Goal: Task Accomplishment & Management: Manage account settings

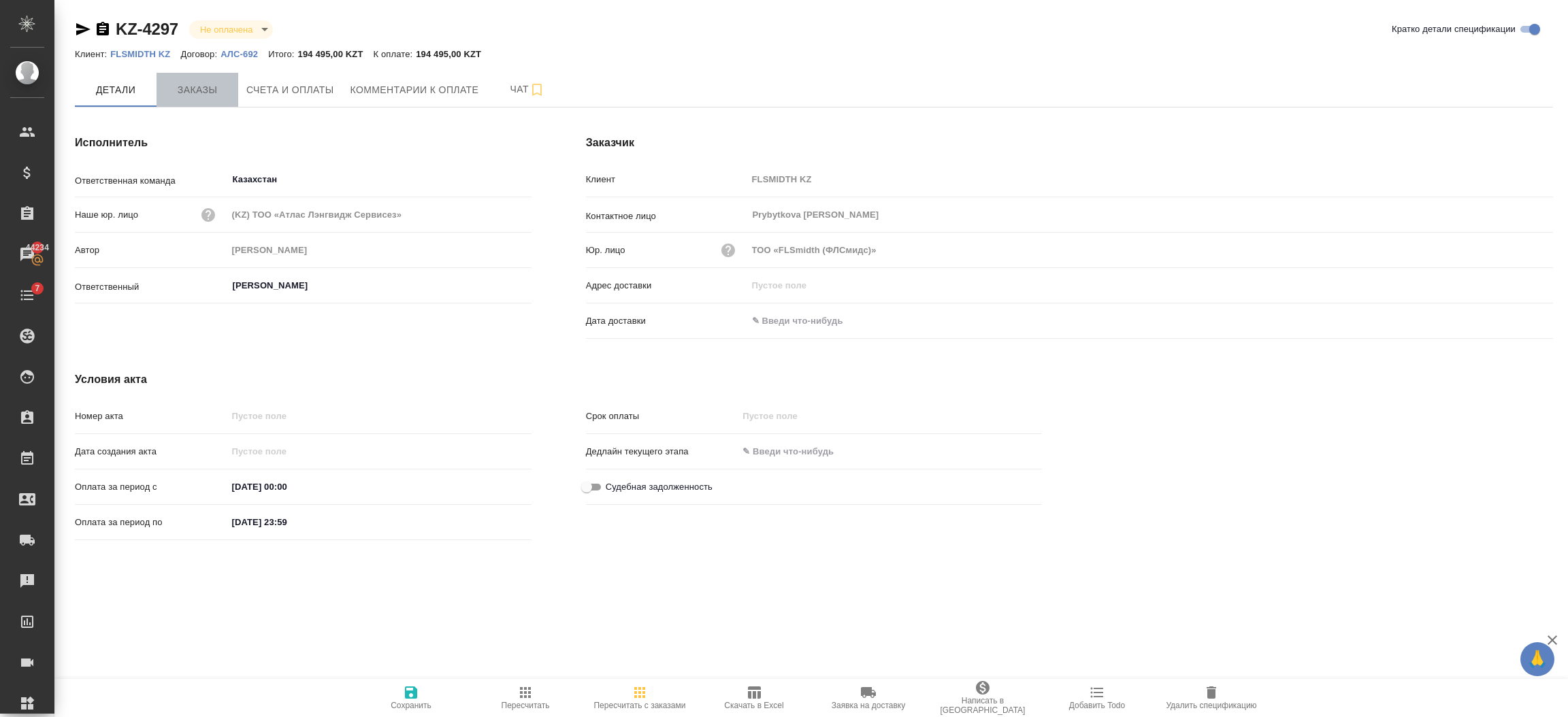
click at [203, 89] on span "Заказы" at bounding box center [197, 90] width 66 height 17
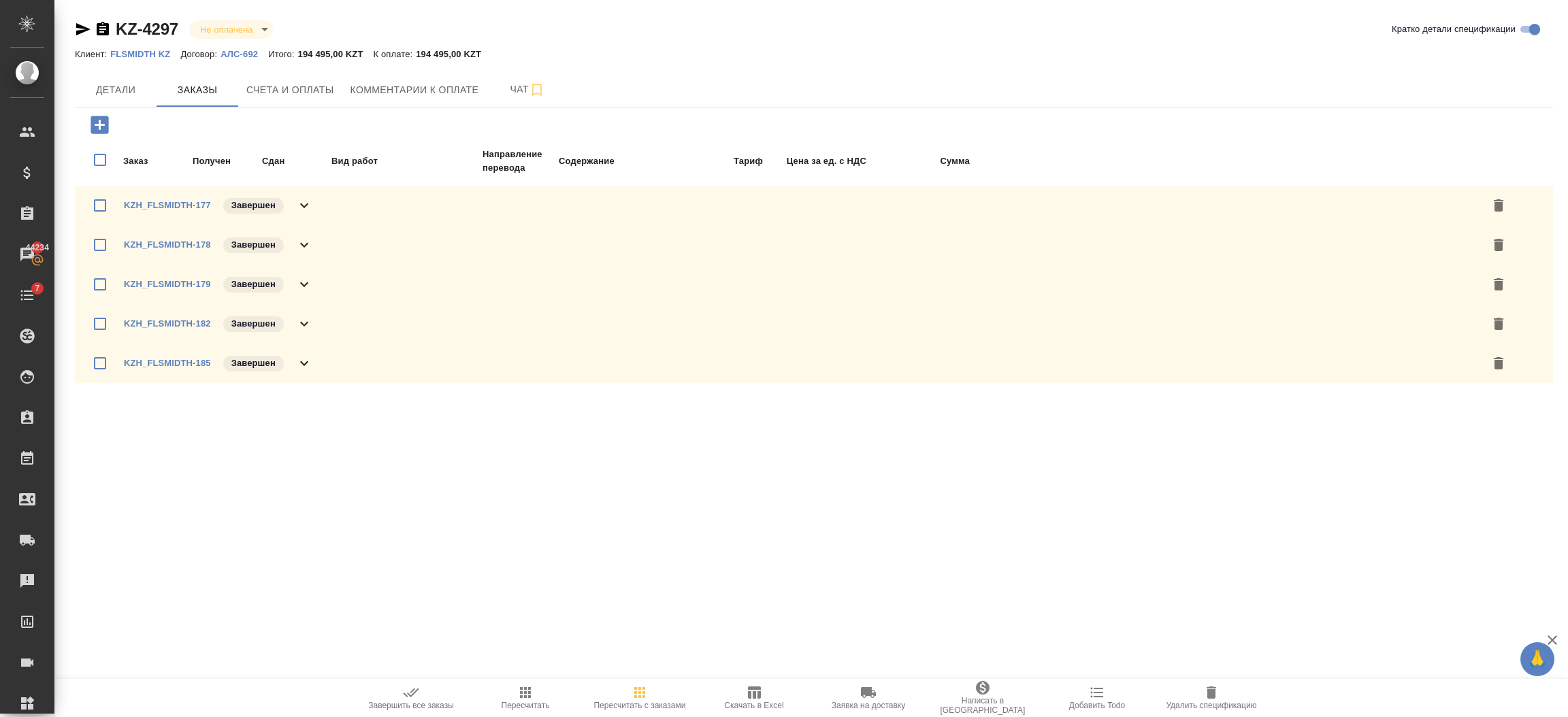
click at [82, 110] on div "Заказ Получен Сдан Вид работ Направление перевода Содержание Тариф Цена за ед. …" at bounding box center [814, 248] width 1478 height 281
click at [96, 125] on icon "button" at bounding box center [100, 125] width 24 height 24
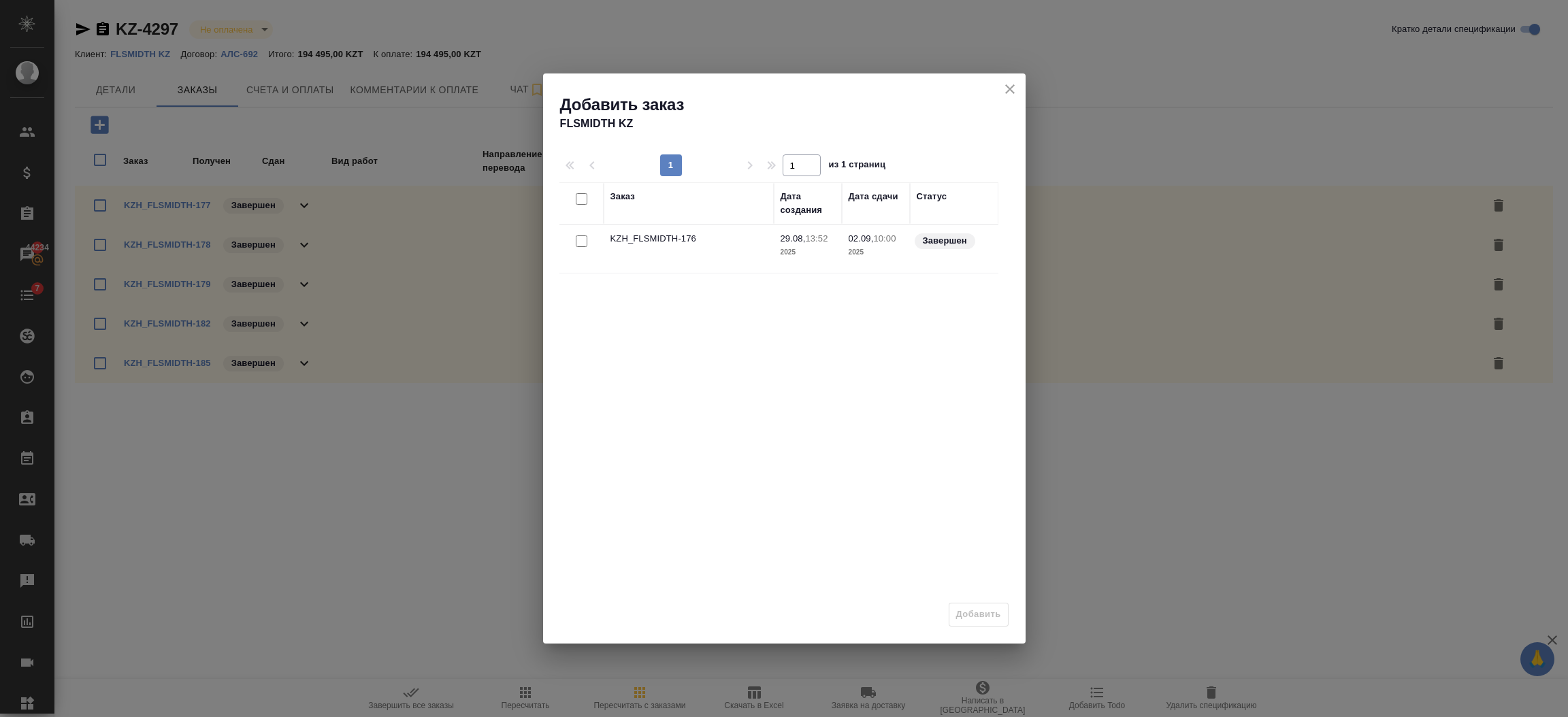
click at [577, 243] on input "checkbox" at bounding box center [581, 241] width 12 height 12
checkbox input "true"
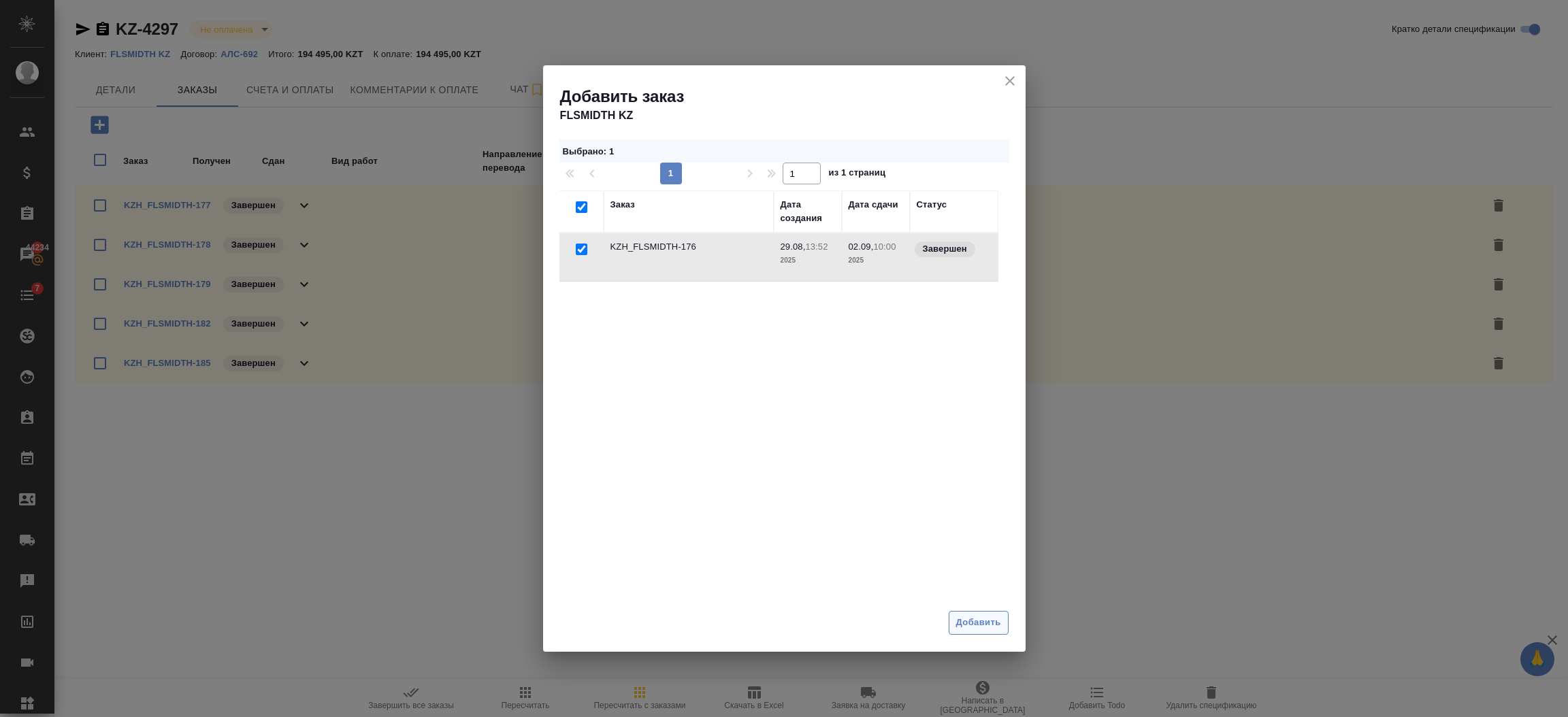
click at [966, 623] on span "Добавить" at bounding box center [978, 623] width 44 height 15
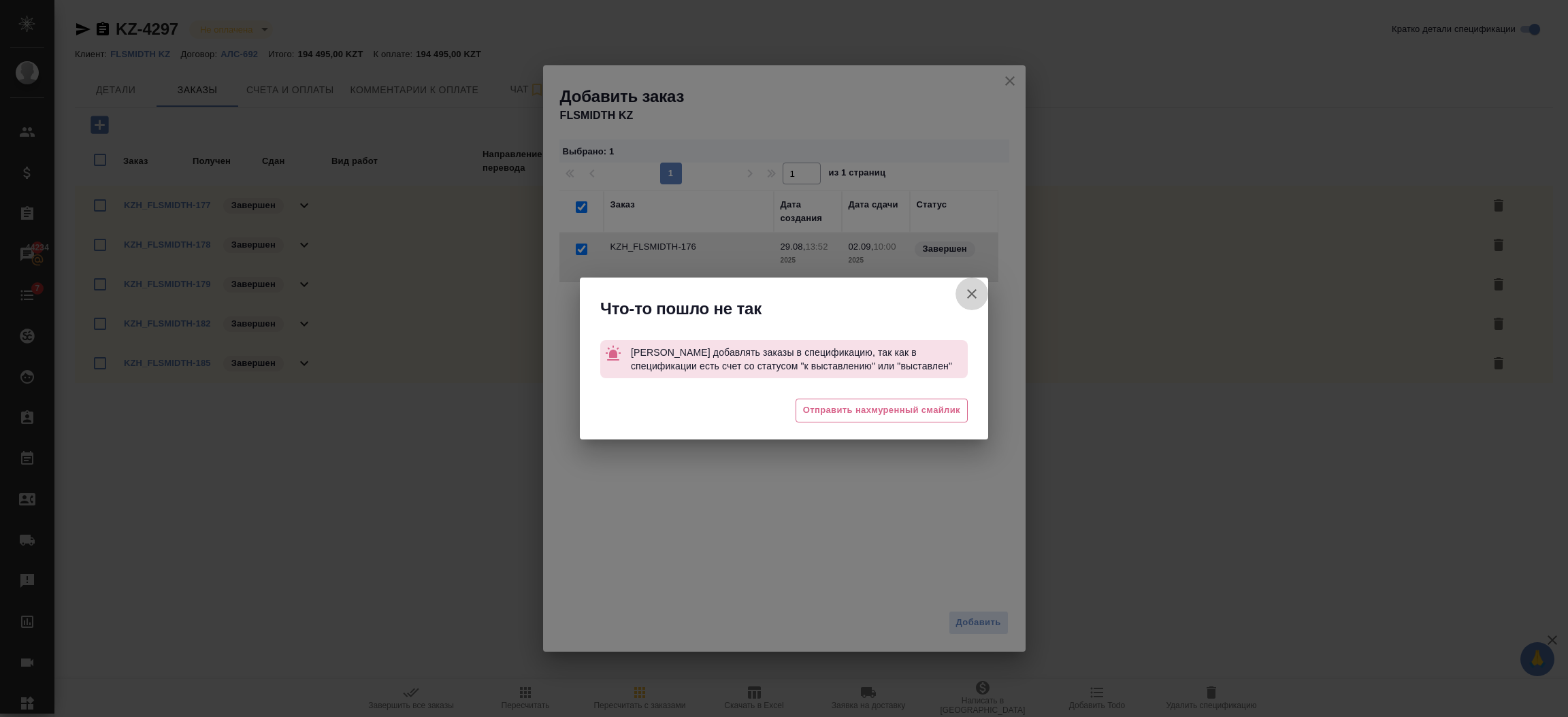
click at [974, 292] on icon "button" at bounding box center [971, 293] width 16 height 16
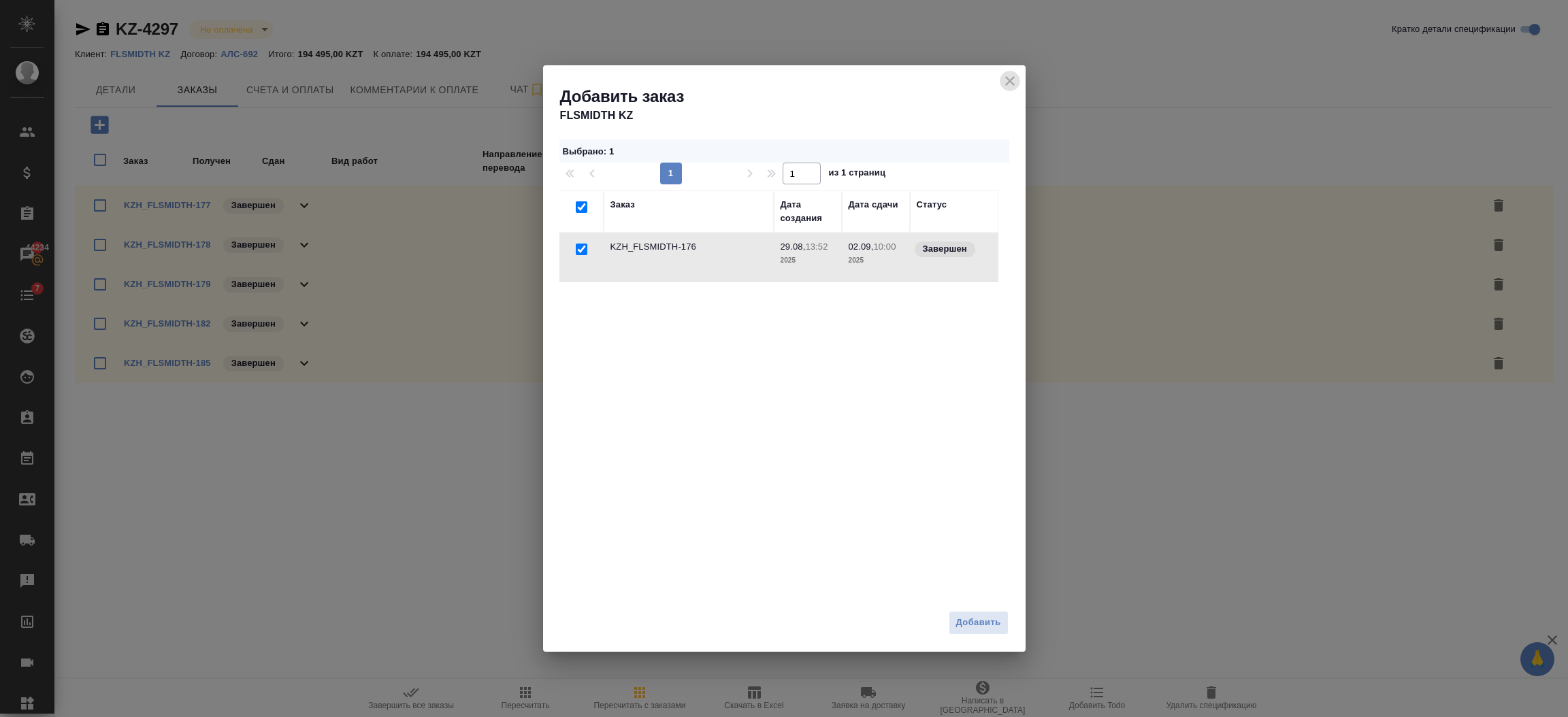
click at [1018, 75] on icon "close" at bounding box center [1009, 80] width 16 height 16
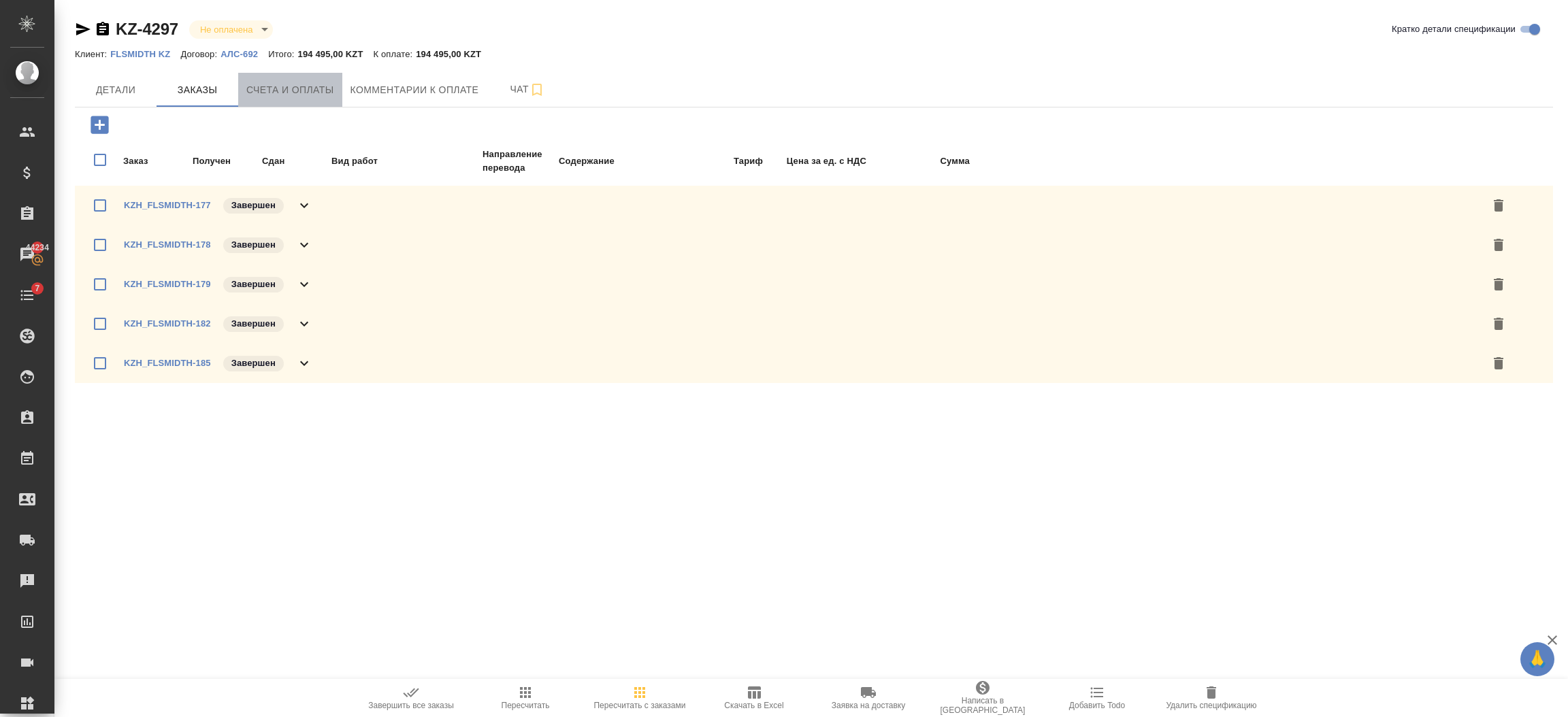
click at [296, 83] on span "Счета и оплаты" at bounding box center [290, 90] width 88 height 17
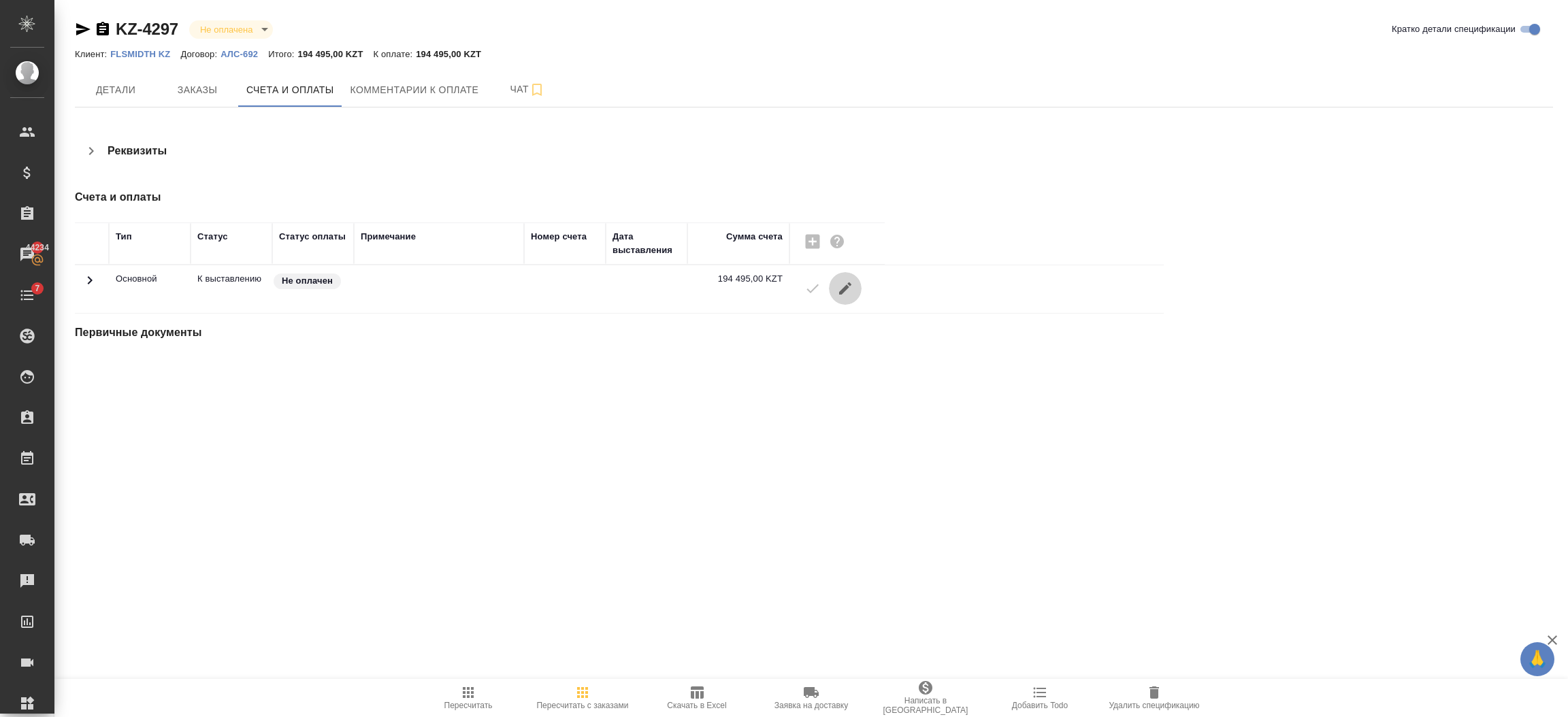
click at [847, 296] on icon "button" at bounding box center [844, 288] width 16 height 16
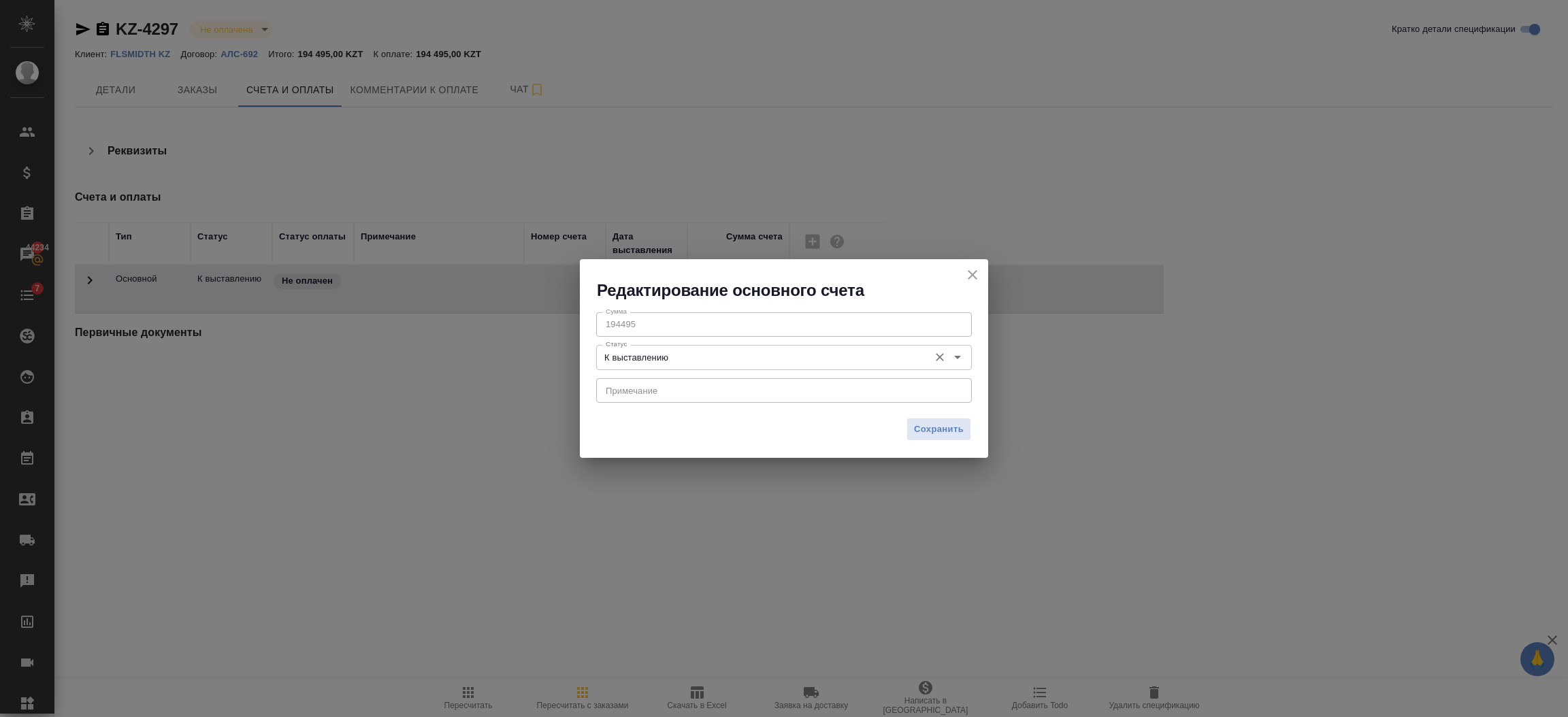
click at [839, 345] on div "К выставлению Статус" at bounding box center [784, 357] width 375 height 24
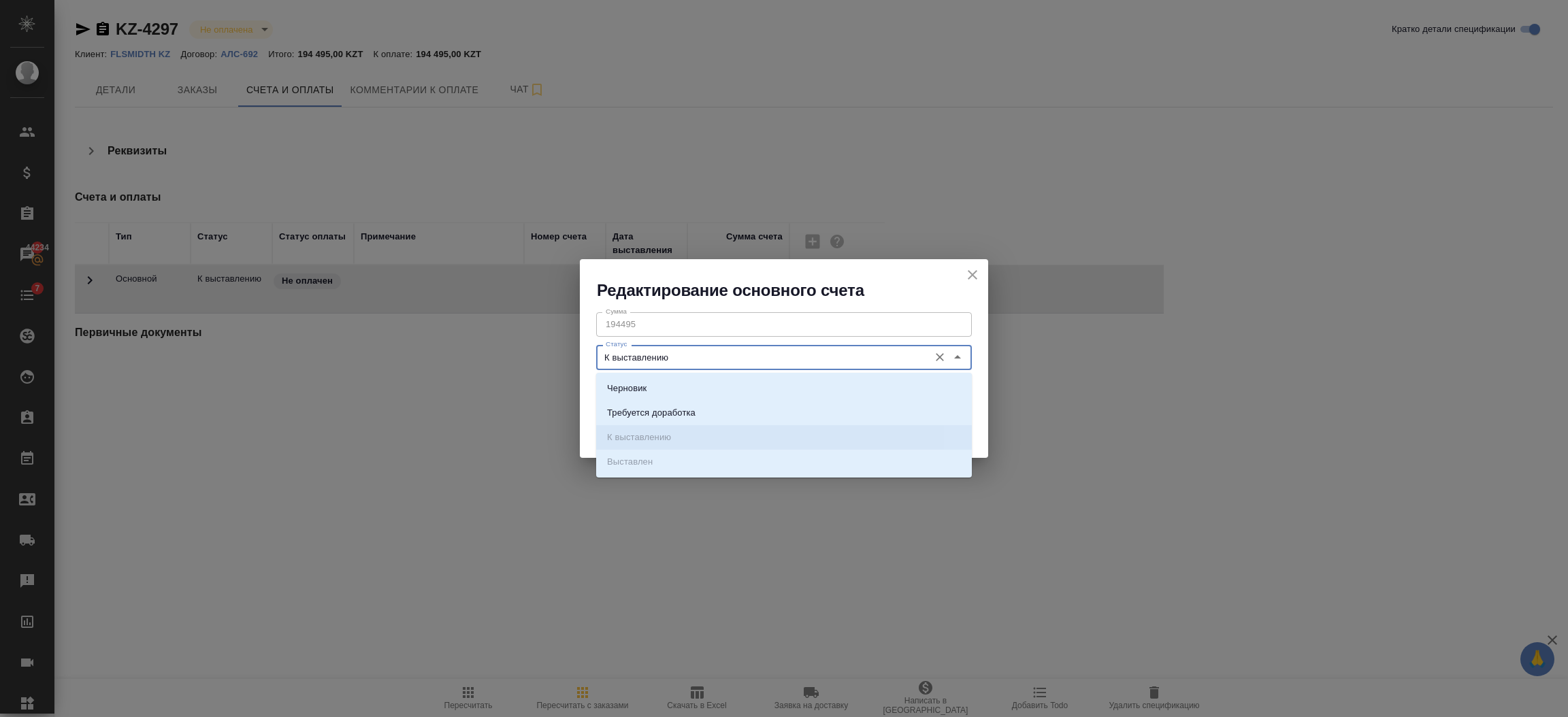
click at [831, 357] on input "К выставлению" at bounding box center [760, 357] width 322 height 16
click at [831, 379] on li "Черновик" at bounding box center [784, 388] width 375 height 24
type input "Черновик"
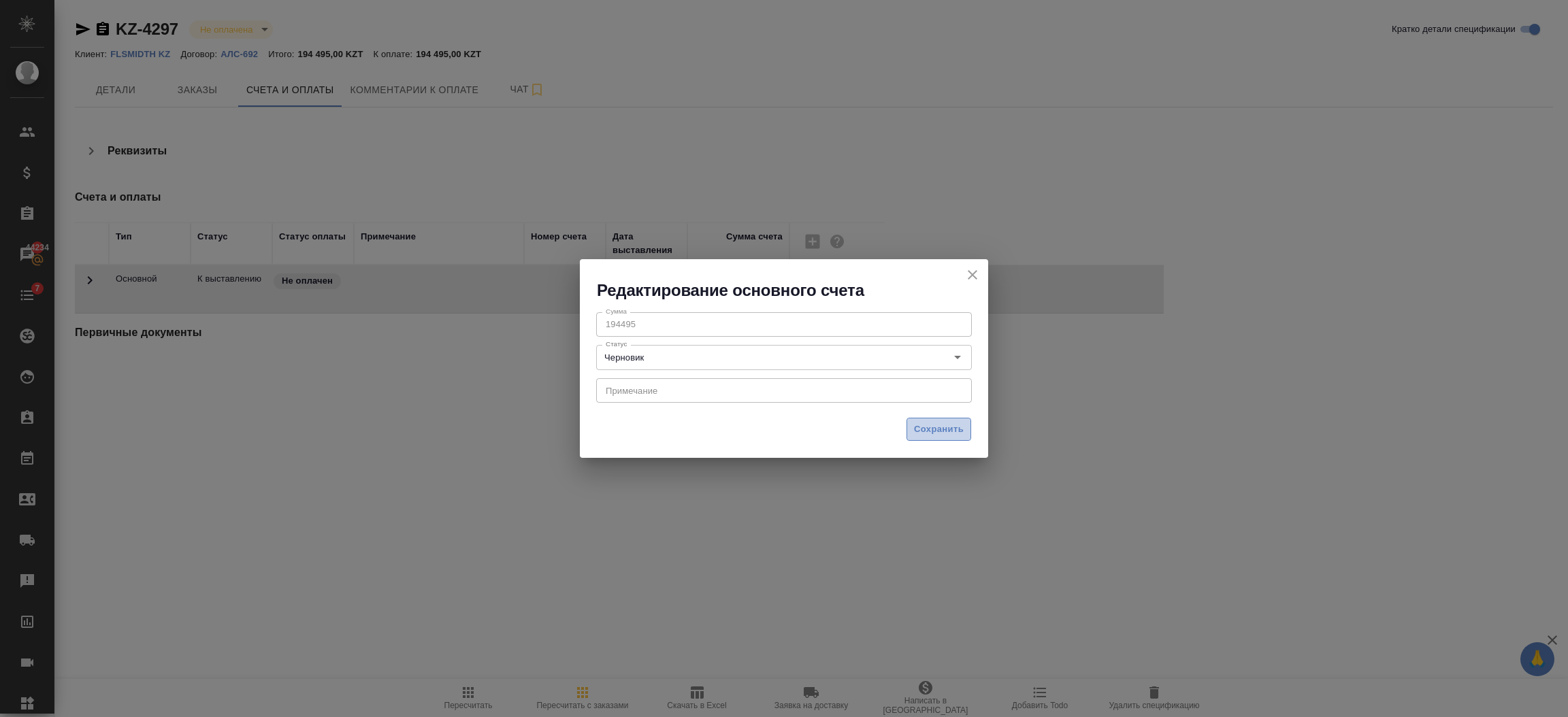
click at [920, 424] on span "Сохранить" at bounding box center [938, 430] width 49 height 15
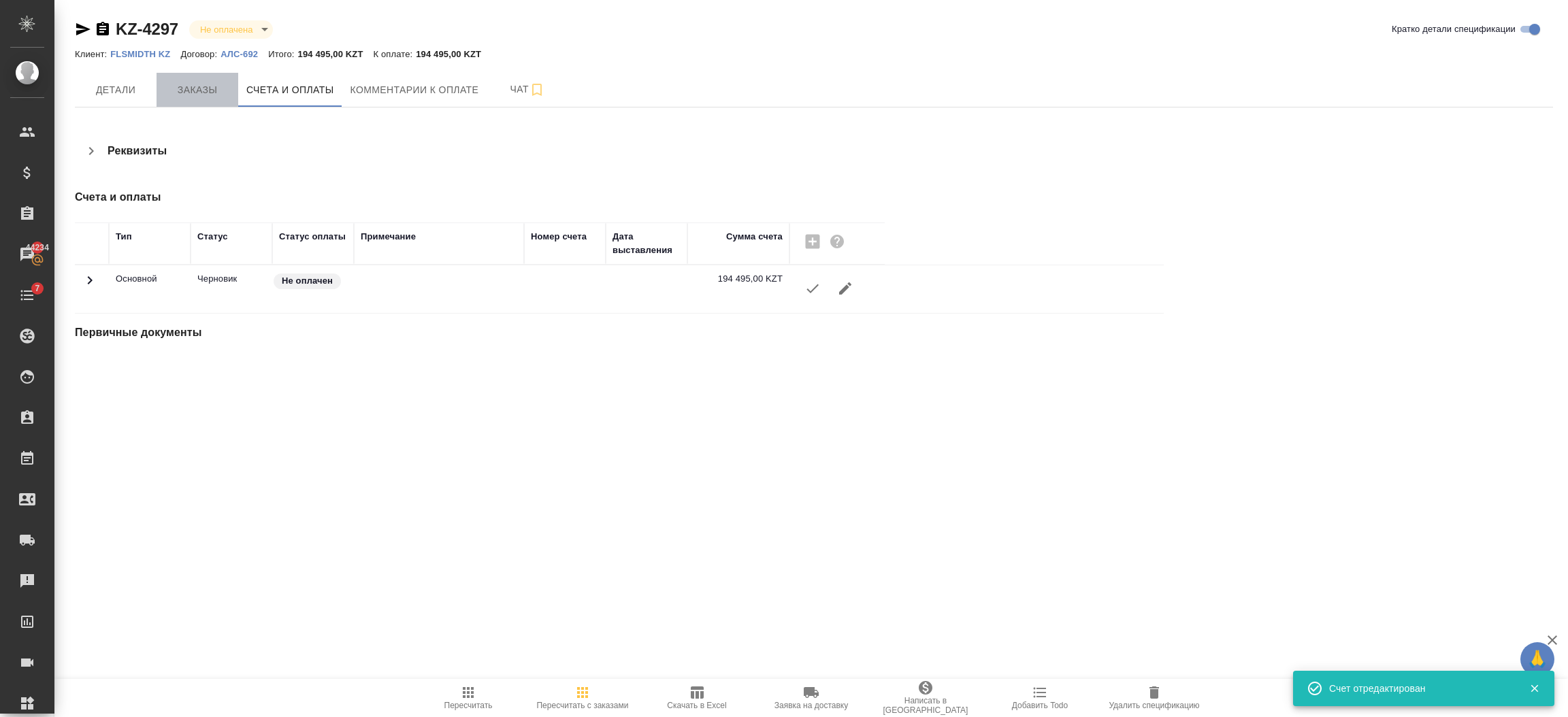
click at [207, 101] on button "Заказы" at bounding box center [197, 89] width 81 height 34
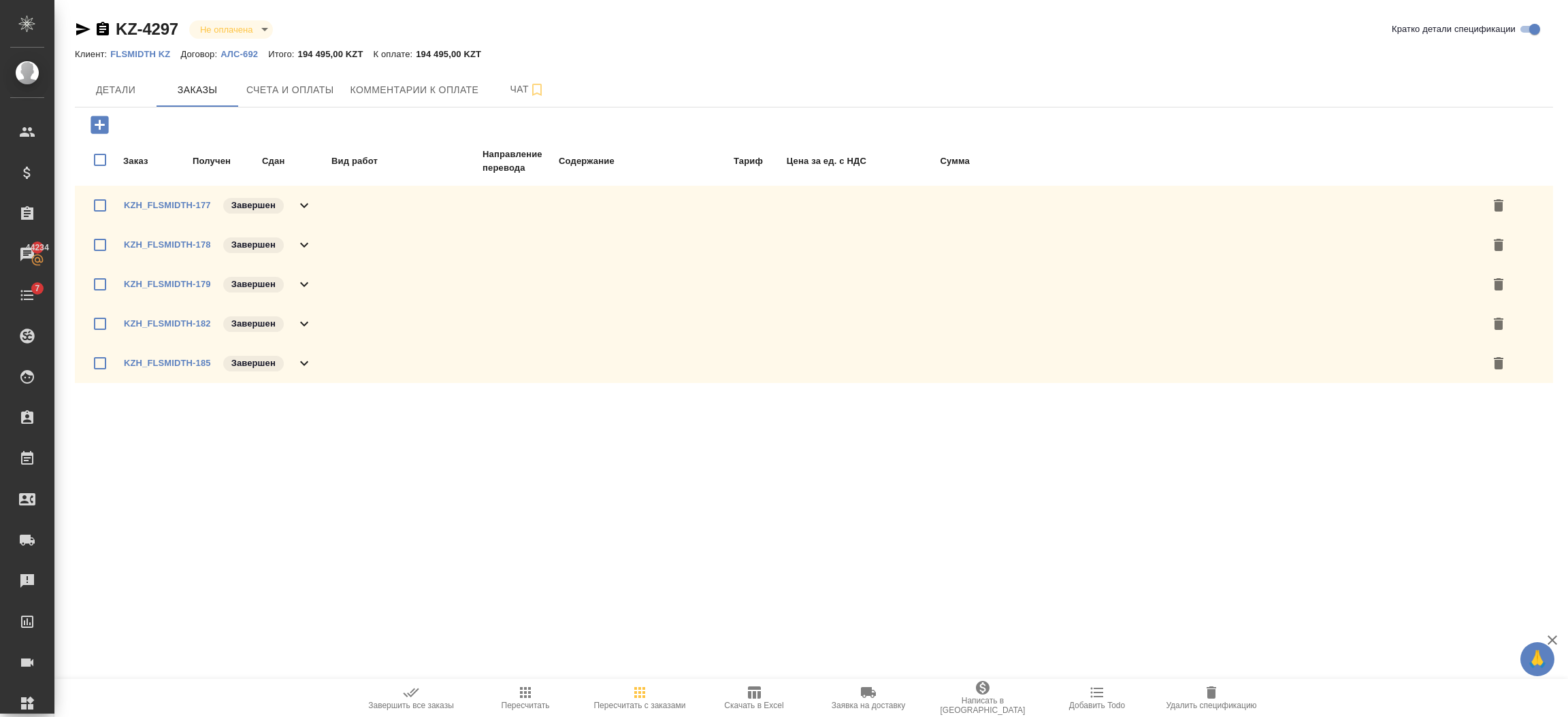
click at [101, 128] on icon "button" at bounding box center [100, 125] width 17 height 17
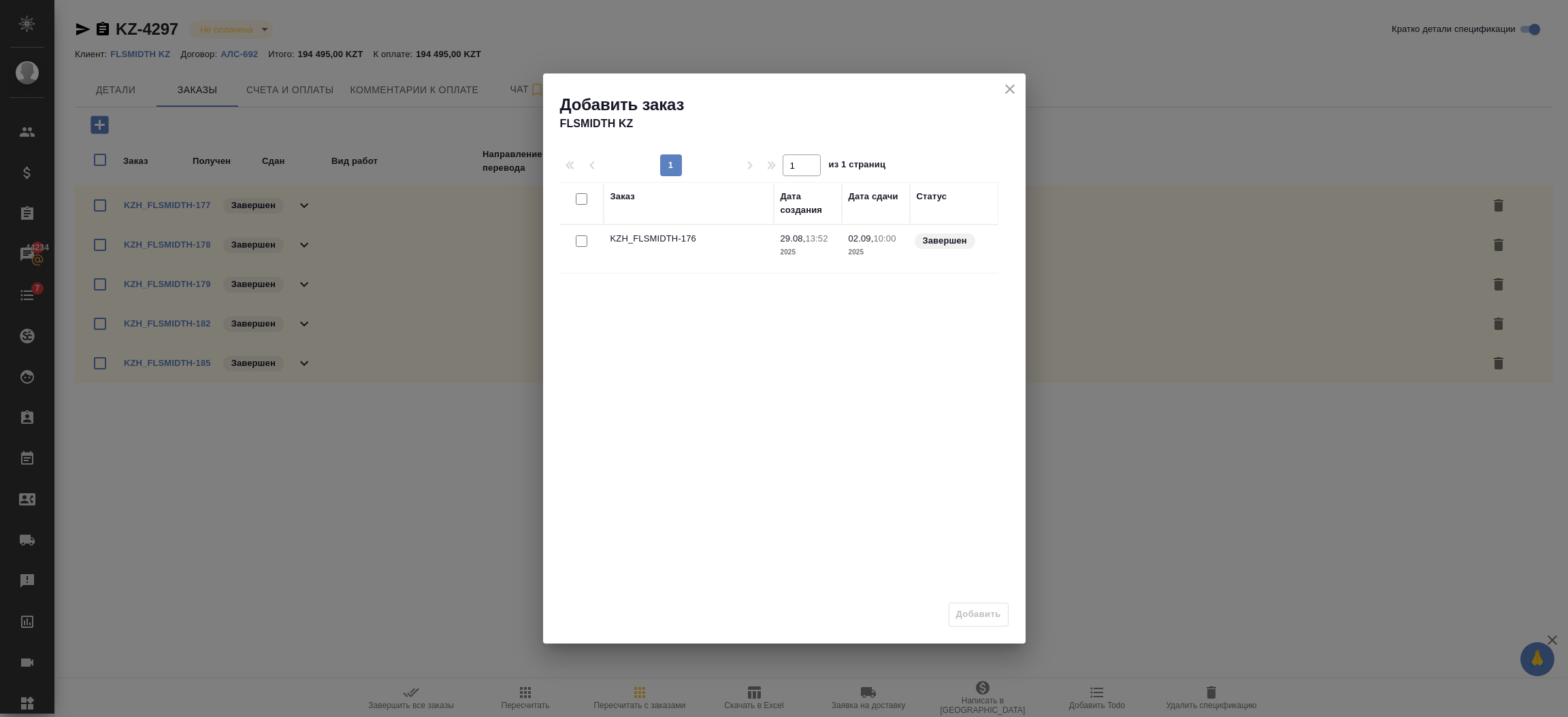
click at [579, 243] on input "checkbox" at bounding box center [581, 241] width 12 height 12
checkbox input "true"
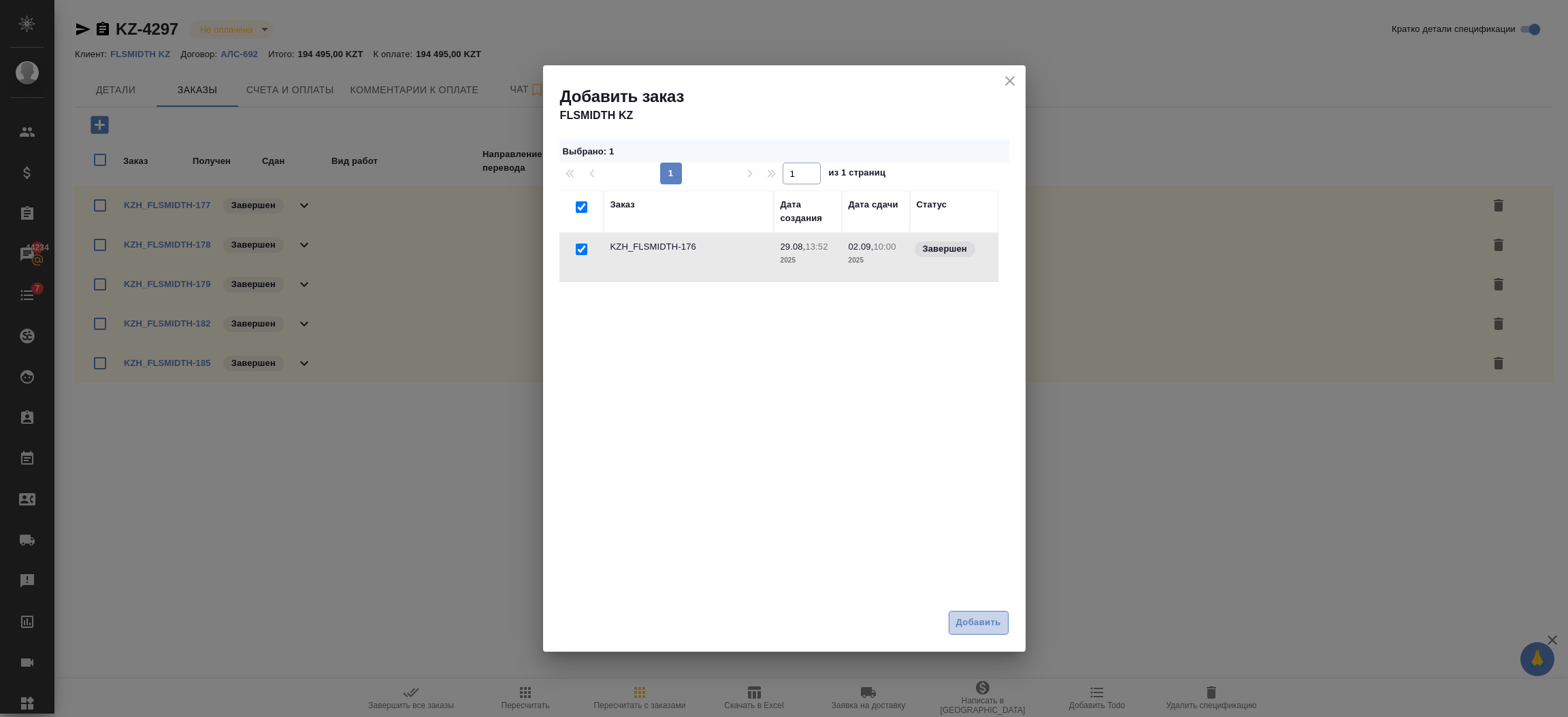
click at [974, 627] on span "Добавить" at bounding box center [978, 623] width 44 height 15
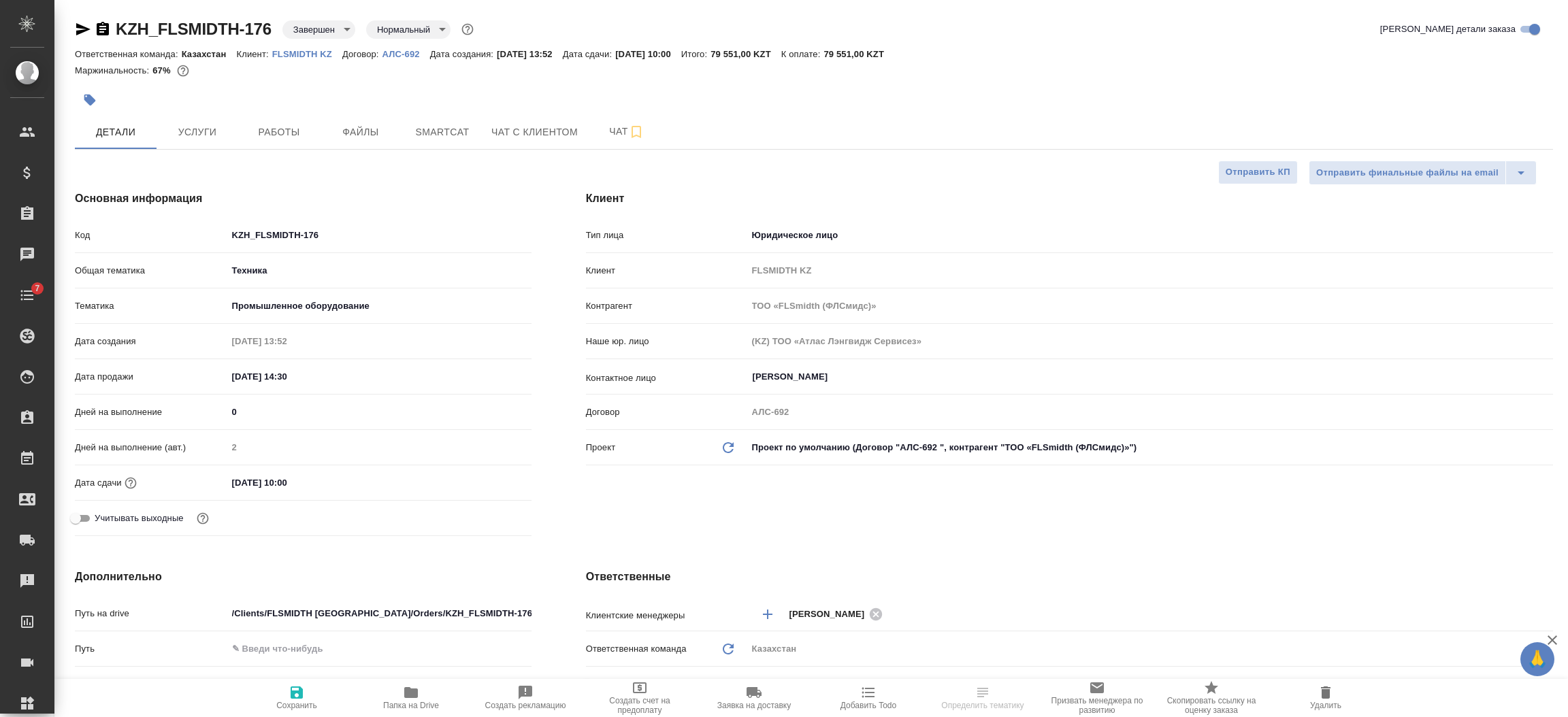
select select "RU"
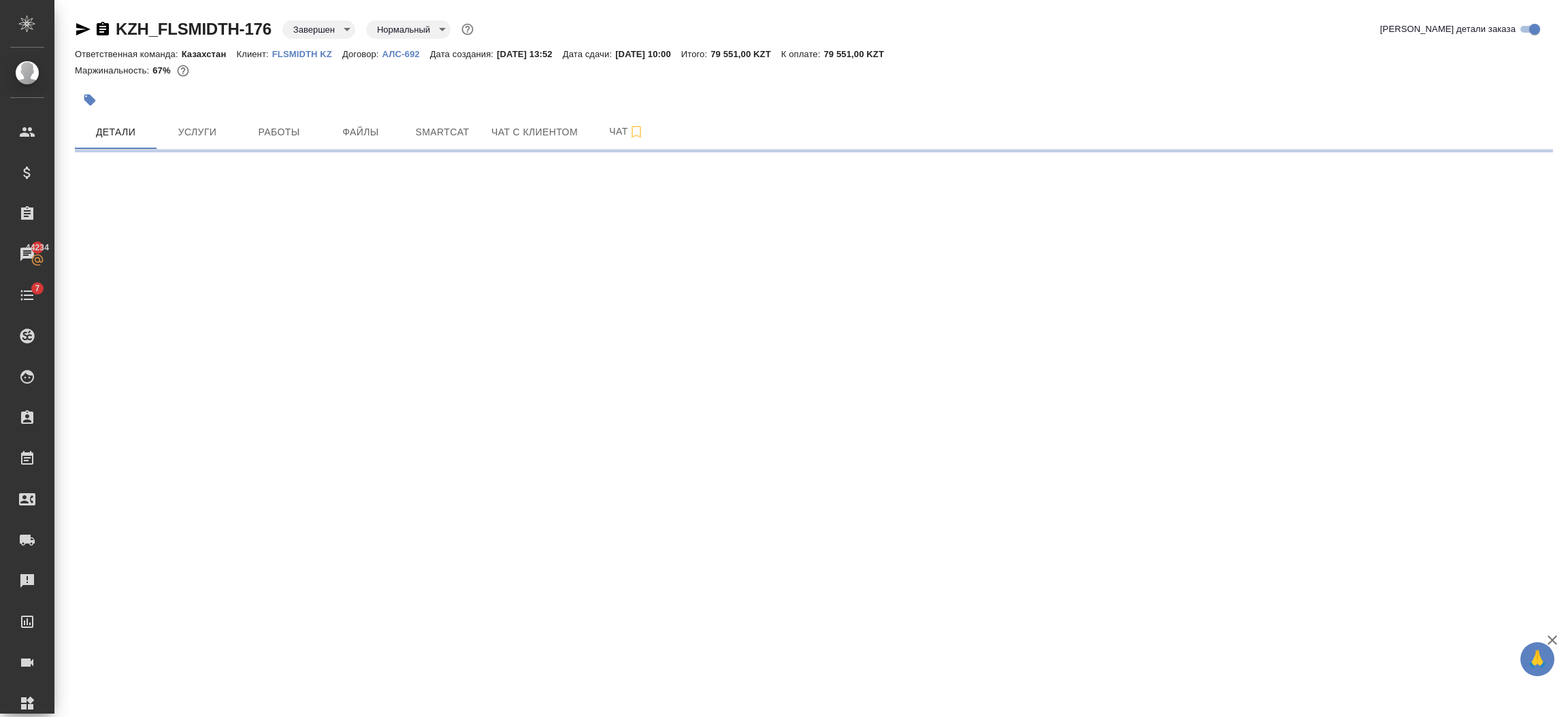
select select "RU"
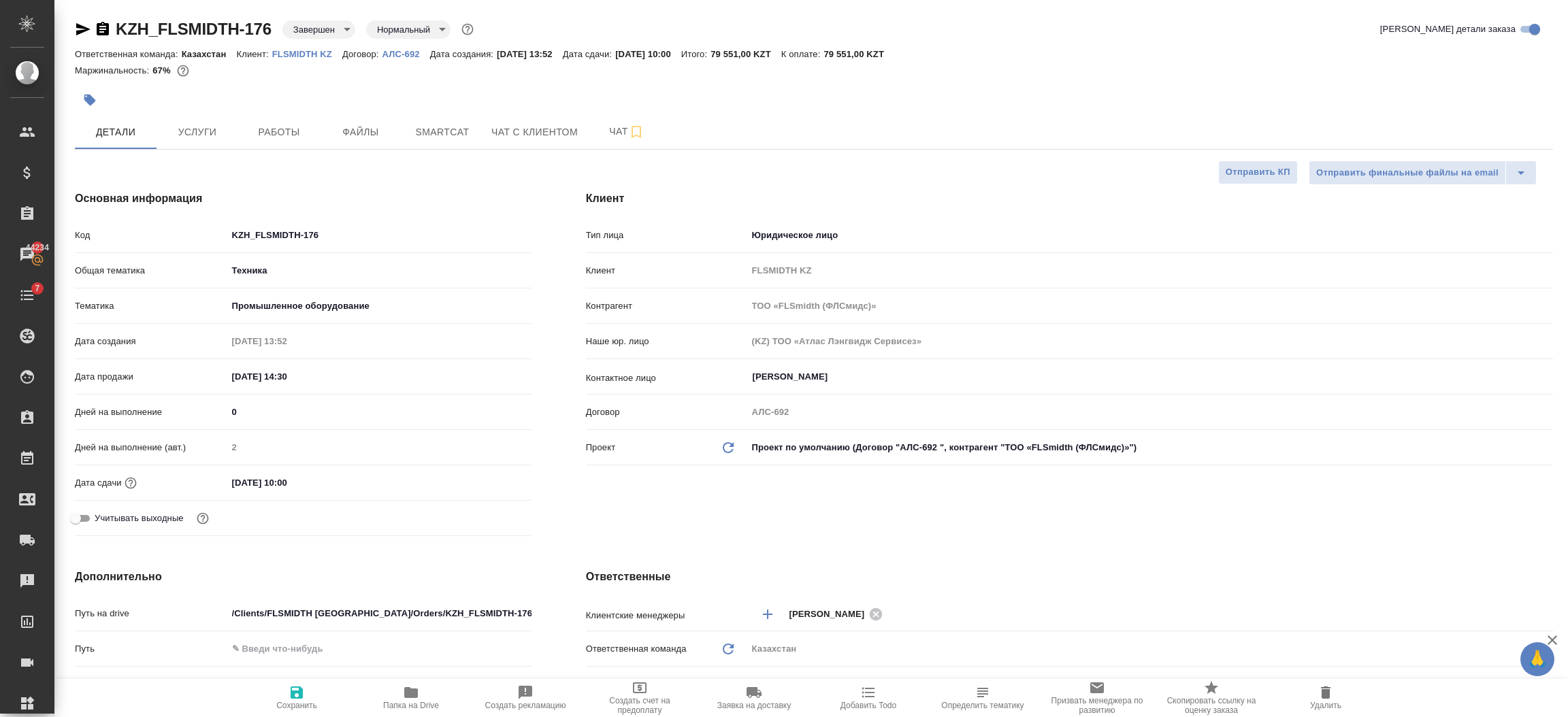
type textarea "x"
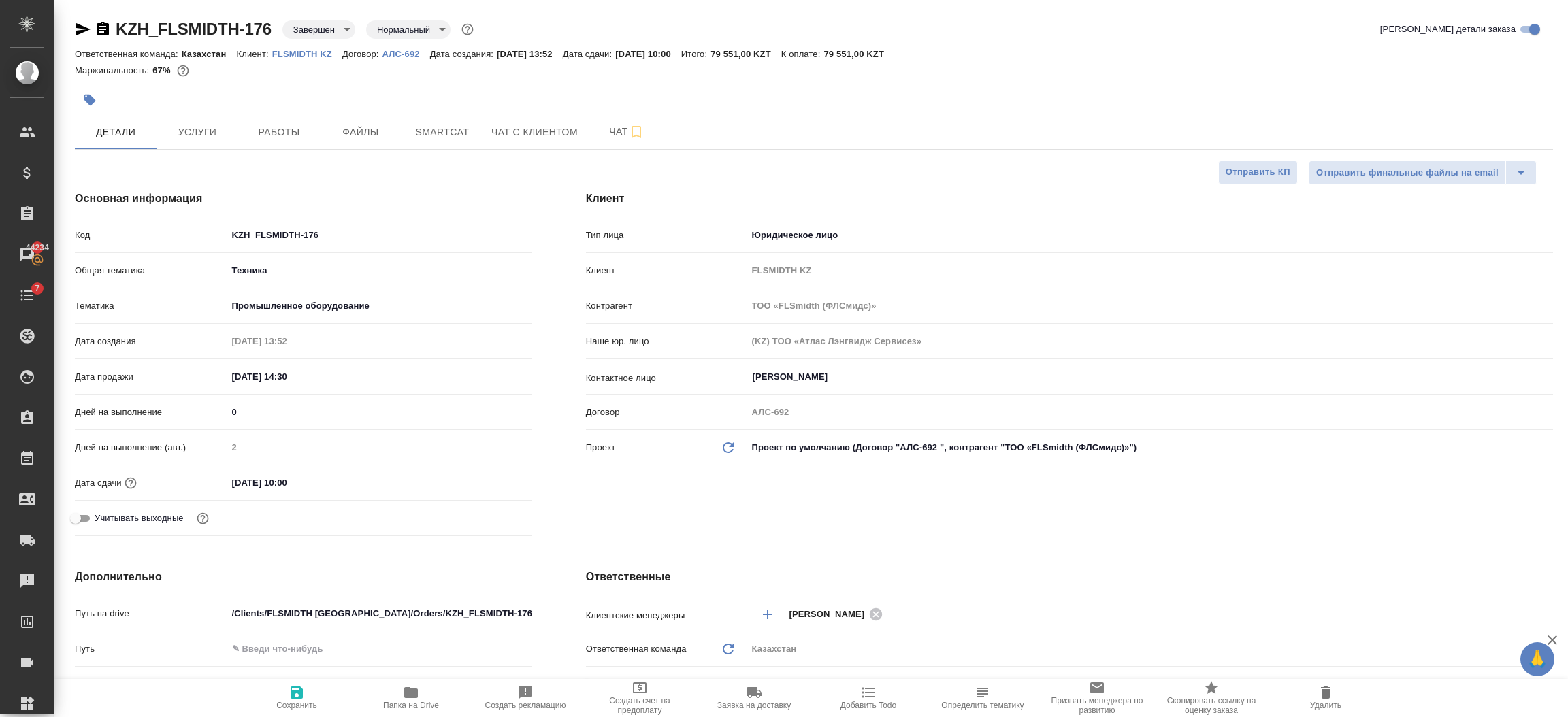
type textarea "x"
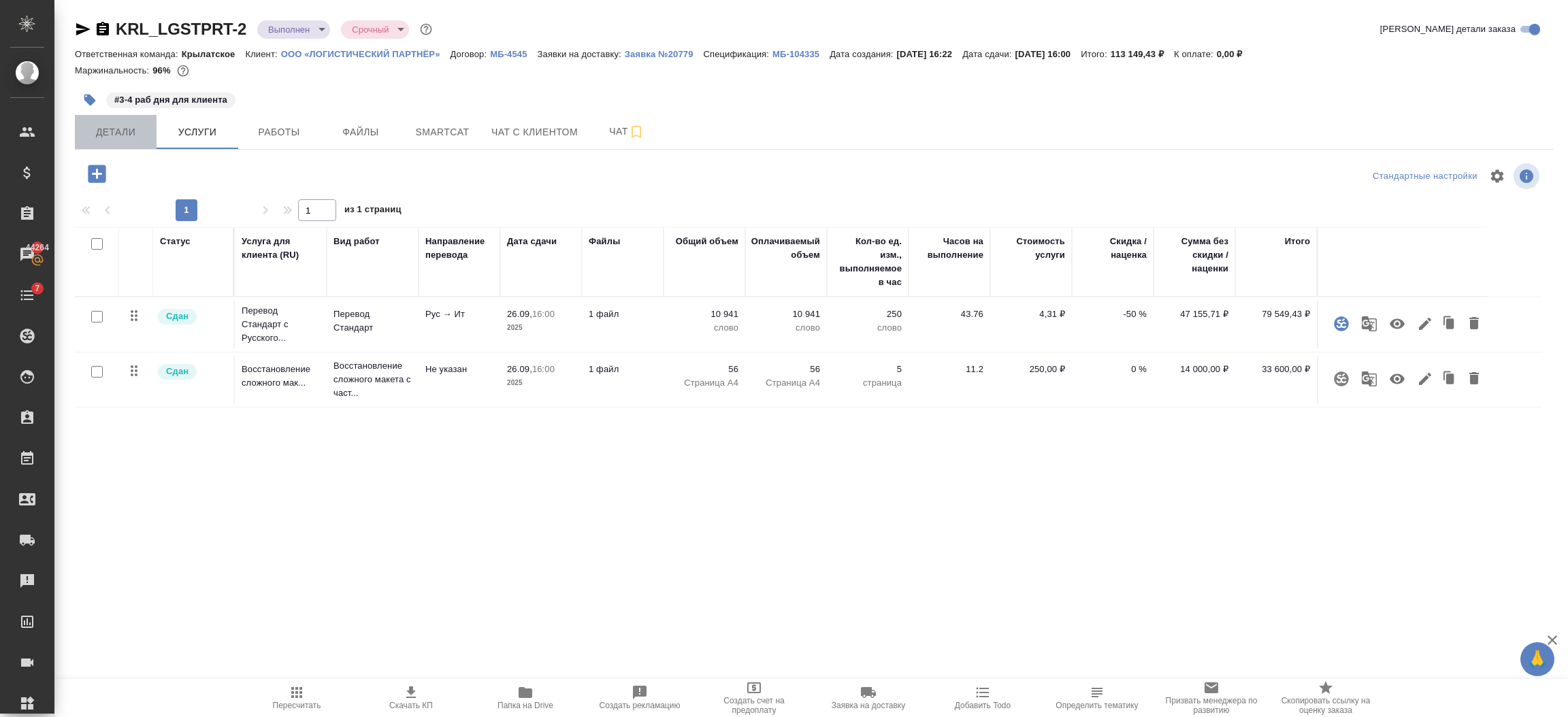
click at [128, 138] on span "Детали" at bounding box center [116, 133] width 66 height 17
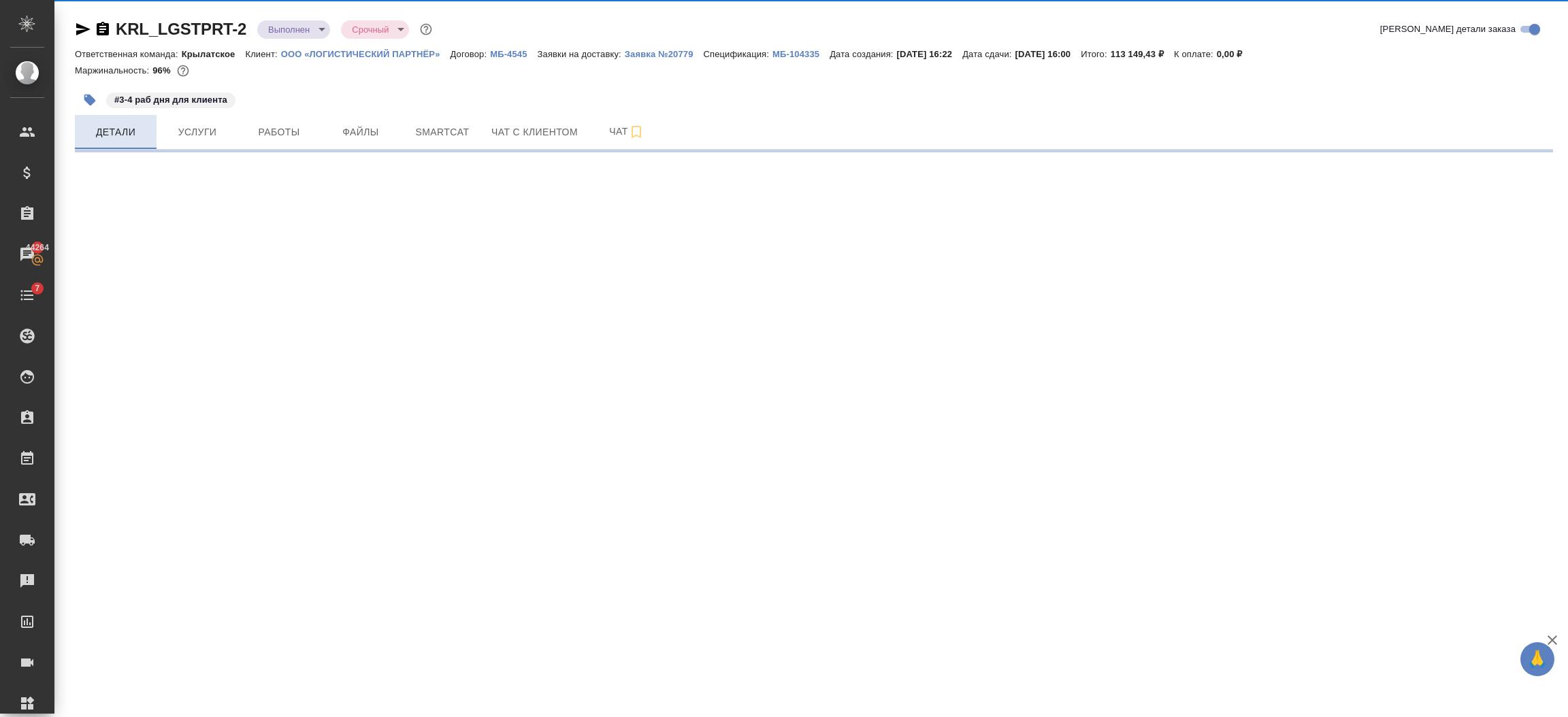
select select "RU"
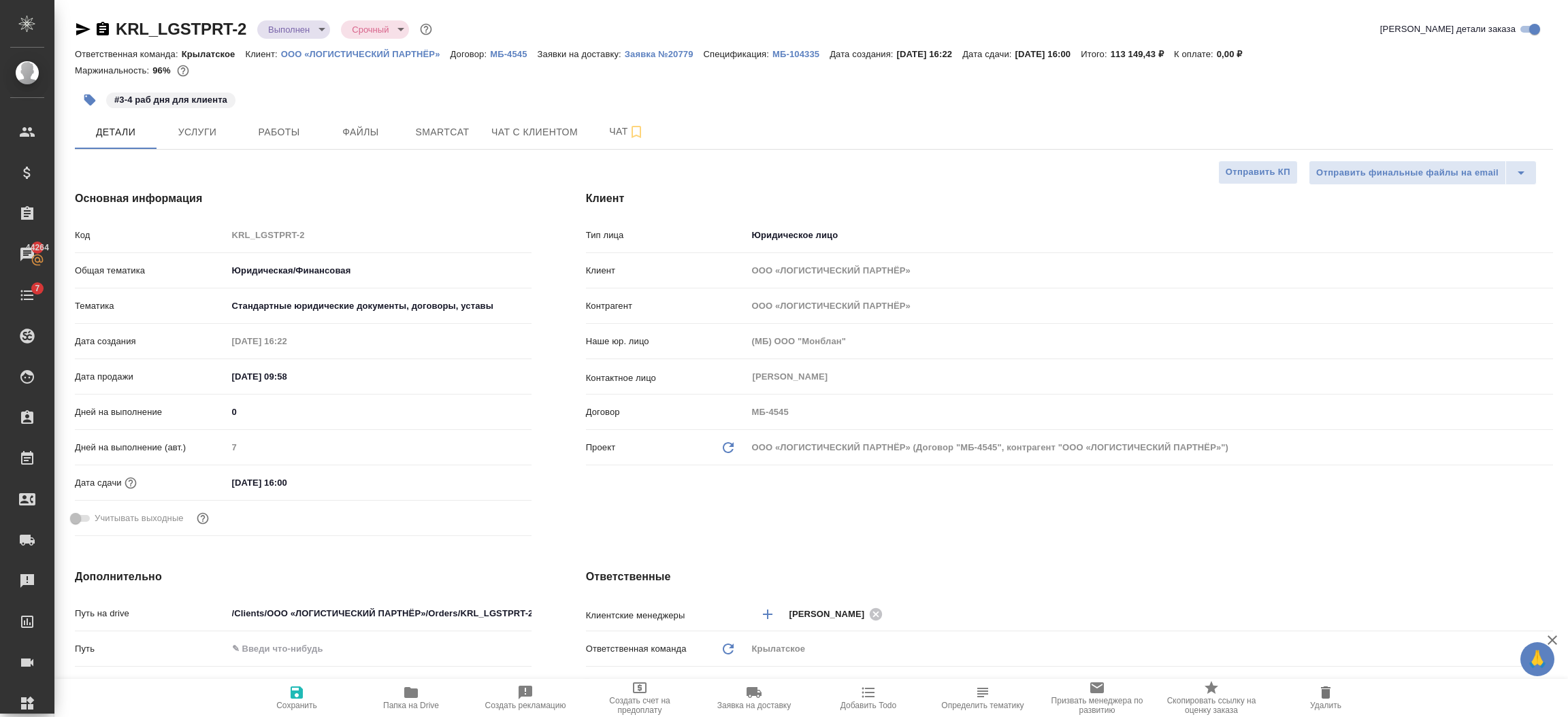
type textarea "x"
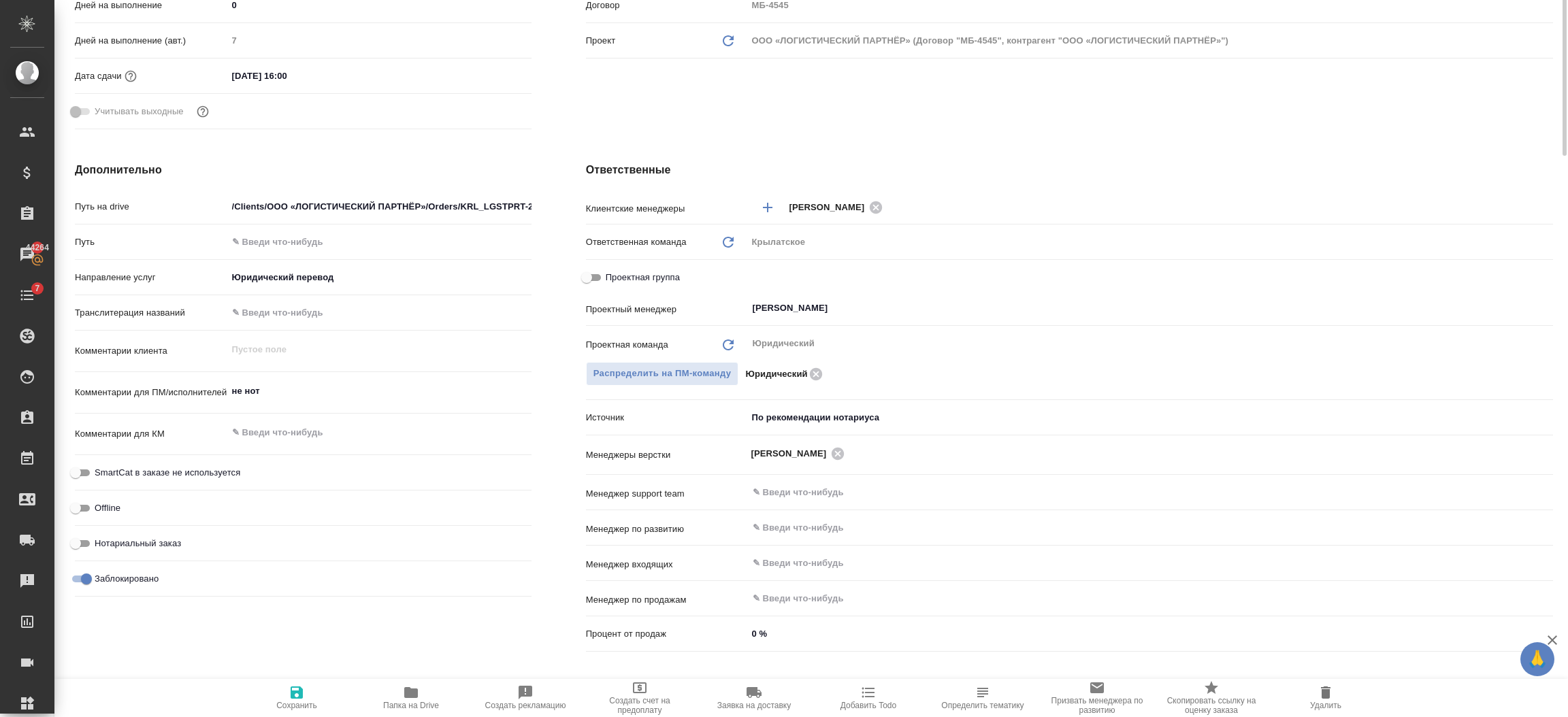
scroll to position [123, 0]
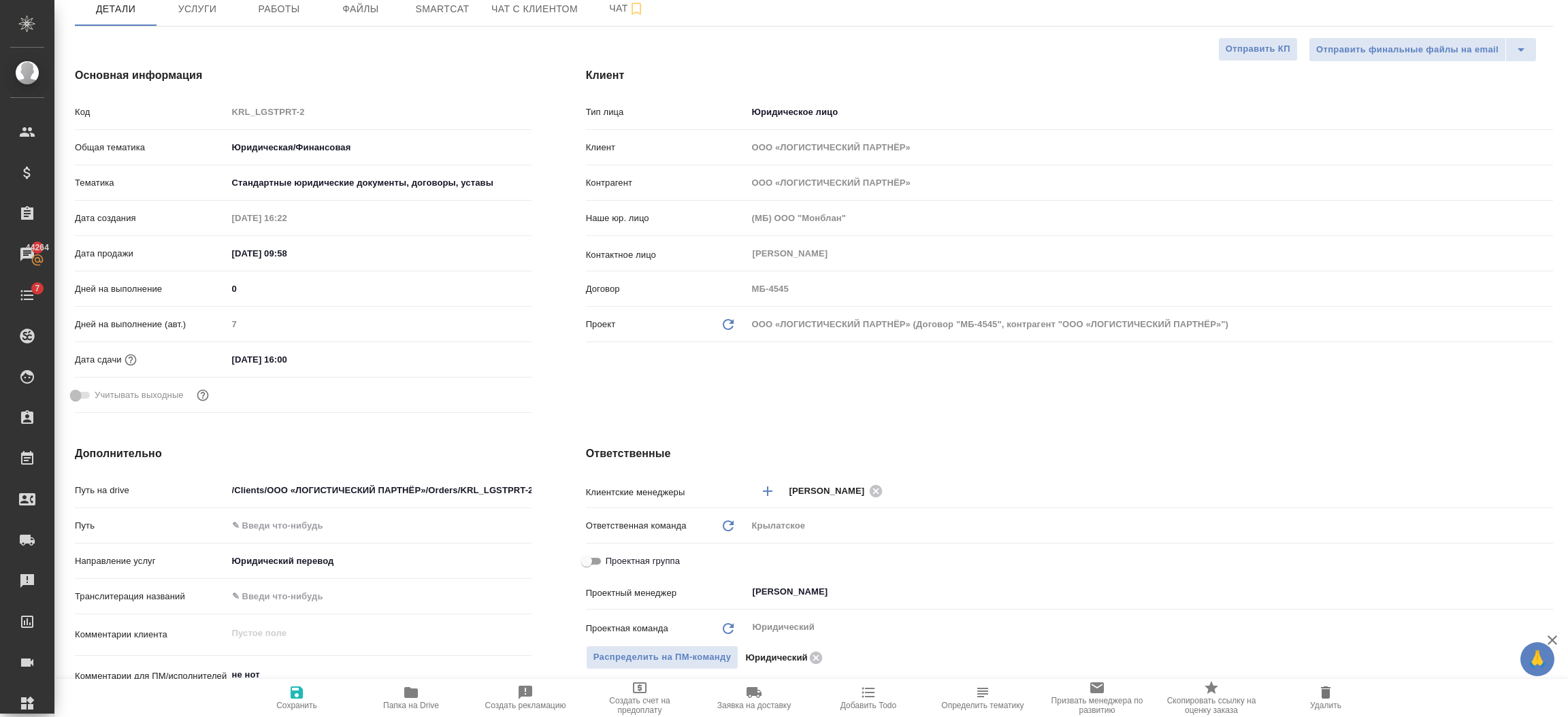
type textarea "x"
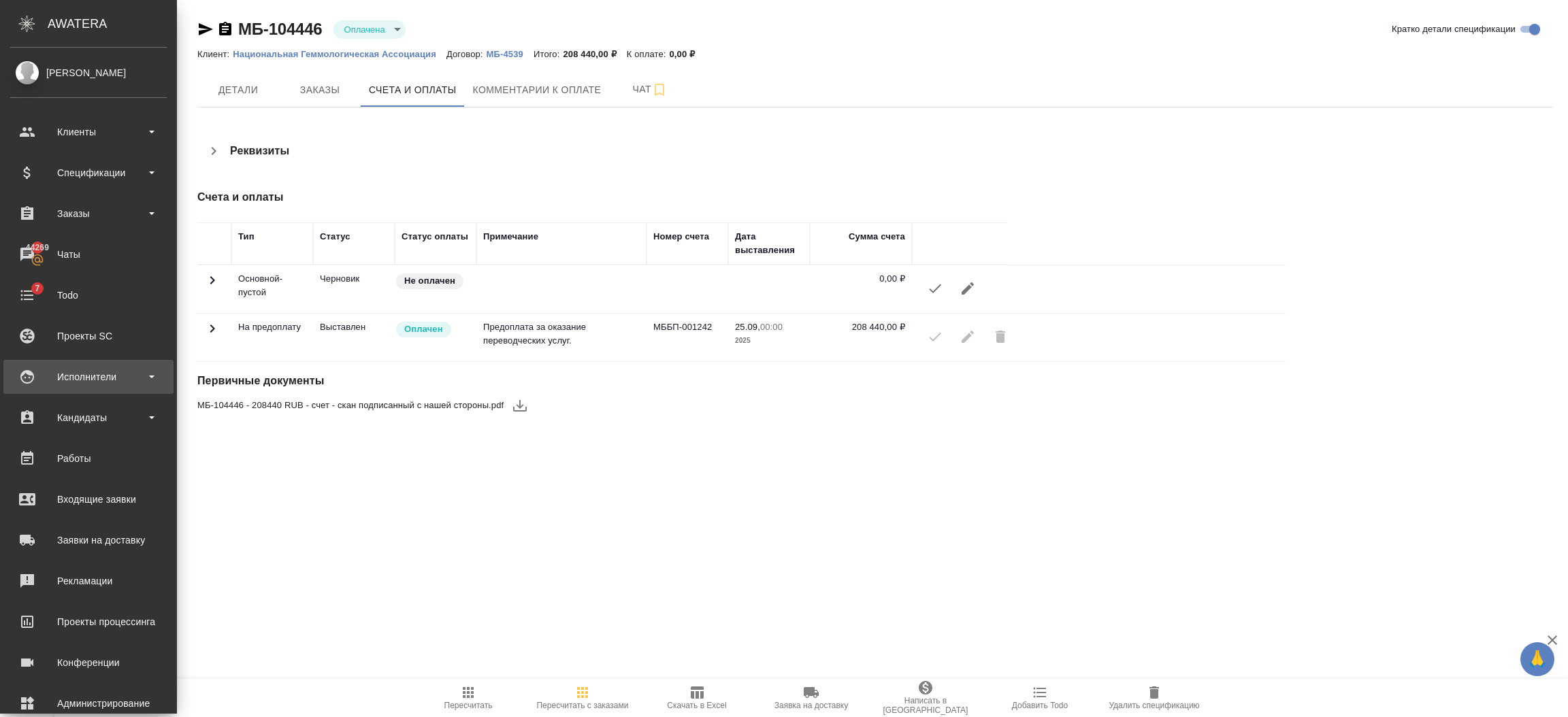
click at [66, 387] on div "Исполнители" at bounding box center [89, 376] width 170 height 34
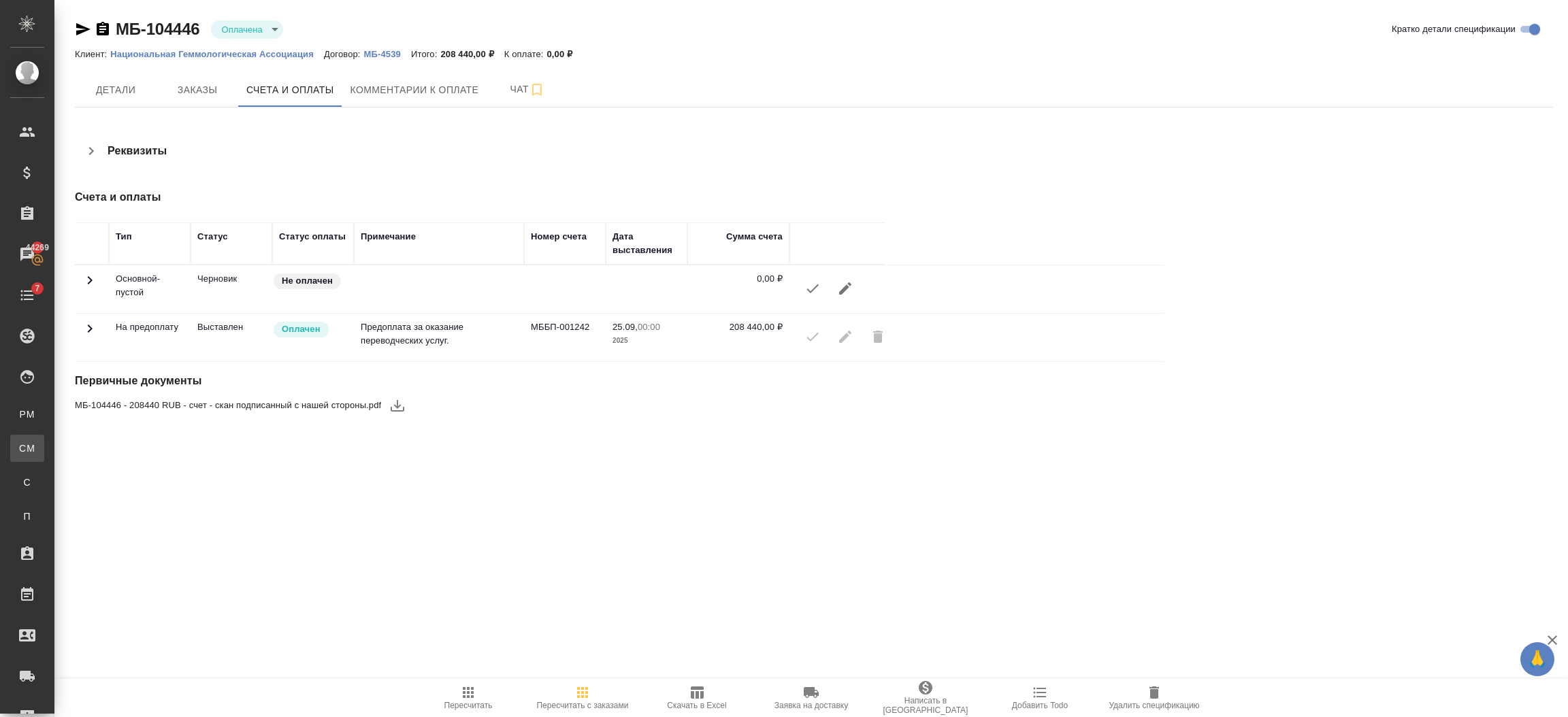
click at [44, 459] on link "CM Для CM/VM" at bounding box center [27, 448] width 34 height 27
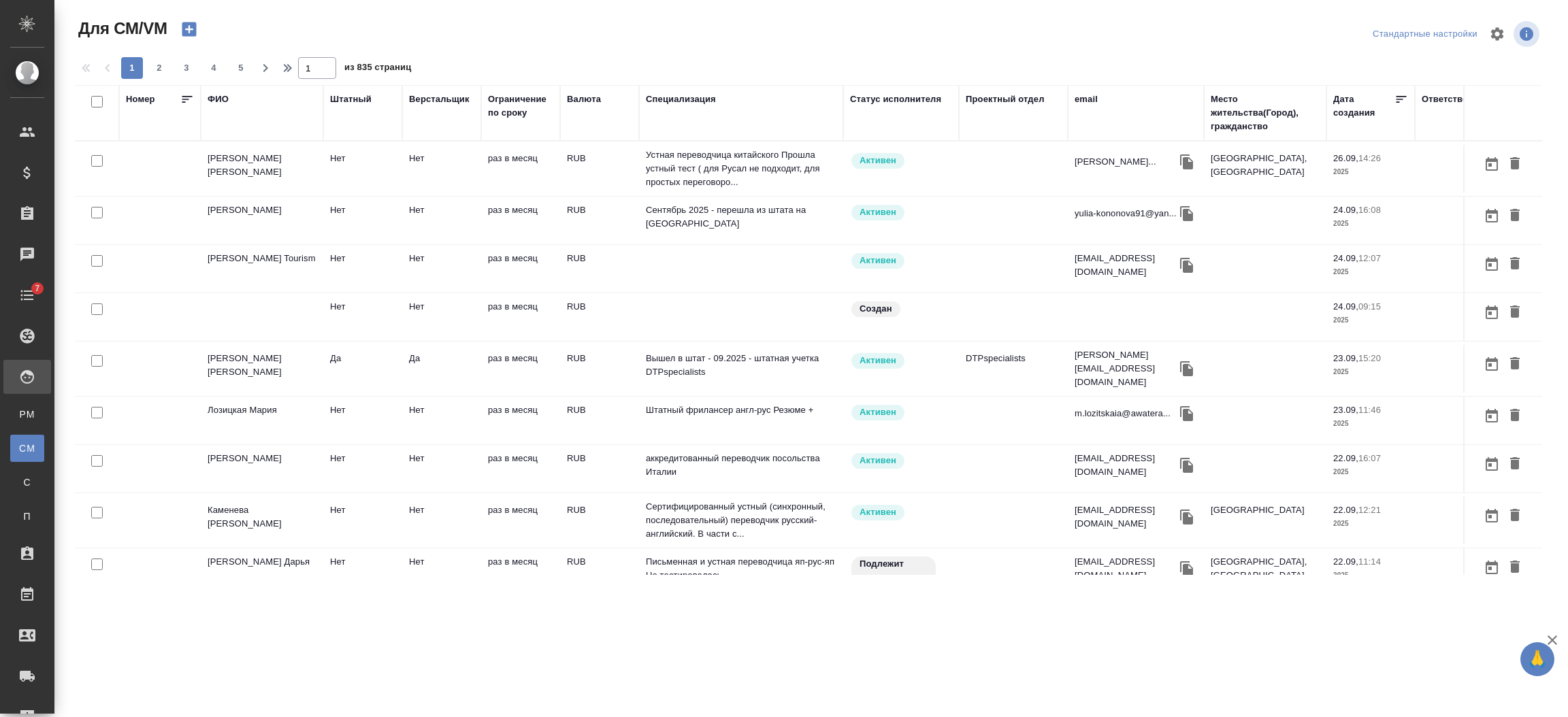
click at [225, 100] on div "ФИО" at bounding box center [219, 100] width 21 height 14
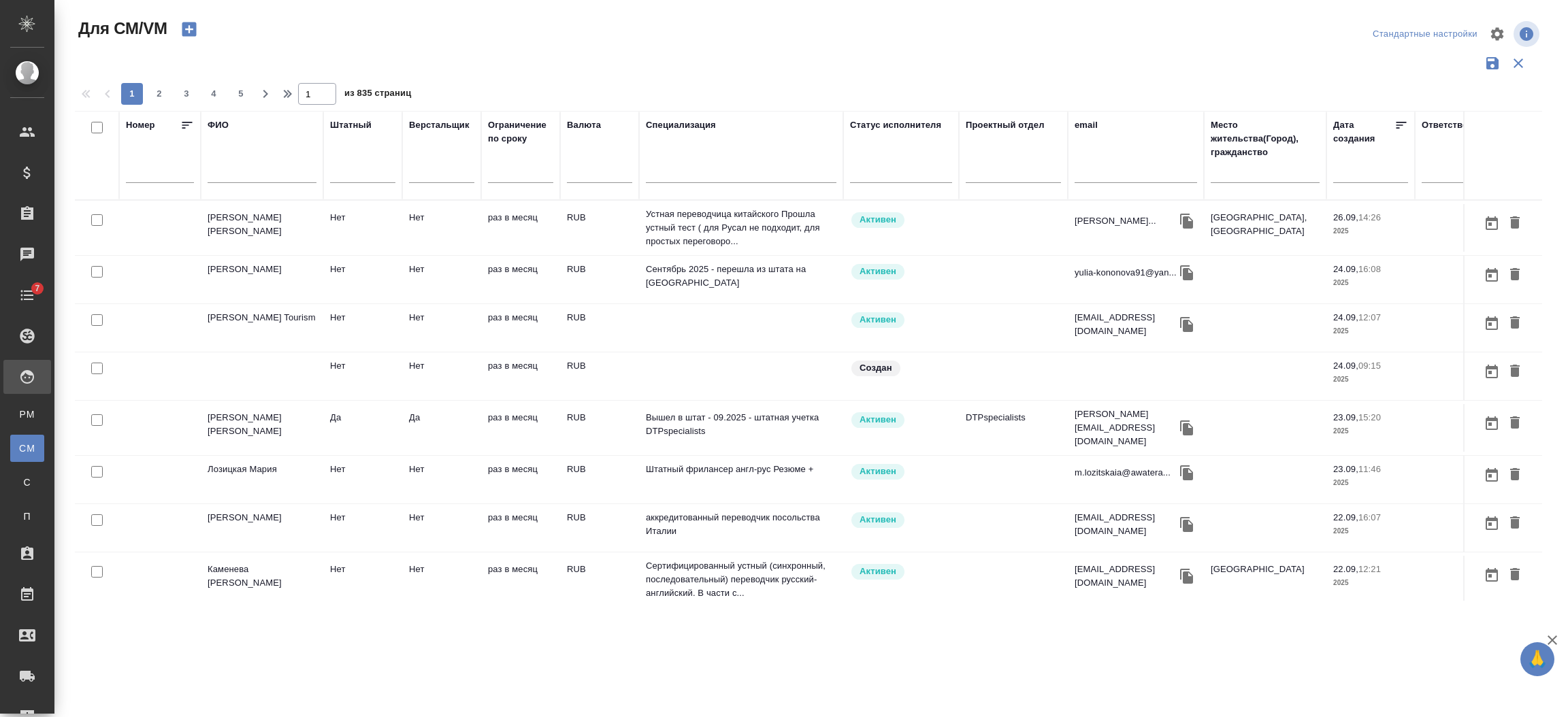
click at [235, 164] on div at bounding box center [262, 176] width 109 height 33
click at [235, 166] on input "text" at bounding box center [262, 175] width 109 height 17
type input "r"
type input "король"
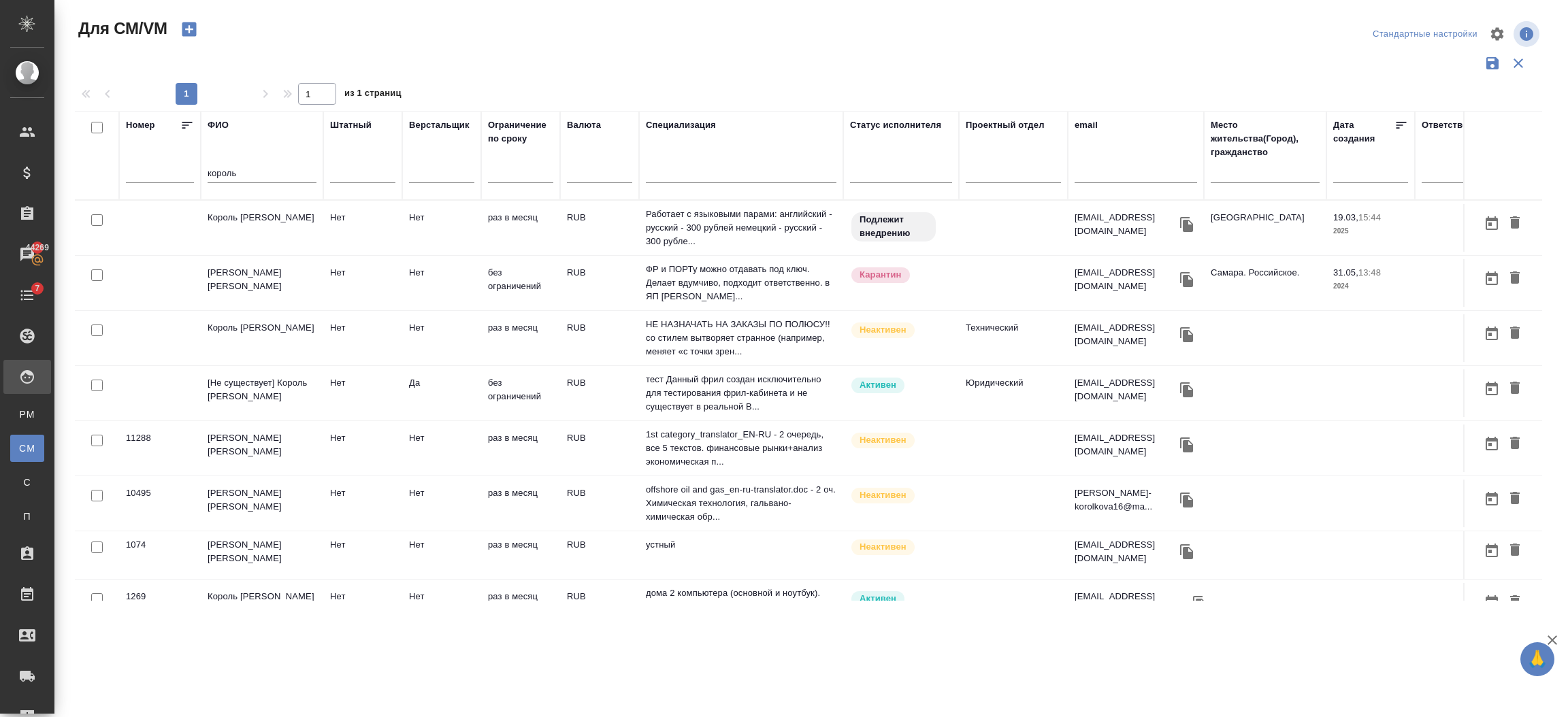
click at [245, 392] on td "[Не существует] Король Артур" at bounding box center [261, 393] width 123 height 47
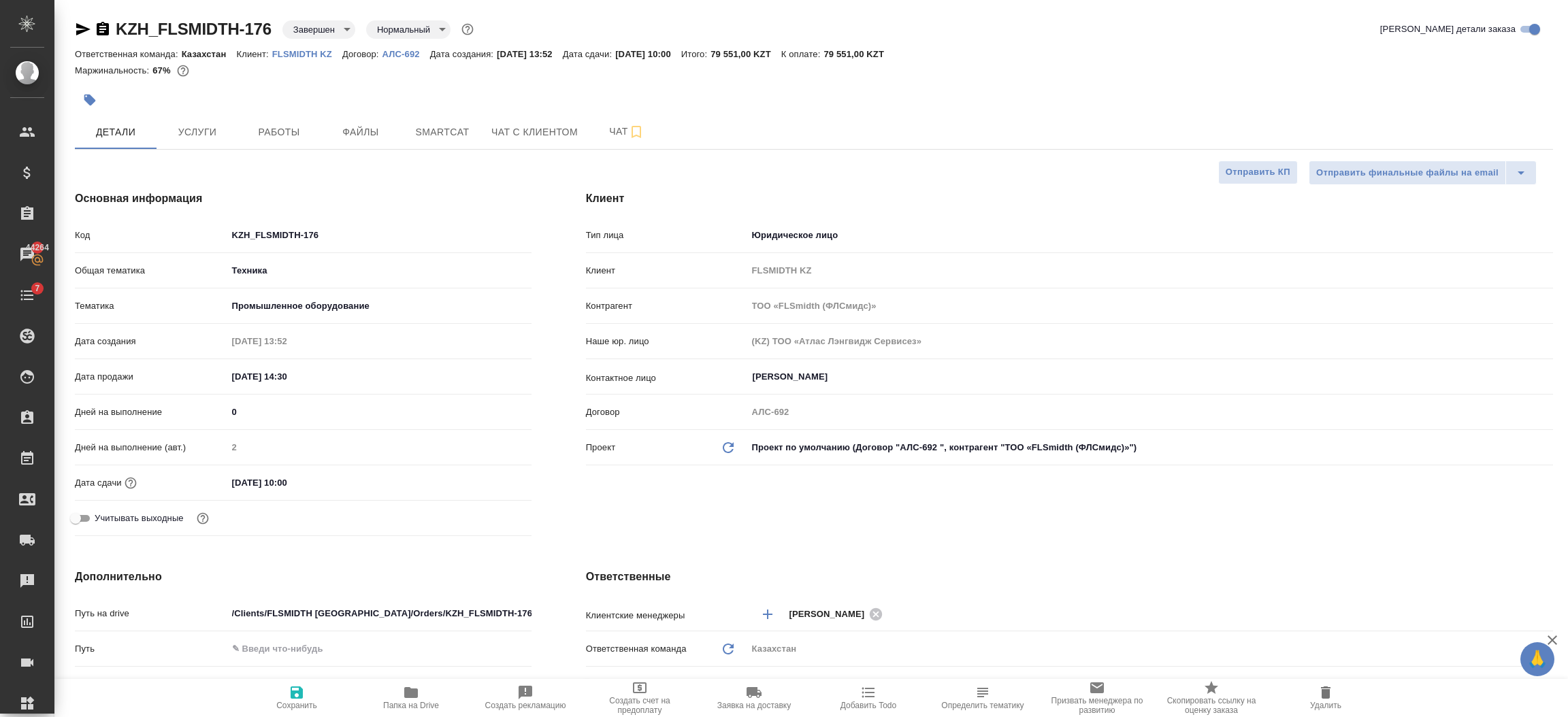
select select "RU"
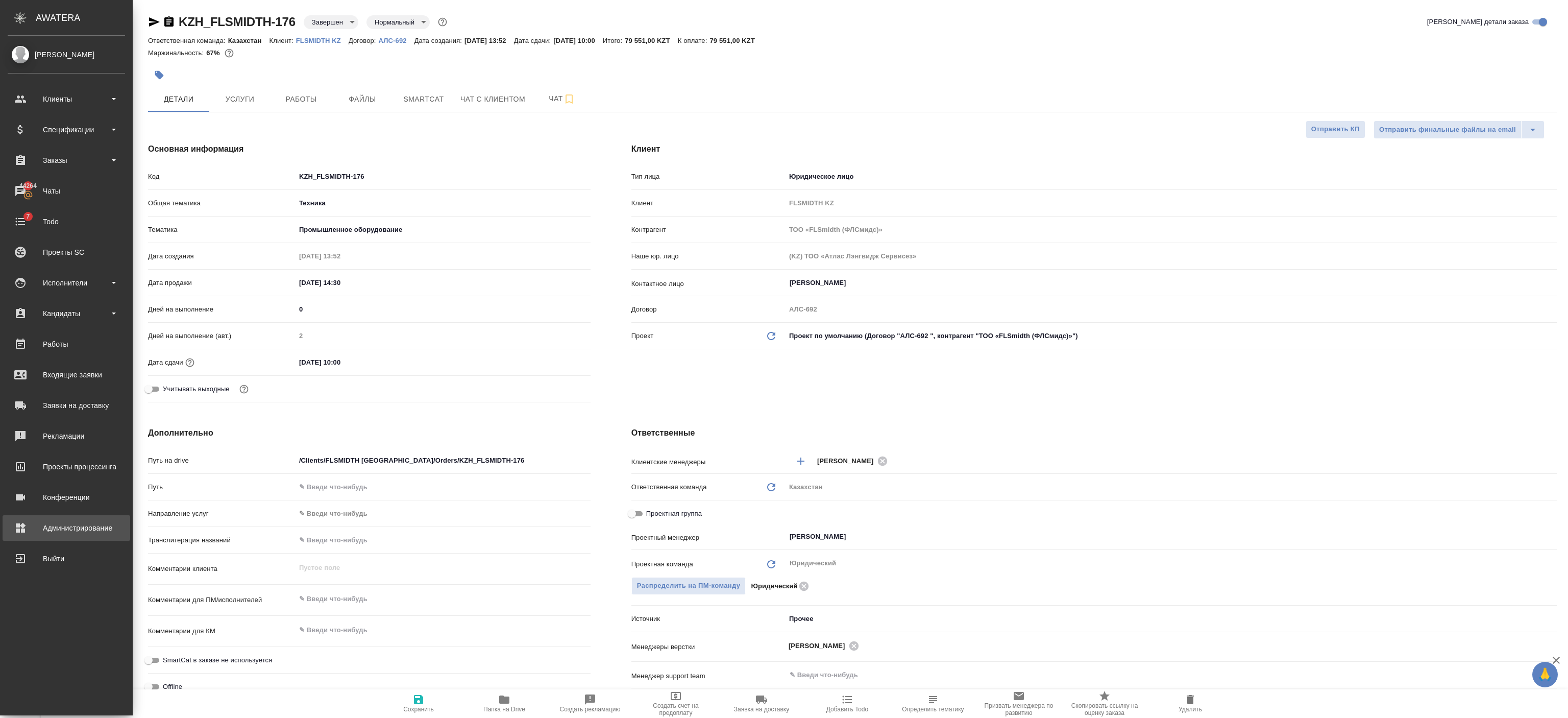
click at [29, 532] on div "Администрирование" at bounding box center [67, 528] width 118 height 15
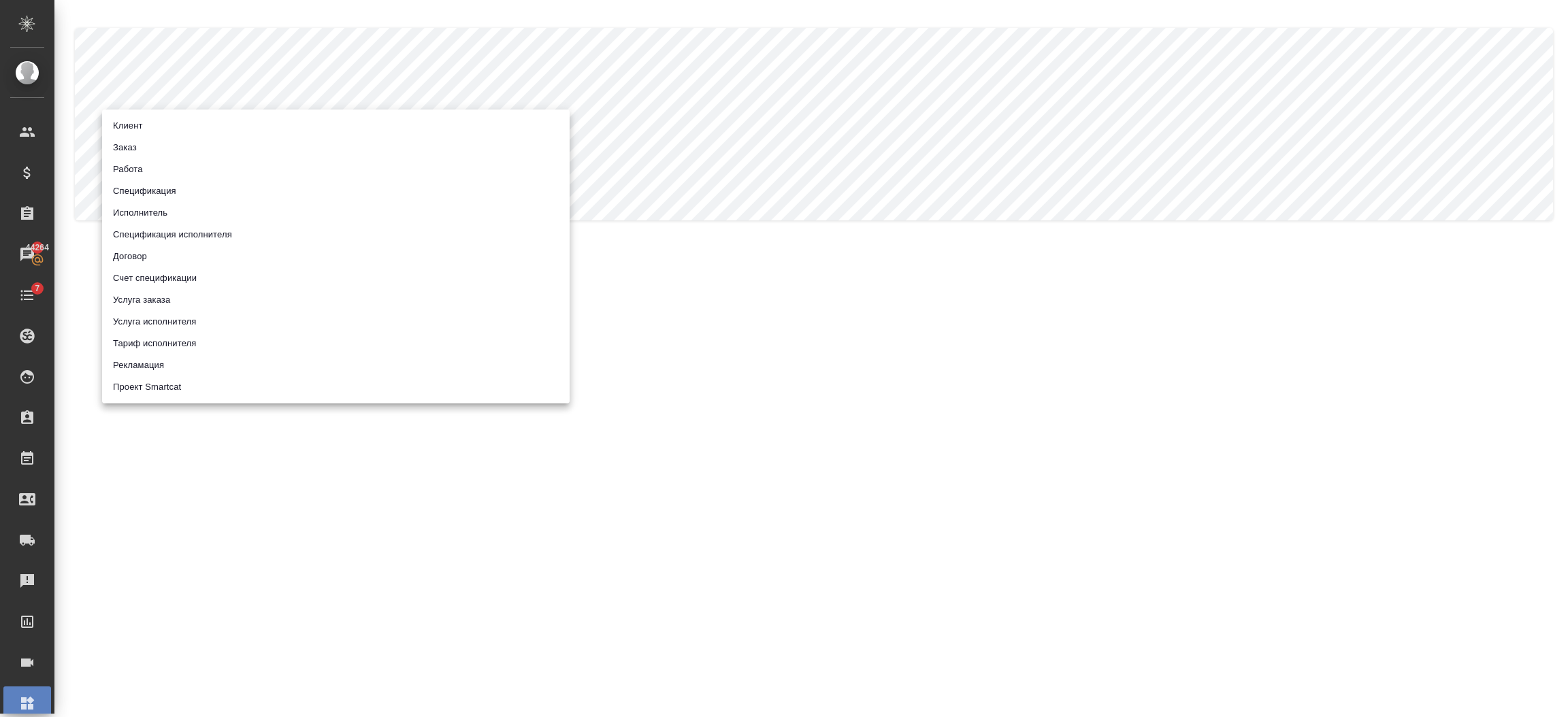
click at [350, 118] on body ".cls-1 fill:#fff; AWATERA [PERSON_NAME] Спецификации Заказы 44264 Чаты 7 Todo П…" at bounding box center [784, 413] width 1568 height 827
click at [124, 144] on li "Заказ" at bounding box center [336, 147] width 467 height 22
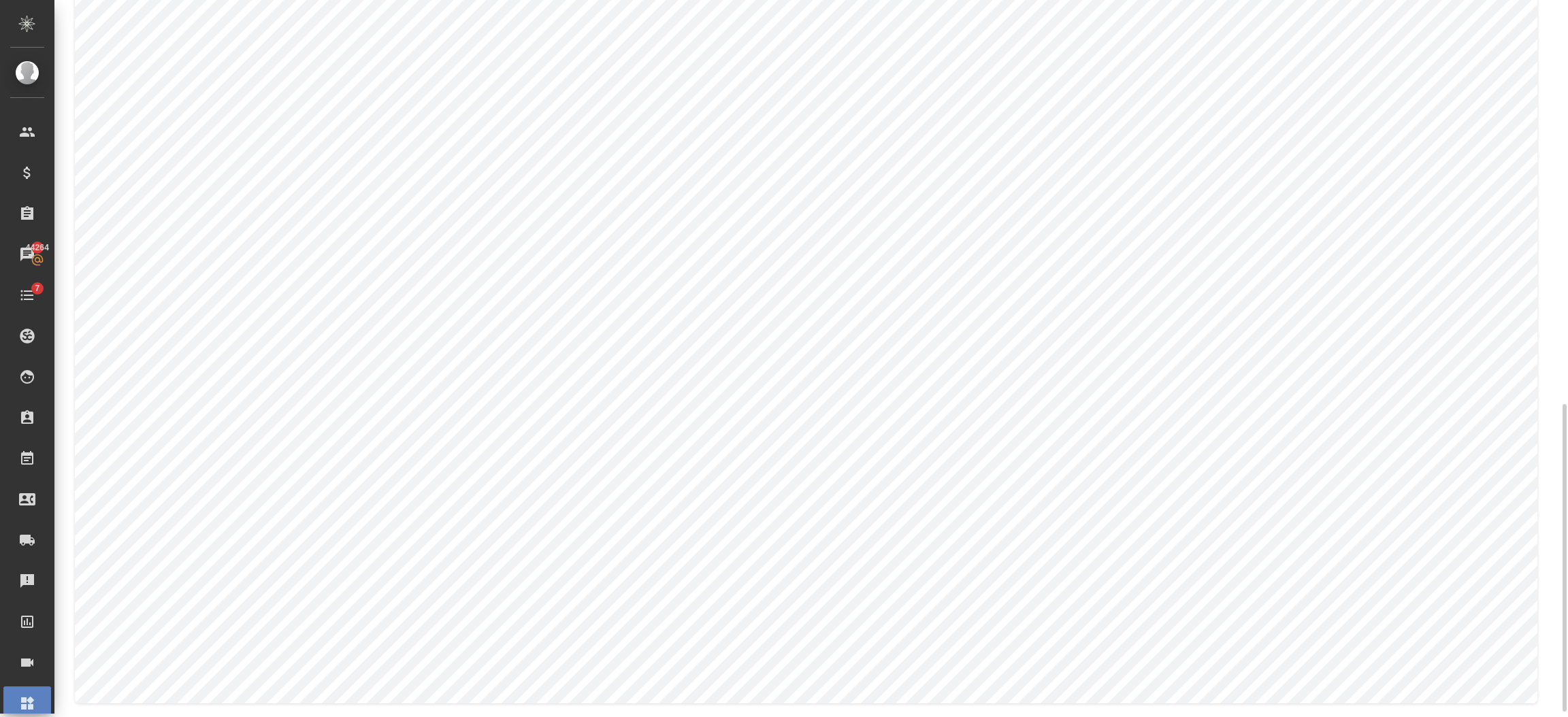
scroll to position [955, 0]
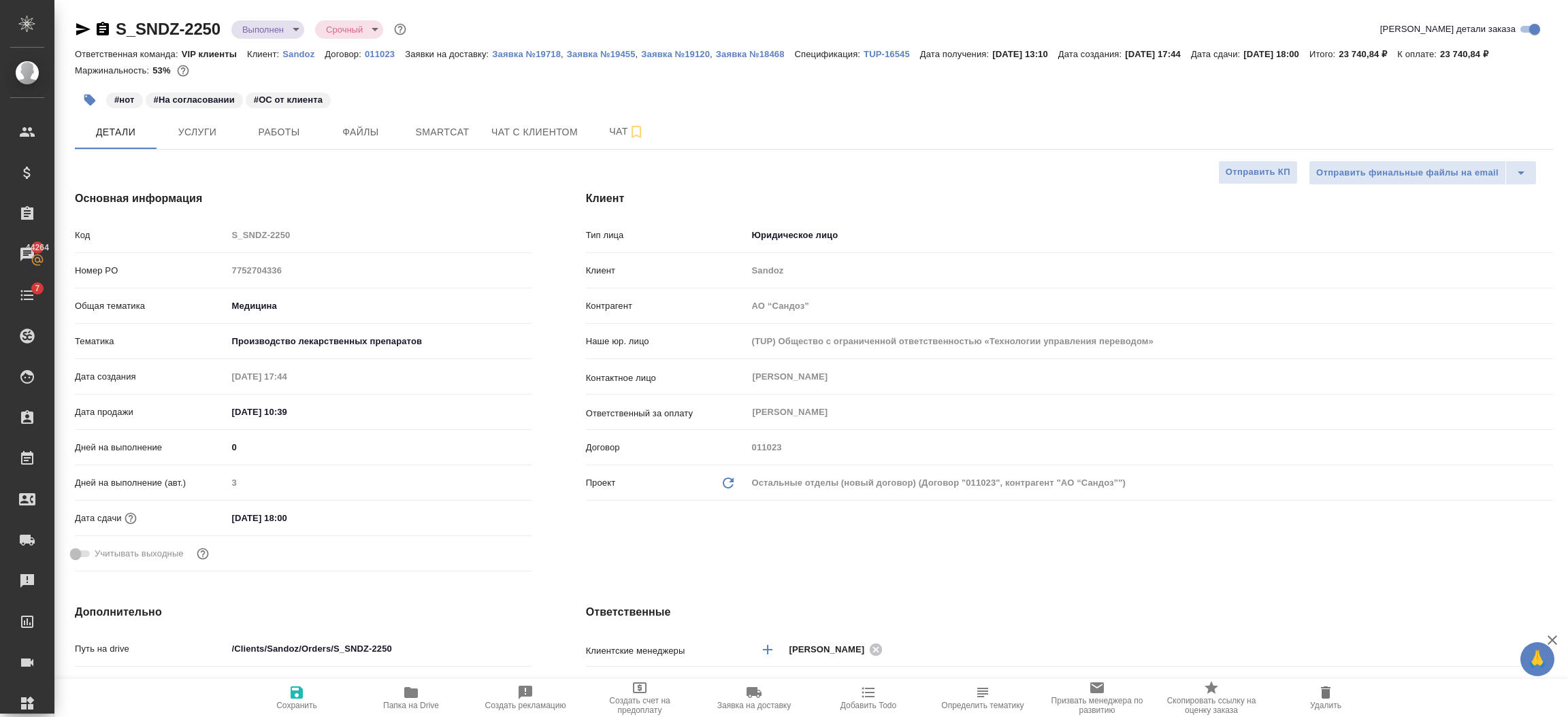
select select "RU"
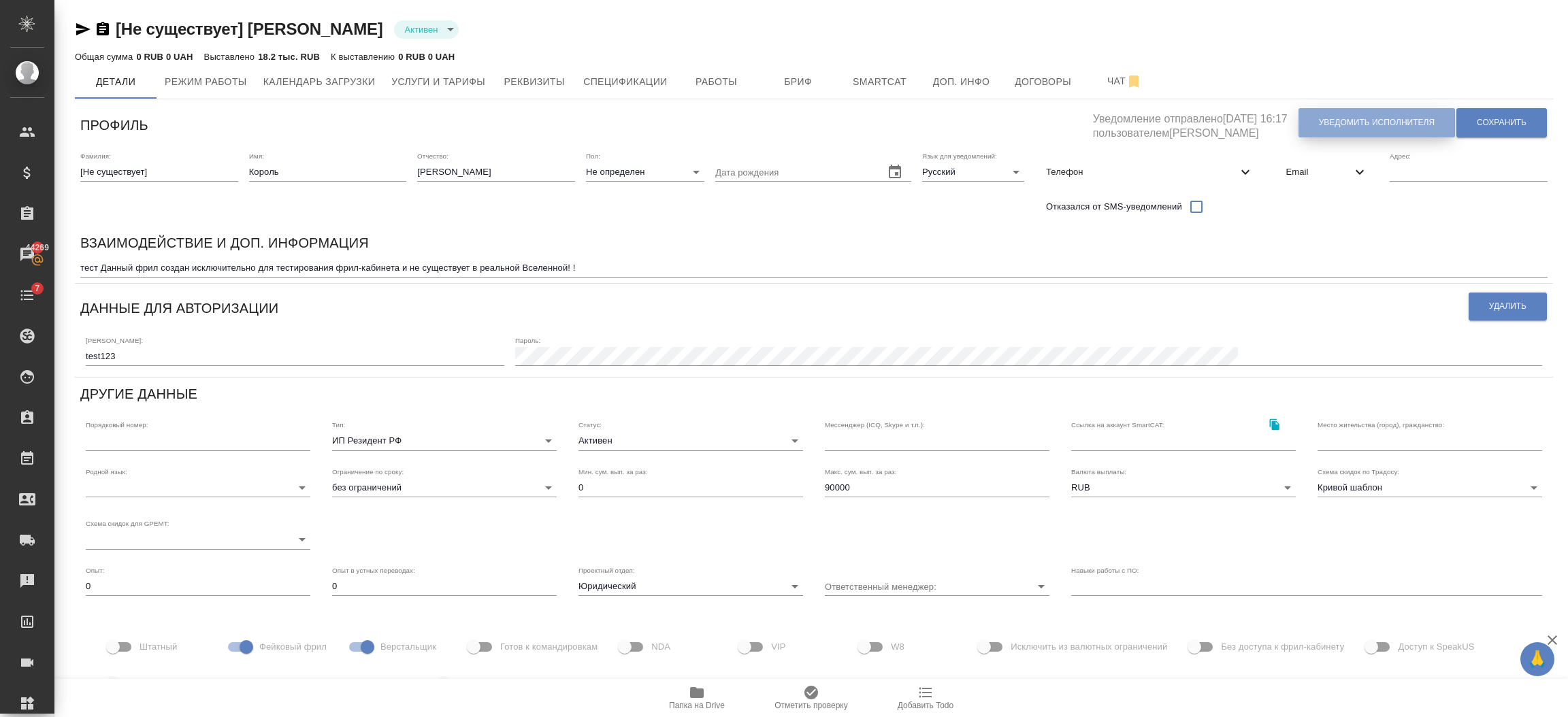
click at [1348, 112] on button "Уведомить исполнителя" at bounding box center [1376, 123] width 157 height 29
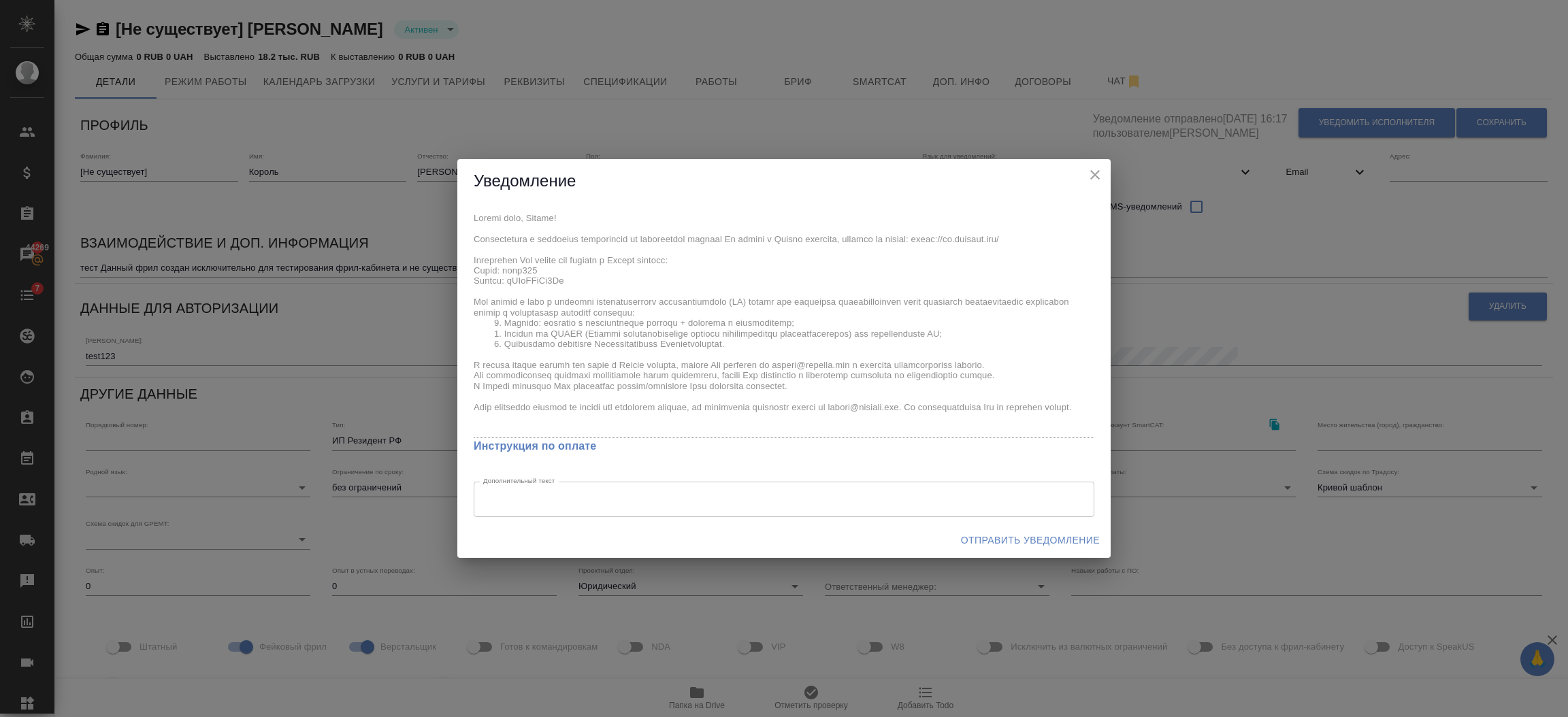
click at [471, 269] on div "x Инструкция по оплате Дополнительный текст x Дополнительный текст" at bounding box center [784, 363] width 653 height 319
click at [976, 539] on span "Отправить уведомление" at bounding box center [1029, 541] width 138 height 17
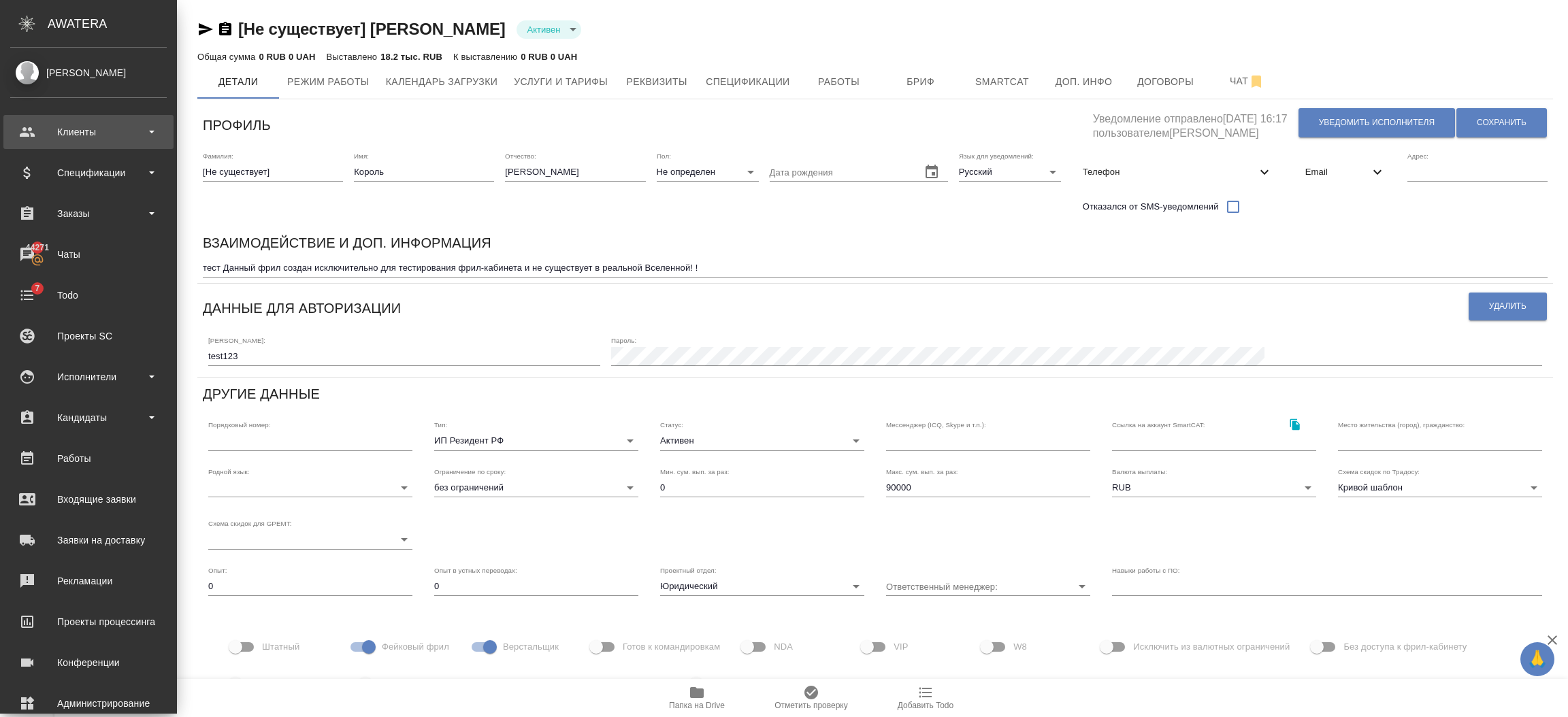
click at [35, 143] on div "Клиенты" at bounding box center [89, 132] width 170 height 34
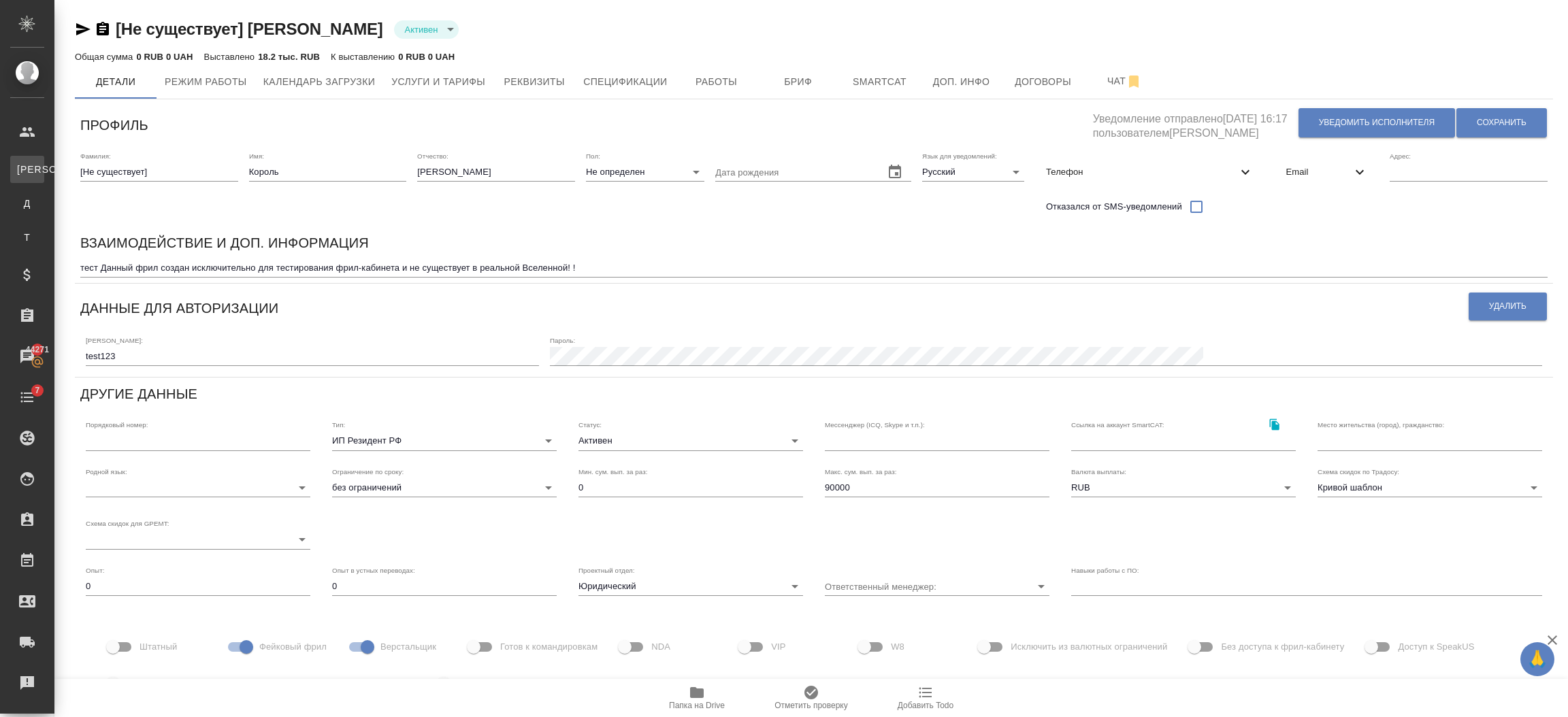
click at [20, 169] on div "Клиенты" at bounding box center [10, 169] width 20 height 14
select select "RU"
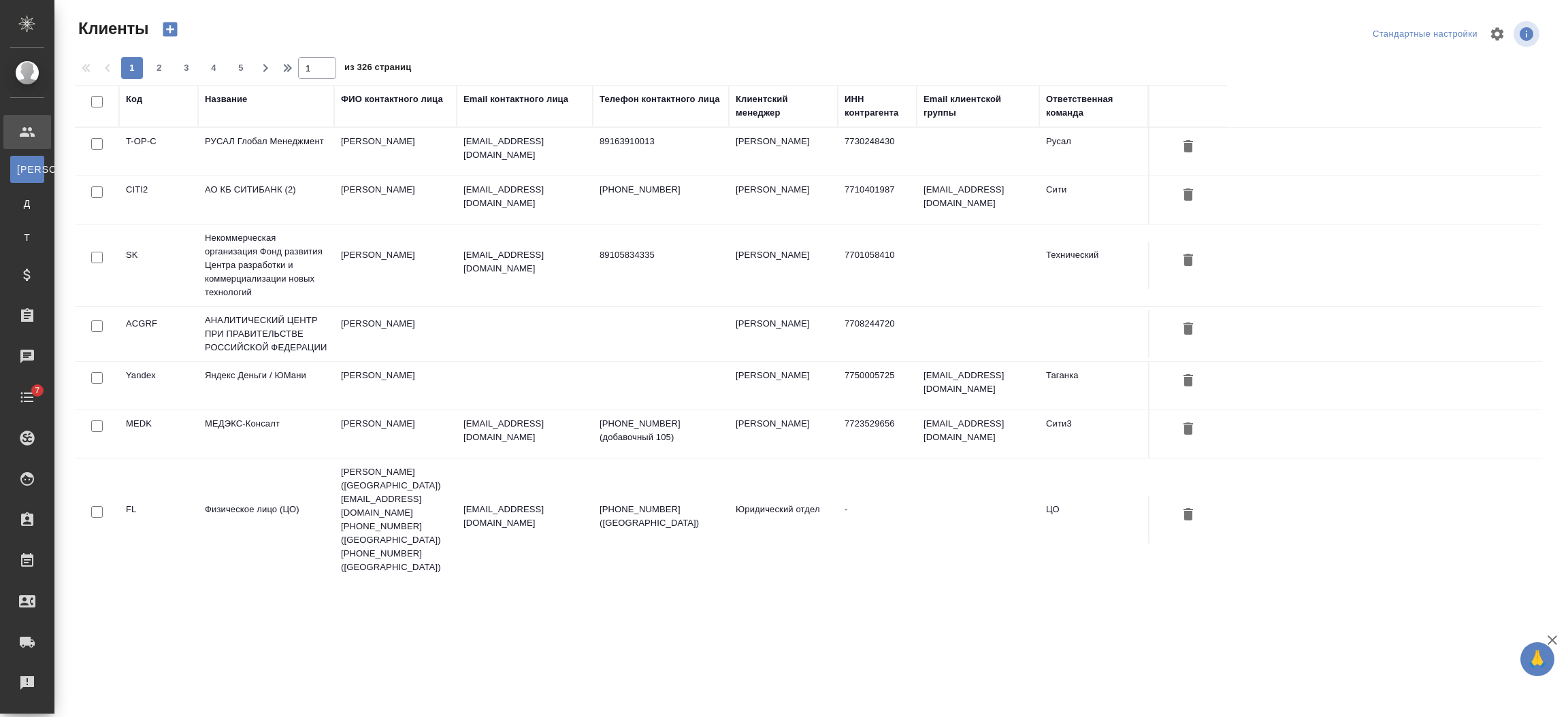
click at [222, 93] on div "Название" at bounding box center [226, 100] width 43 height 14
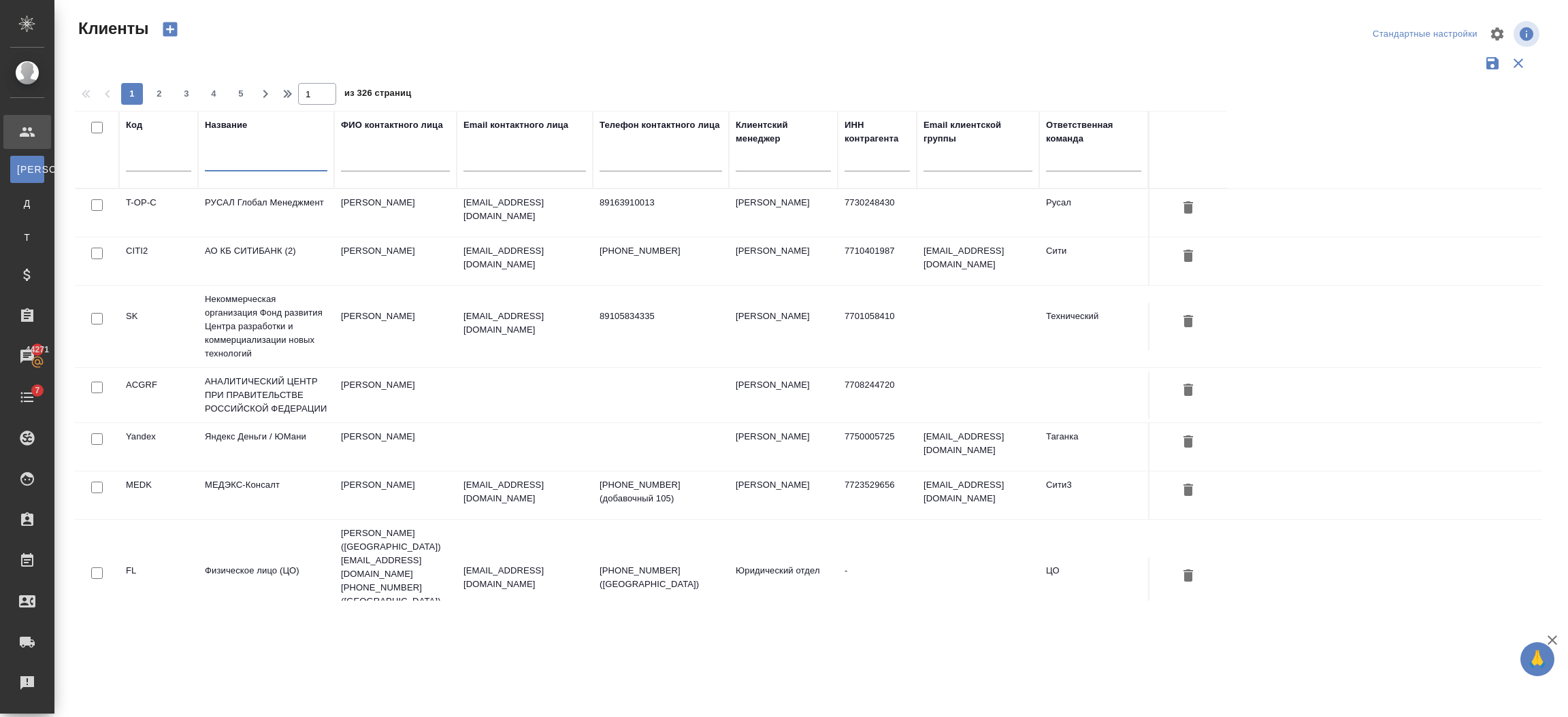
click at [247, 161] on input "text" at bounding box center [266, 164] width 123 height 17
type input "t"
type input "test52"
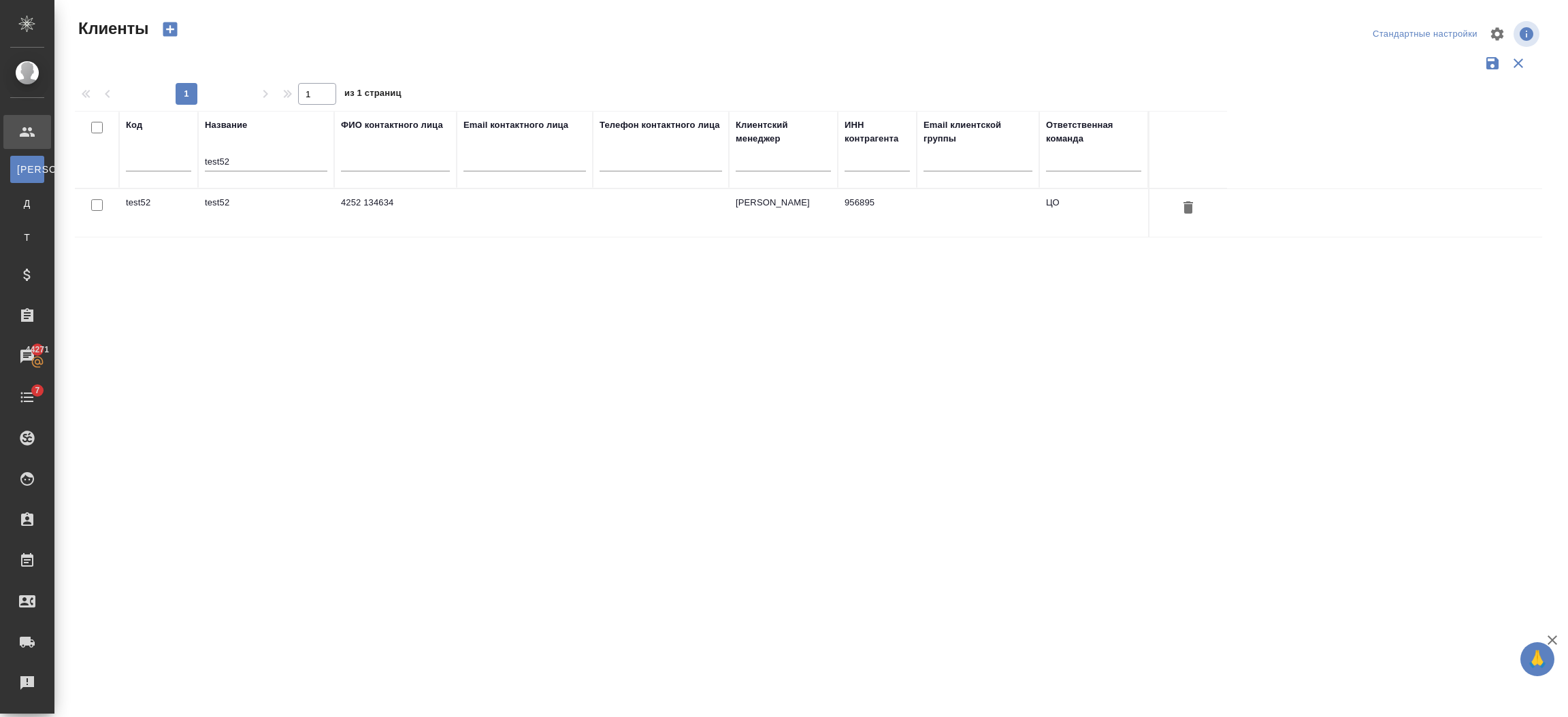
click at [219, 224] on td "test52" at bounding box center [266, 213] width 136 height 47
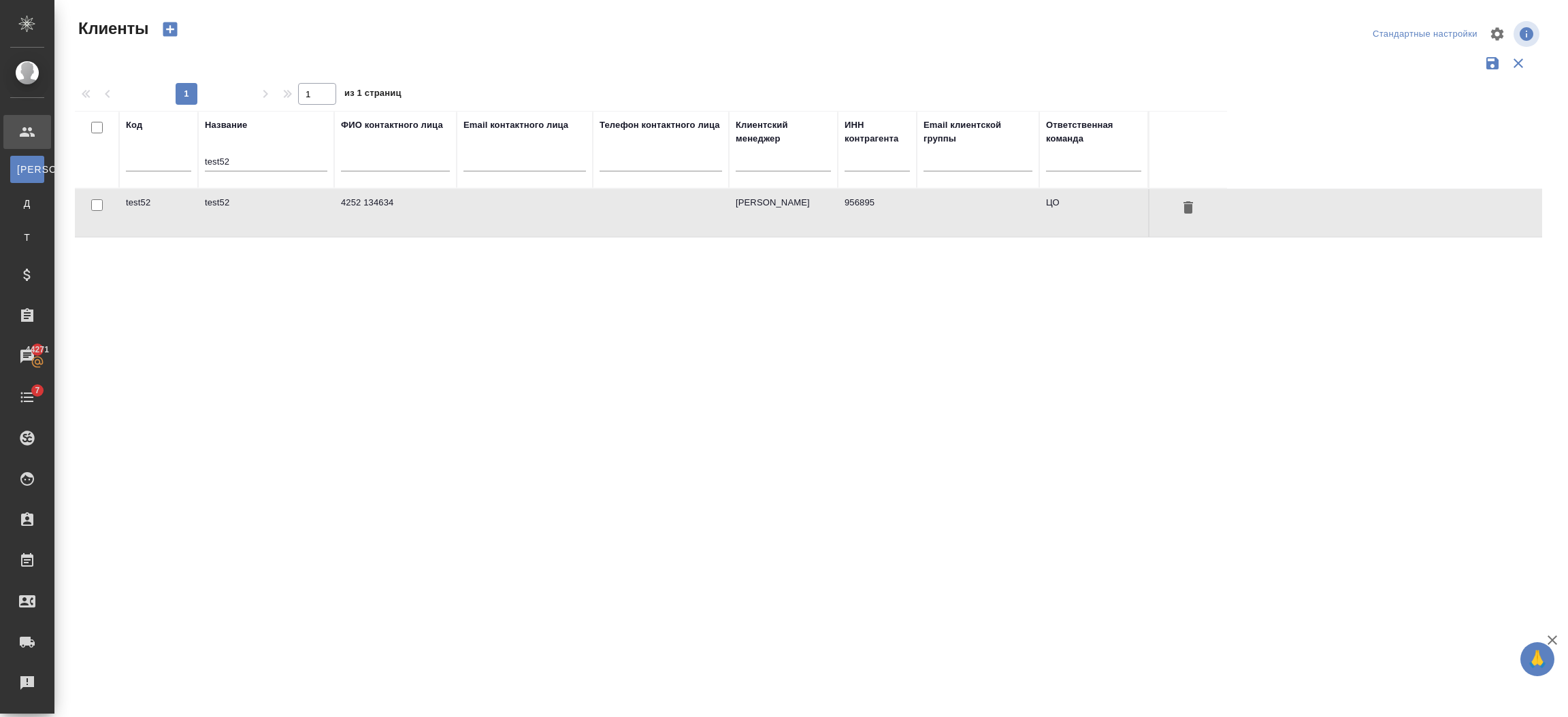
click at [190, 198] on td "test52" at bounding box center [159, 213] width 79 height 47
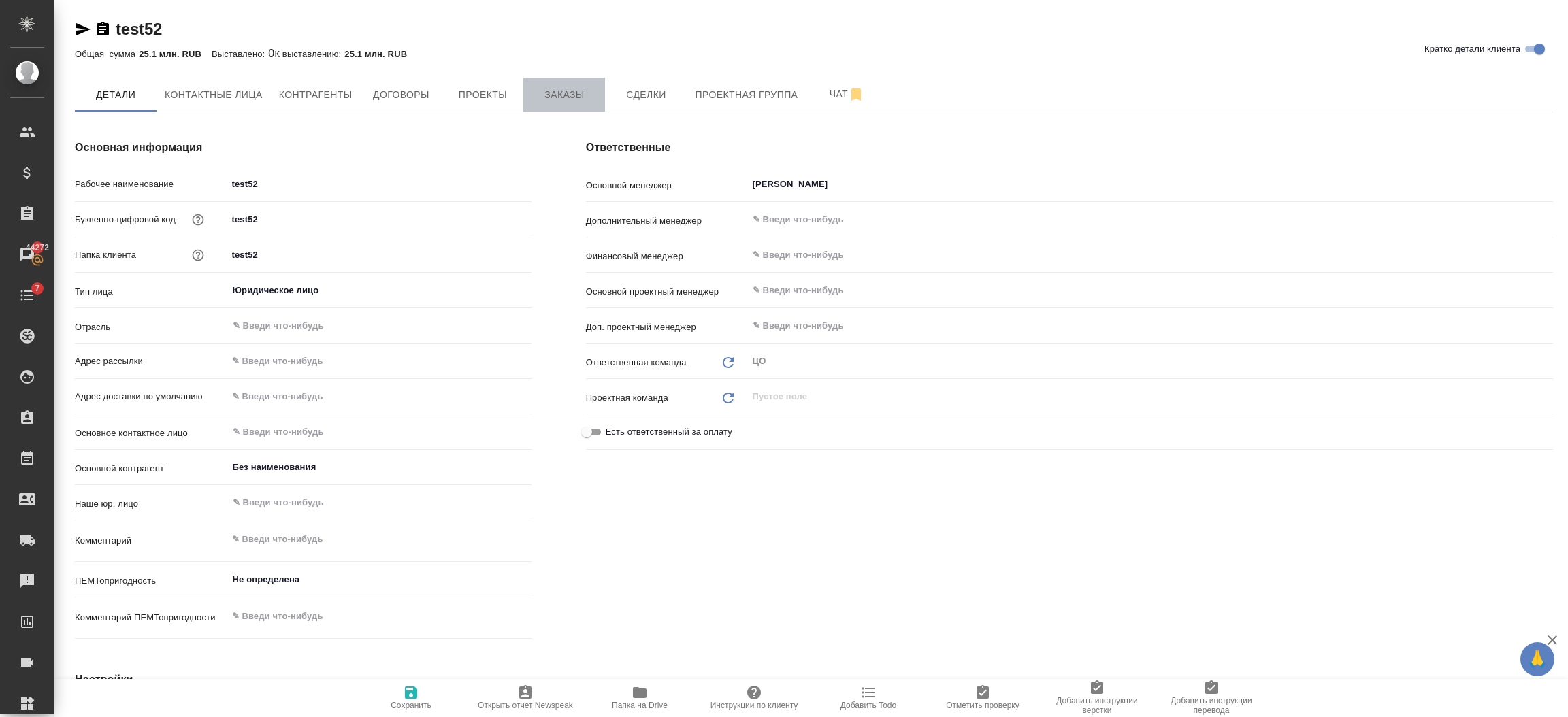
click at [547, 98] on span "Заказы" at bounding box center [564, 95] width 66 height 17
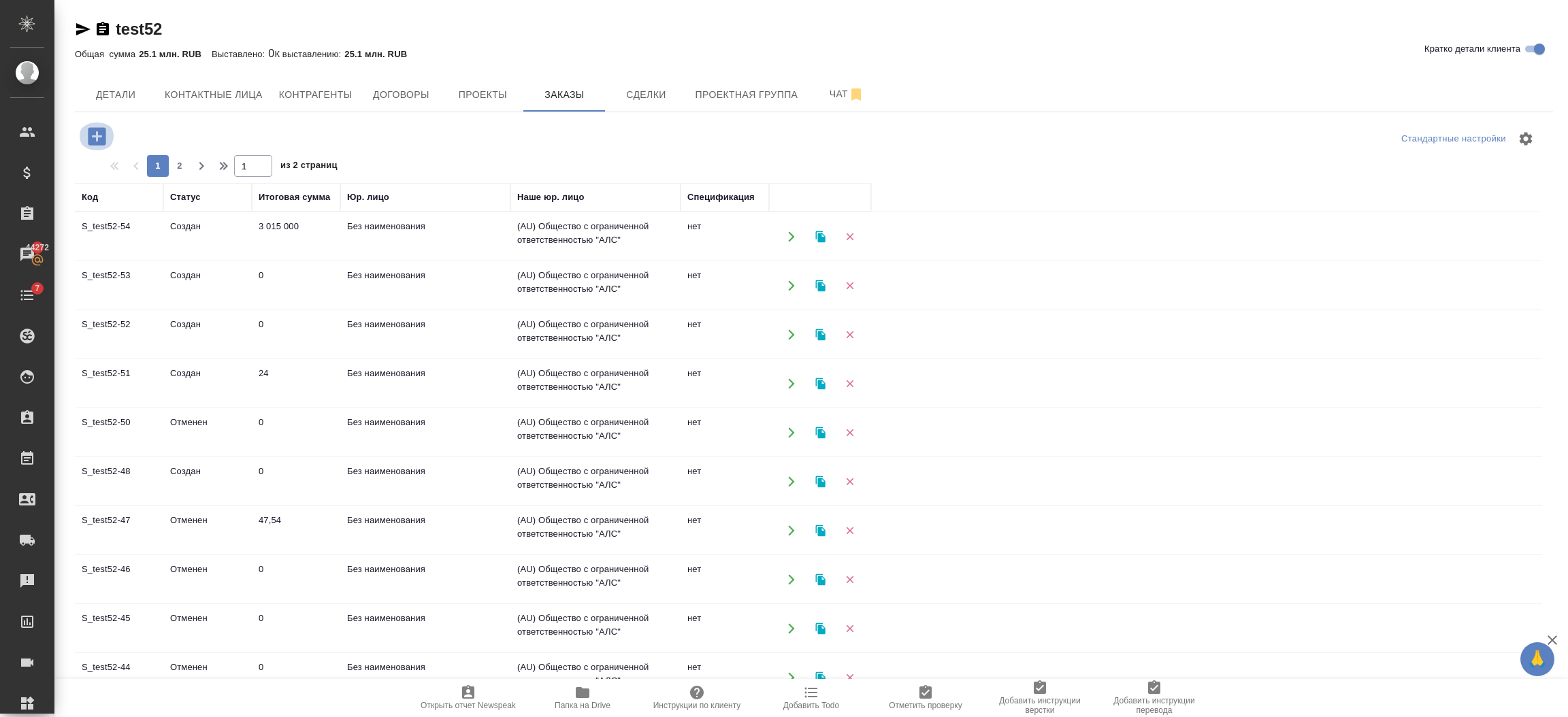
click at [91, 134] on icon "button" at bounding box center [97, 136] width 17 height 17
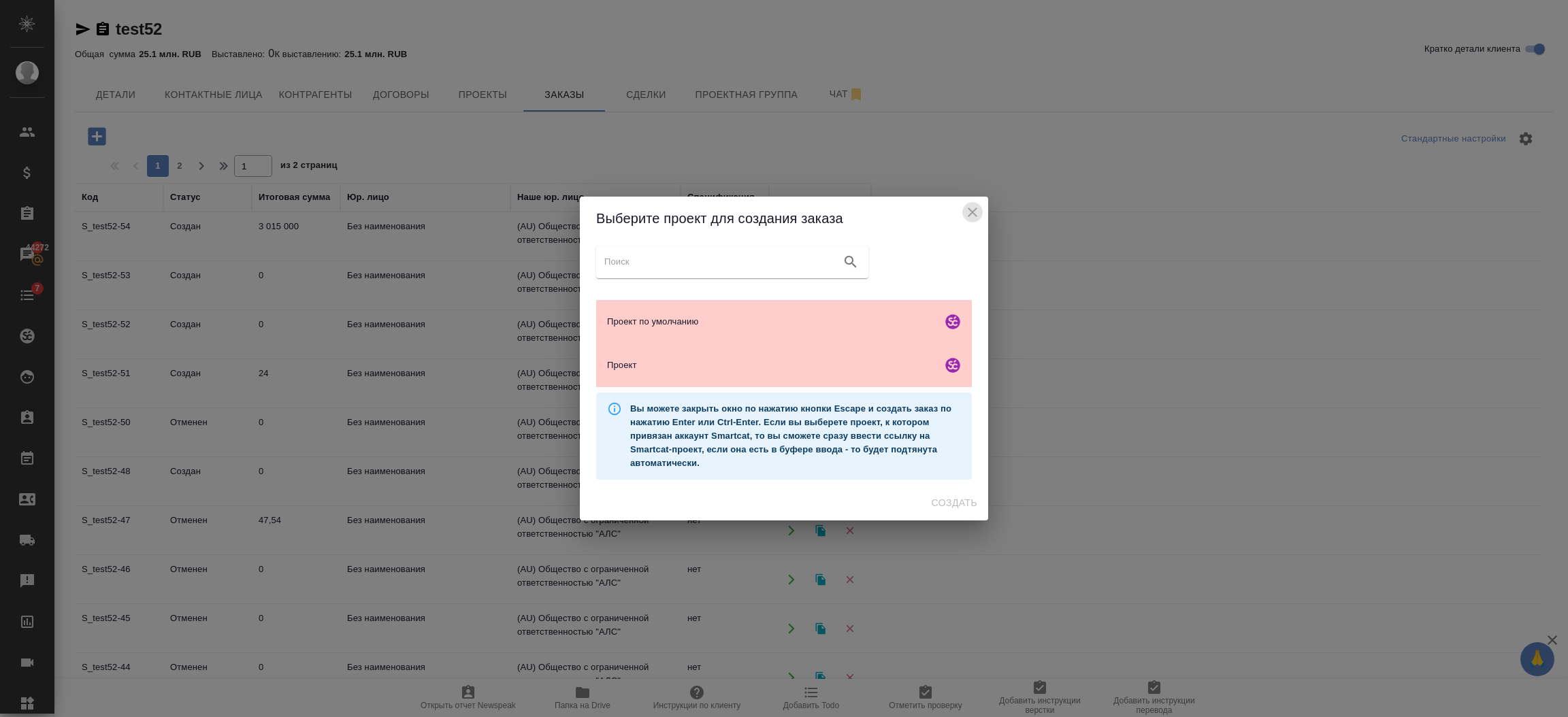
click at [972, 214] on icon "close" at bounding box center [972, 212] width 16 height 16
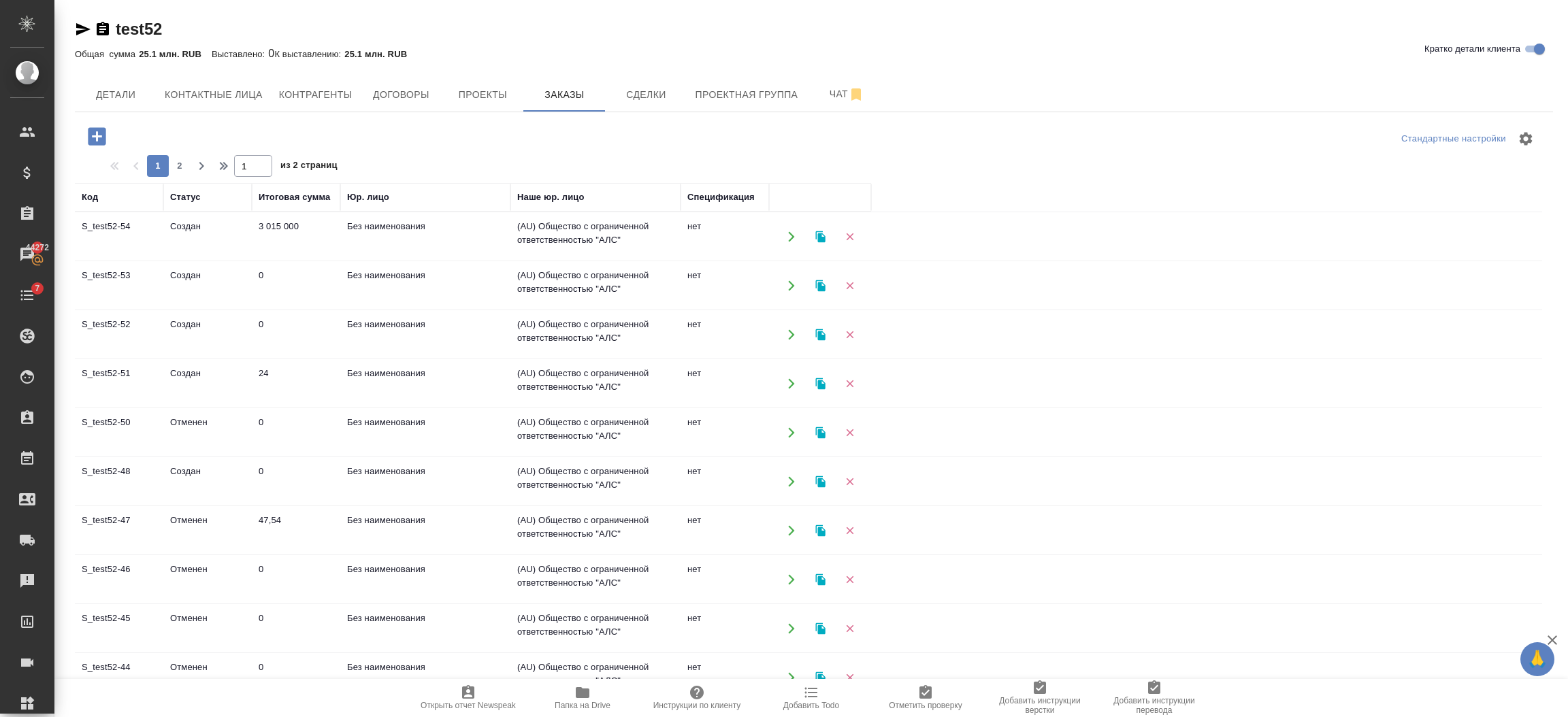
click at [864, 235] on div at bounding box center [849, 236] width 29 height 35
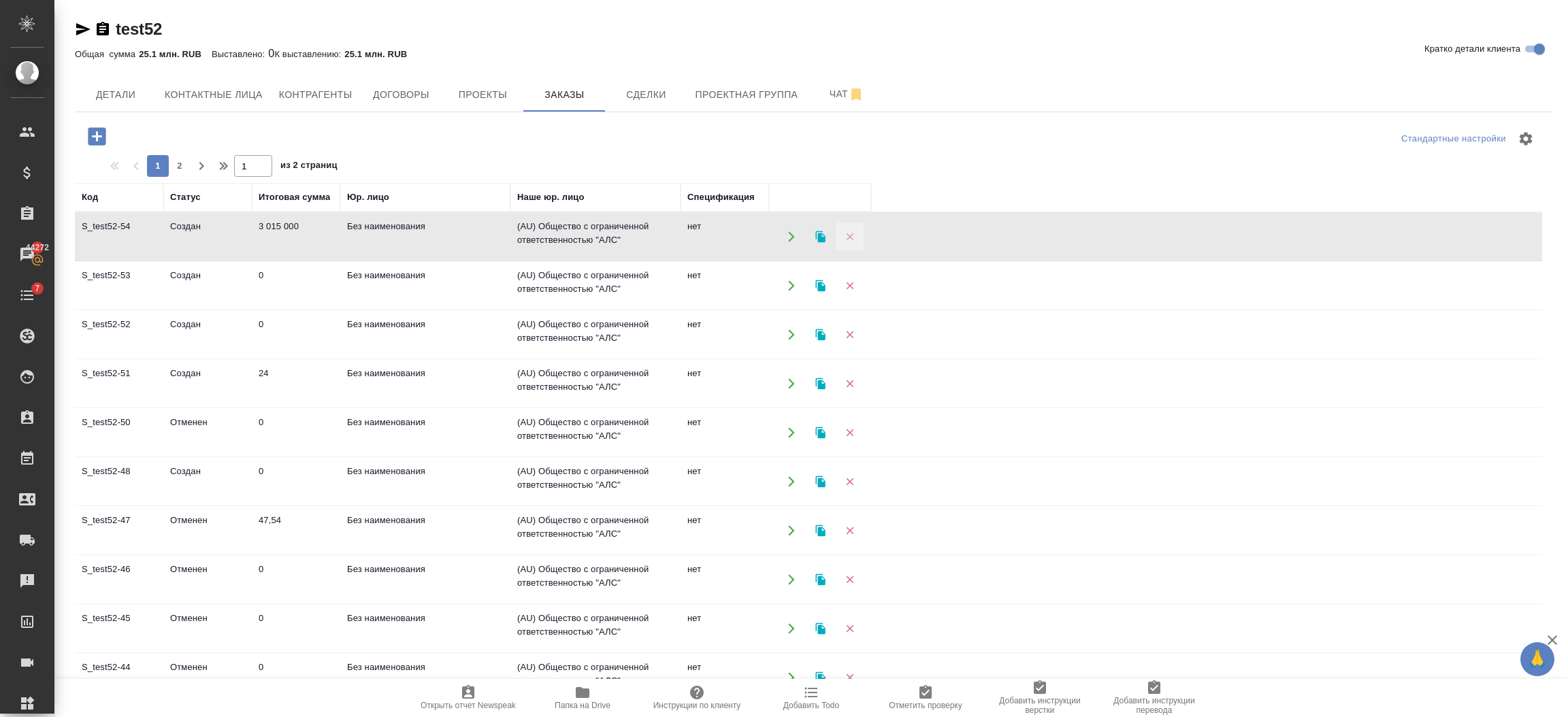
click at [852, 240] on icon "button" at bounding box center [849, 236] width 13 height 13
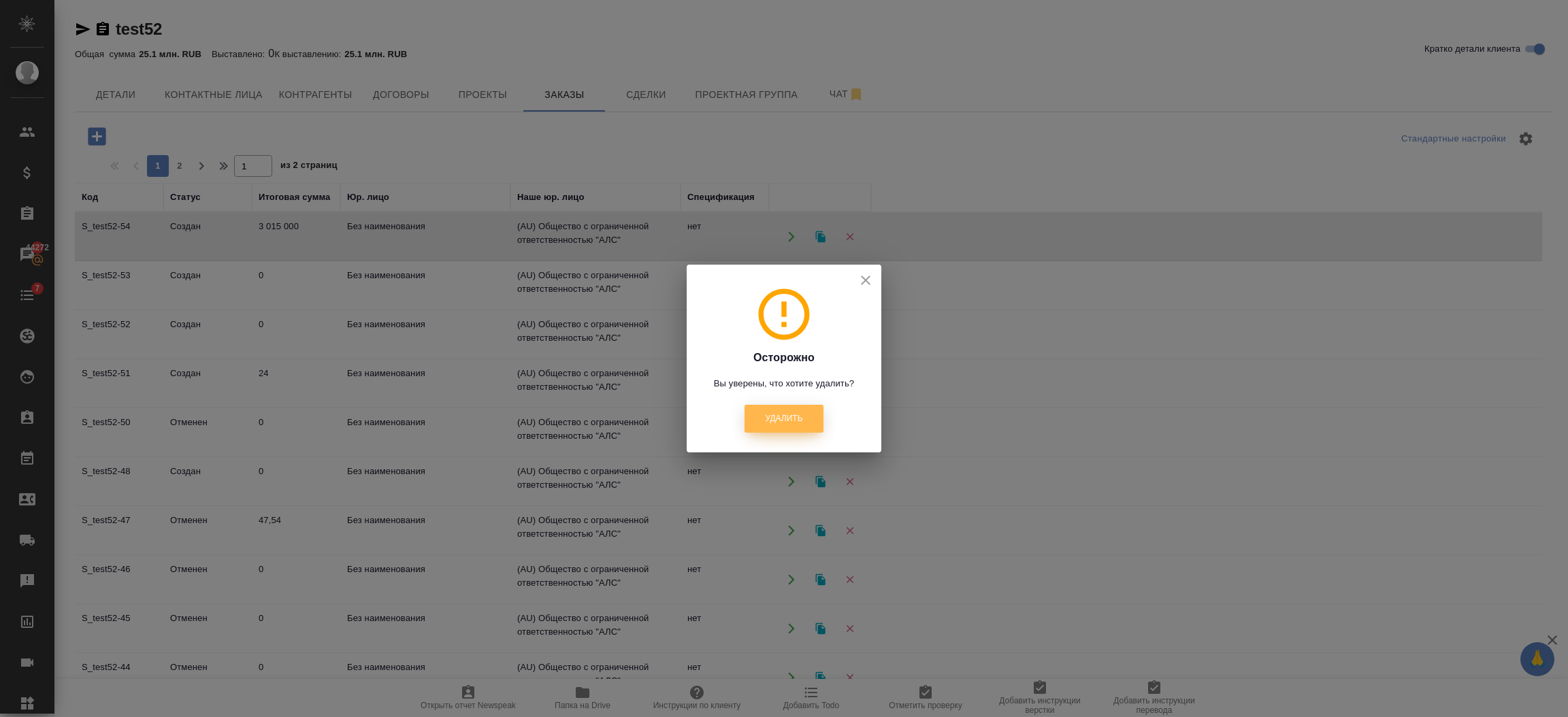
click at [777, 406] on button "Удалить" at bounding box center [783, 418] width 78 height 28
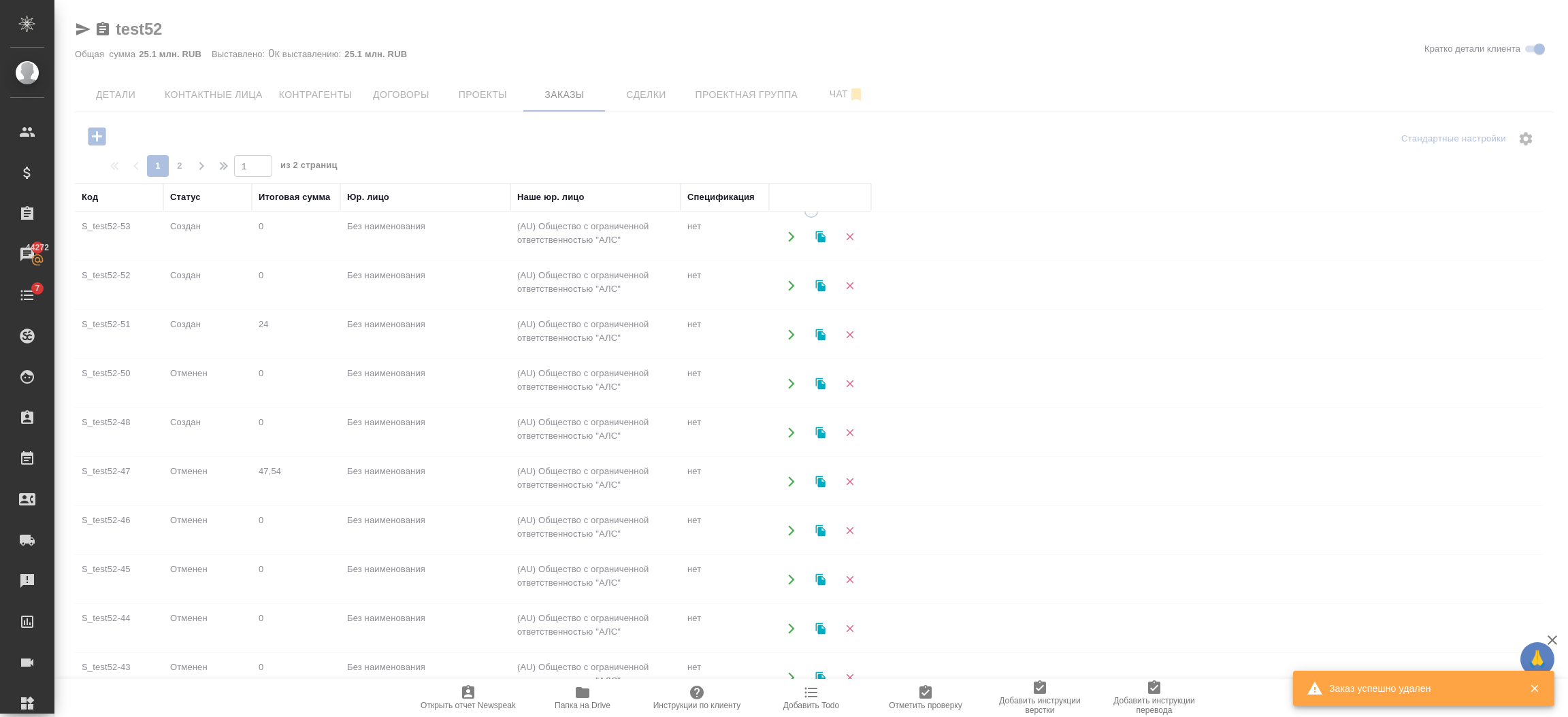
click at [95, 138] on div at bounding box center [811, 358] width 1513 height 717
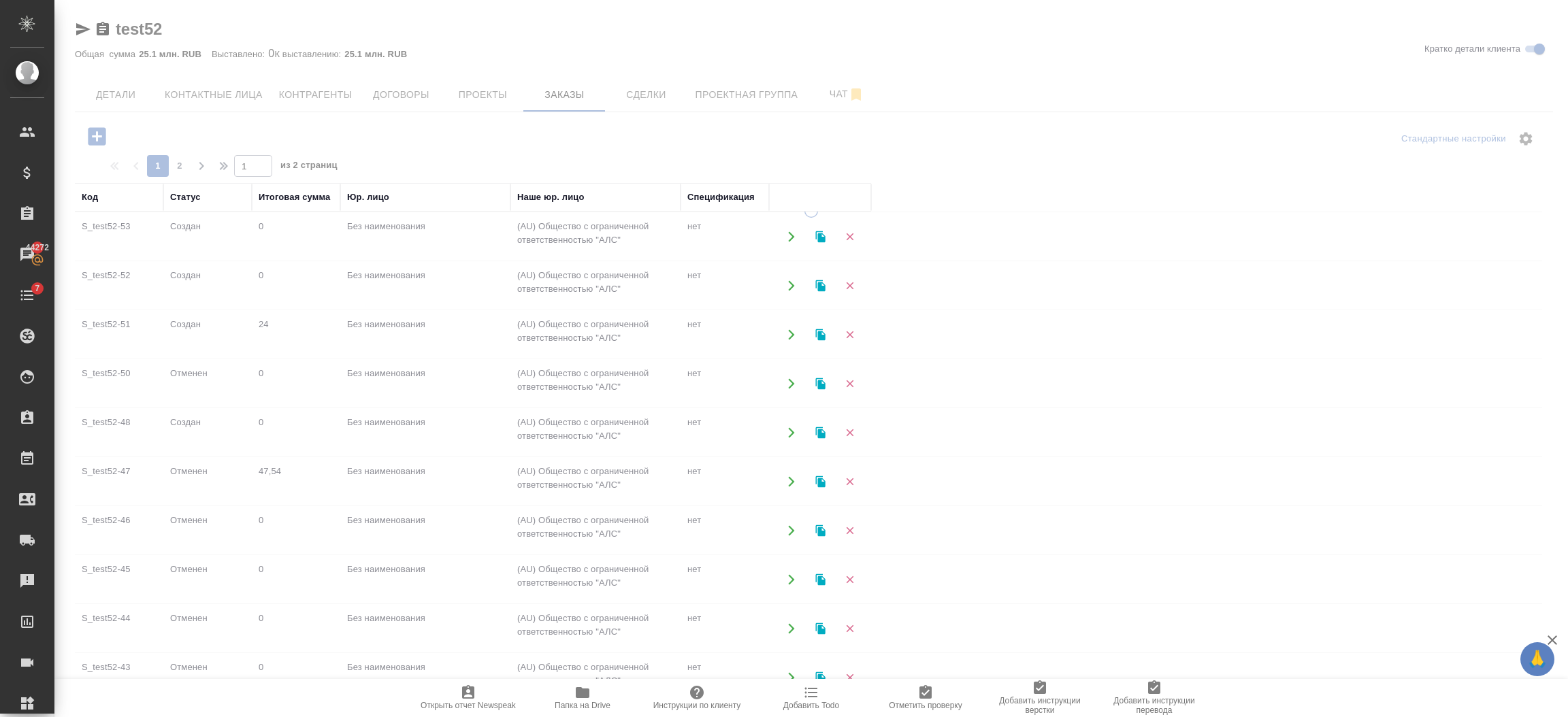
click at [92, 148] on div at bounding box center [811, 358] width 1513 height 717
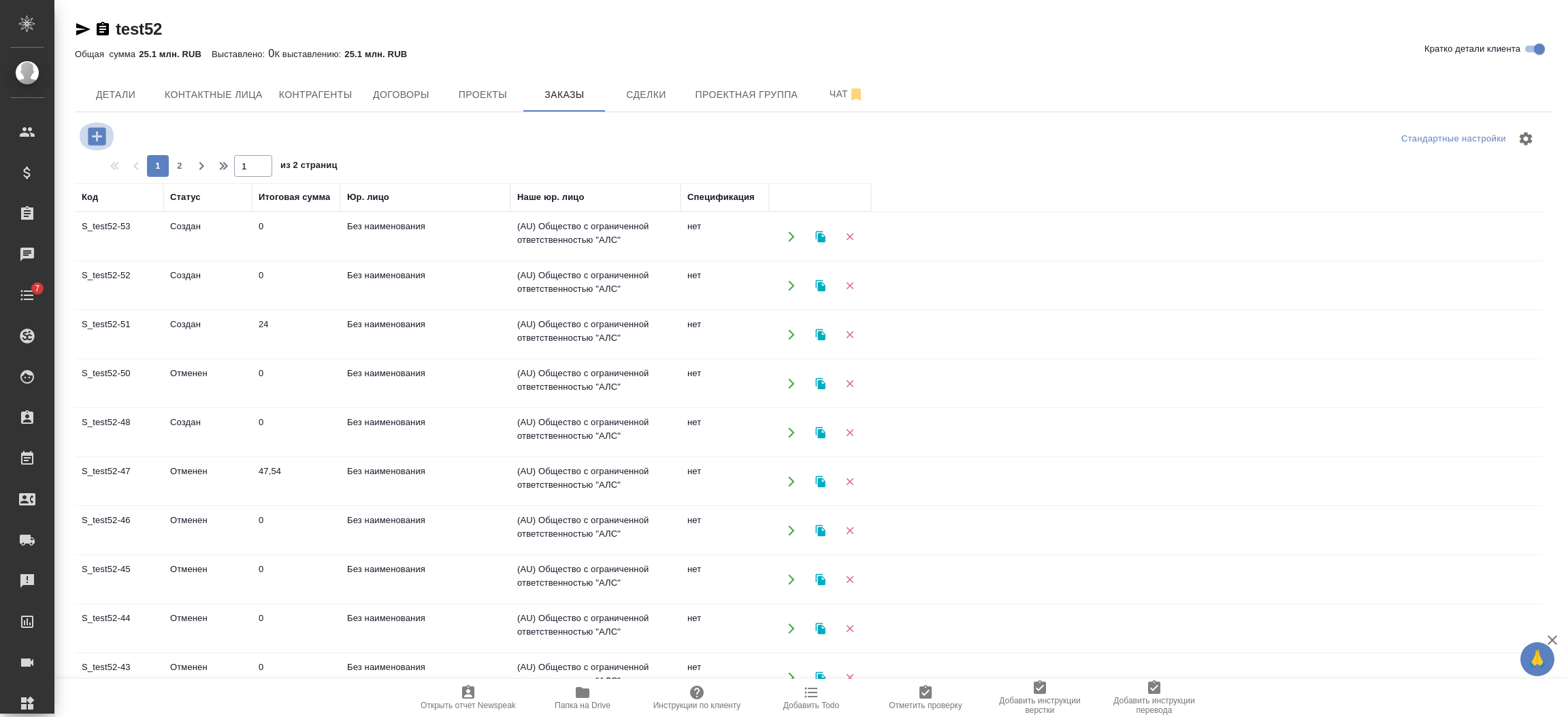
click at [91, 129] on icon "button" at bounding box center [97, 136] width 17 height 17
click at [100, 137] on icon "button" at bounding box center [97, 136] width 17 height 17
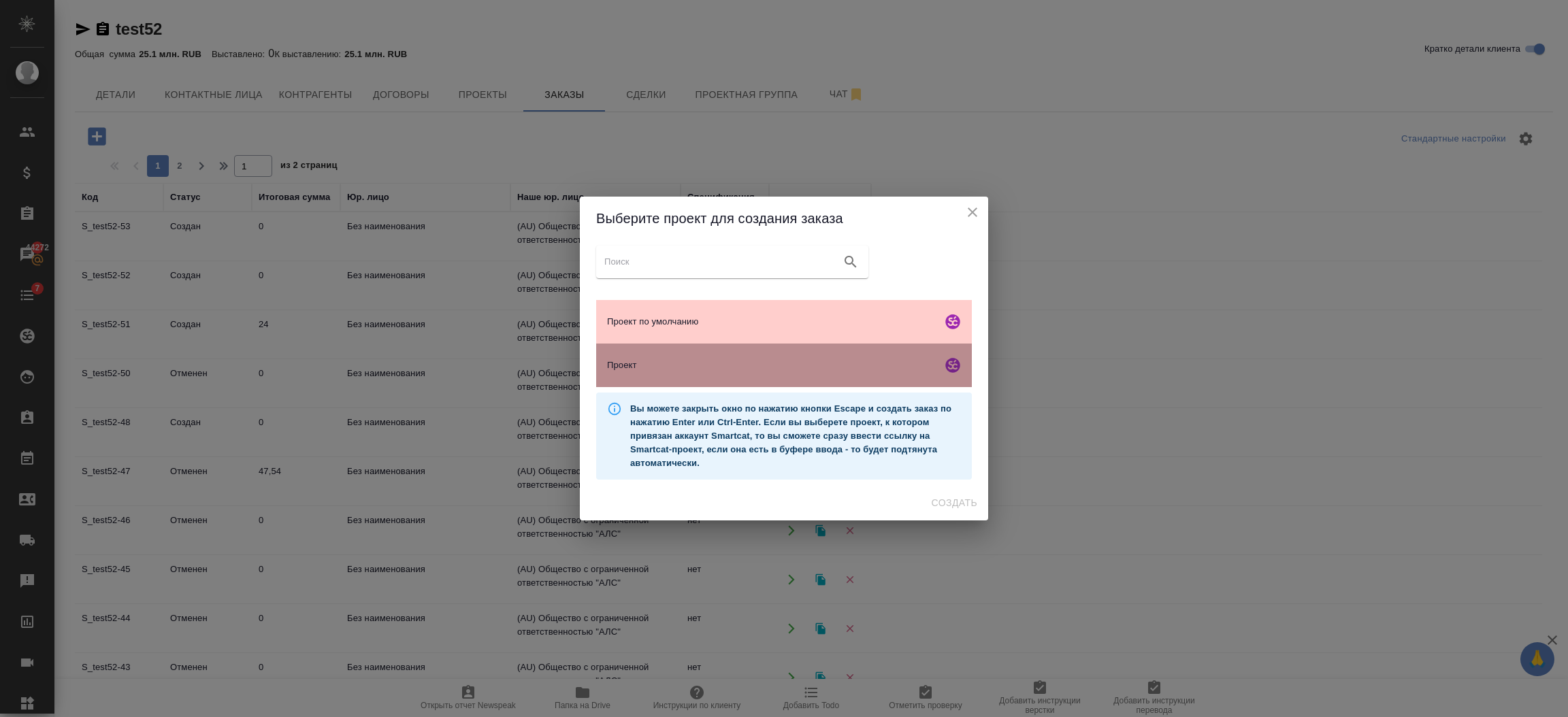
click at [648, 351] on div "Проект" at bounding box center [784, 365] width 375 height 44
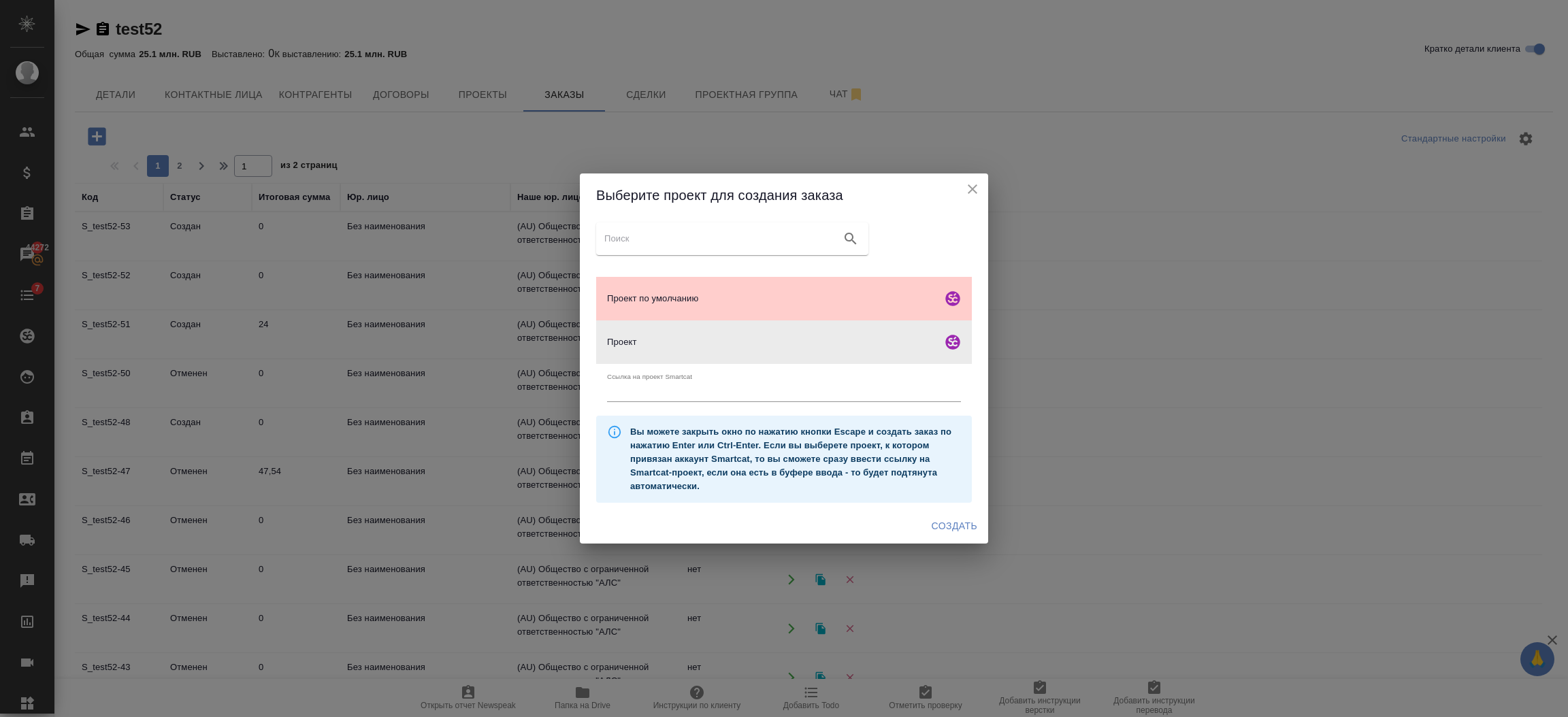
click at [944, 539] on div "Создать" at bounding box center [784, 525] width 408 height 36
click at [933, 526] on span "Создать" at bounding box center [954, 526] width 45 height 17
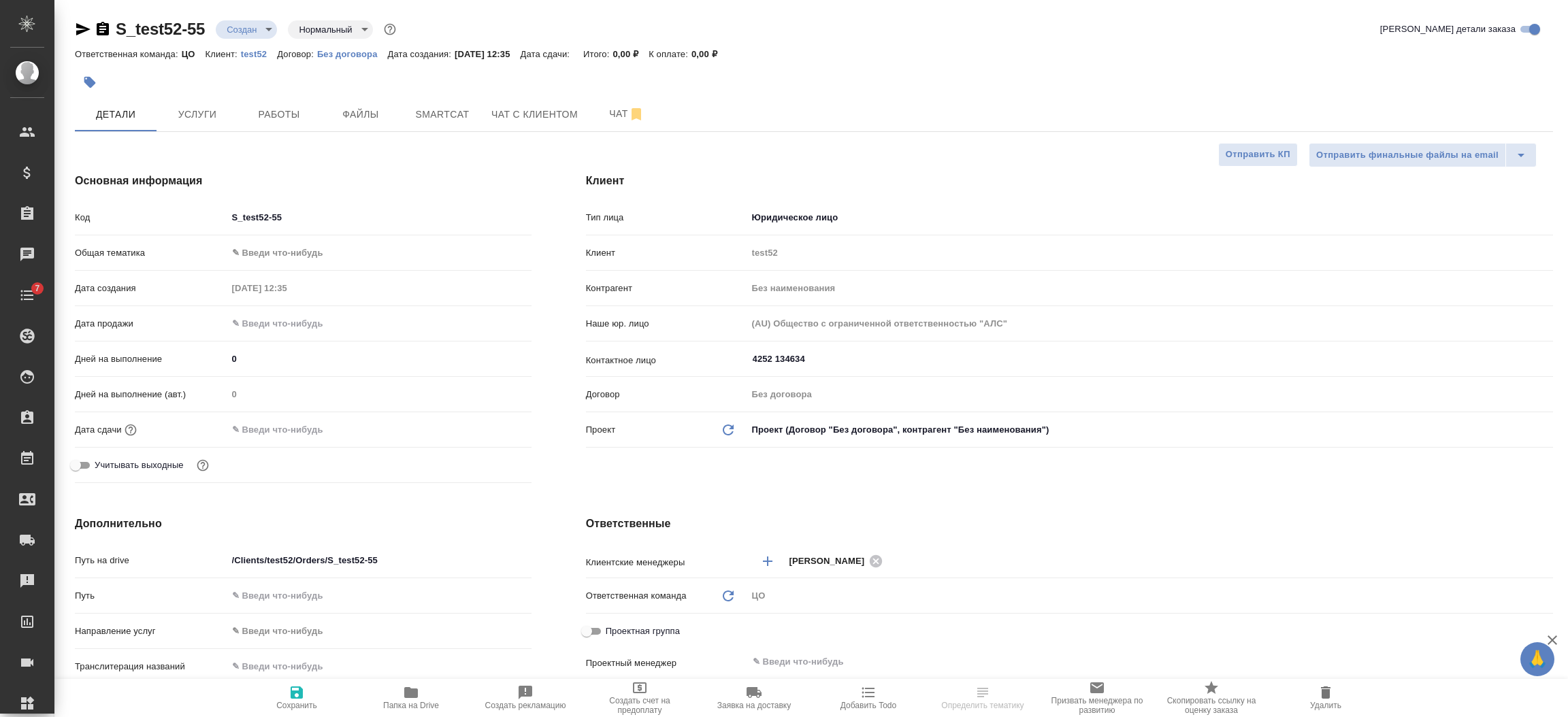
select select "RU"
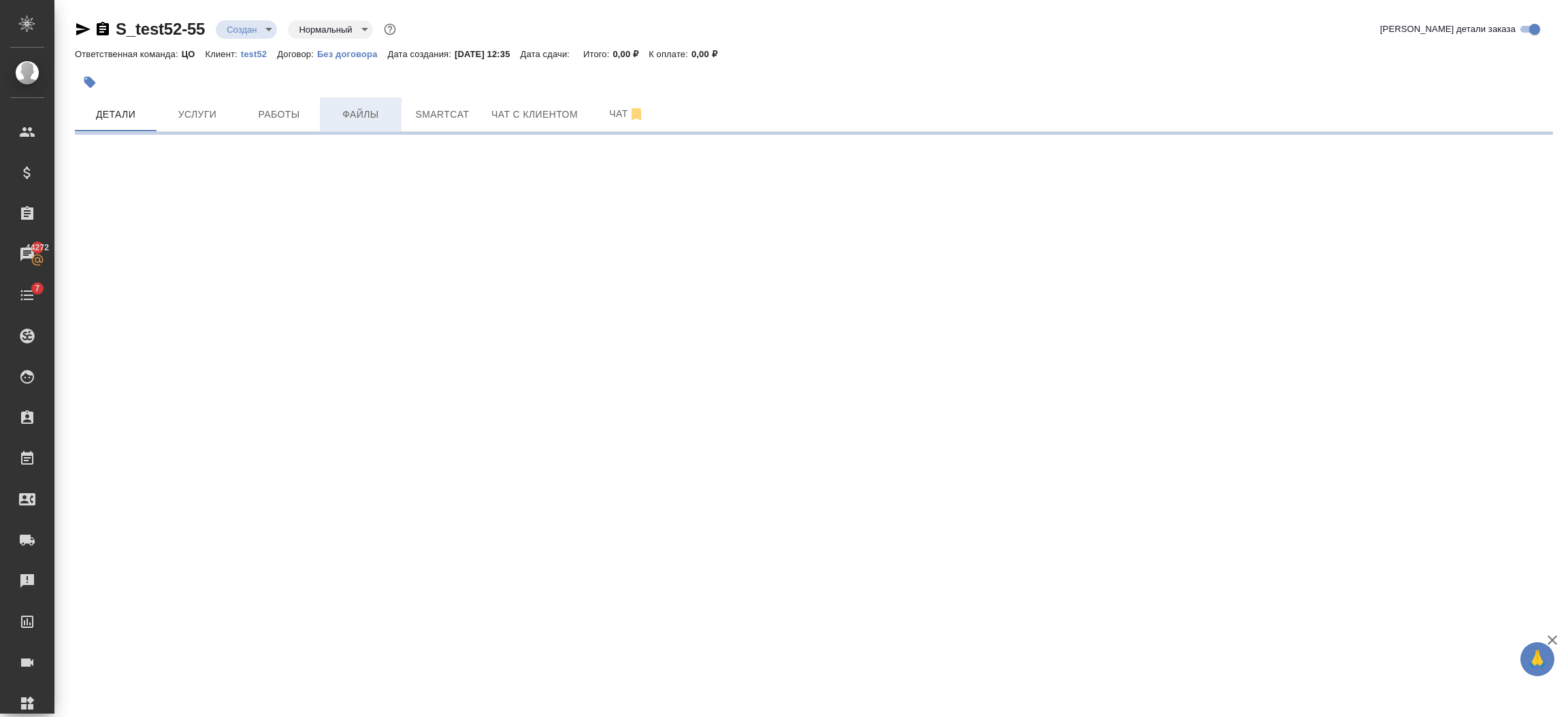
select select "RU"
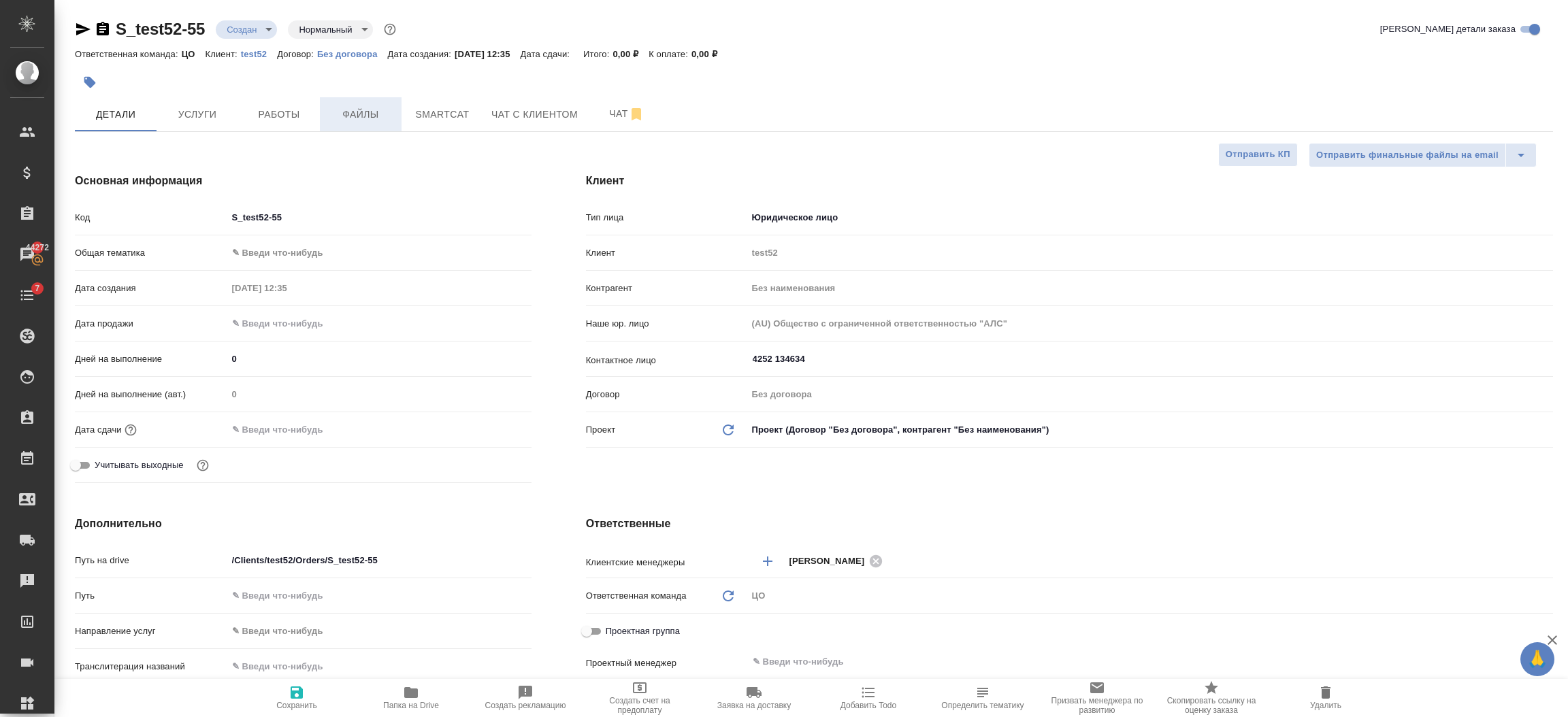
type textarea "x"
click at [358, 128] on button "Файлы" at bounding box center [361, 114] width 81 height 34
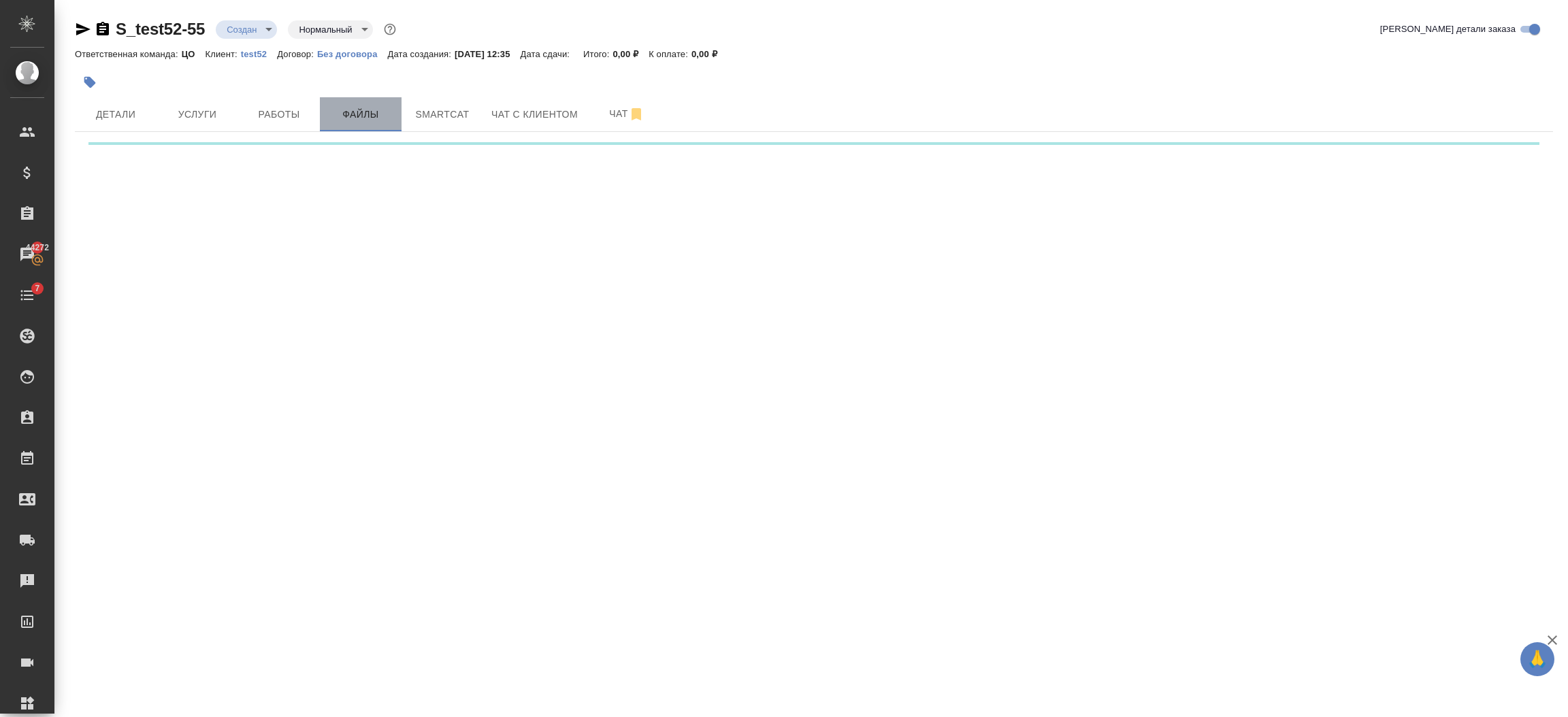
click at [358, 128] on button "Файлы" at bounding box center [361, 114] width 81 height 34
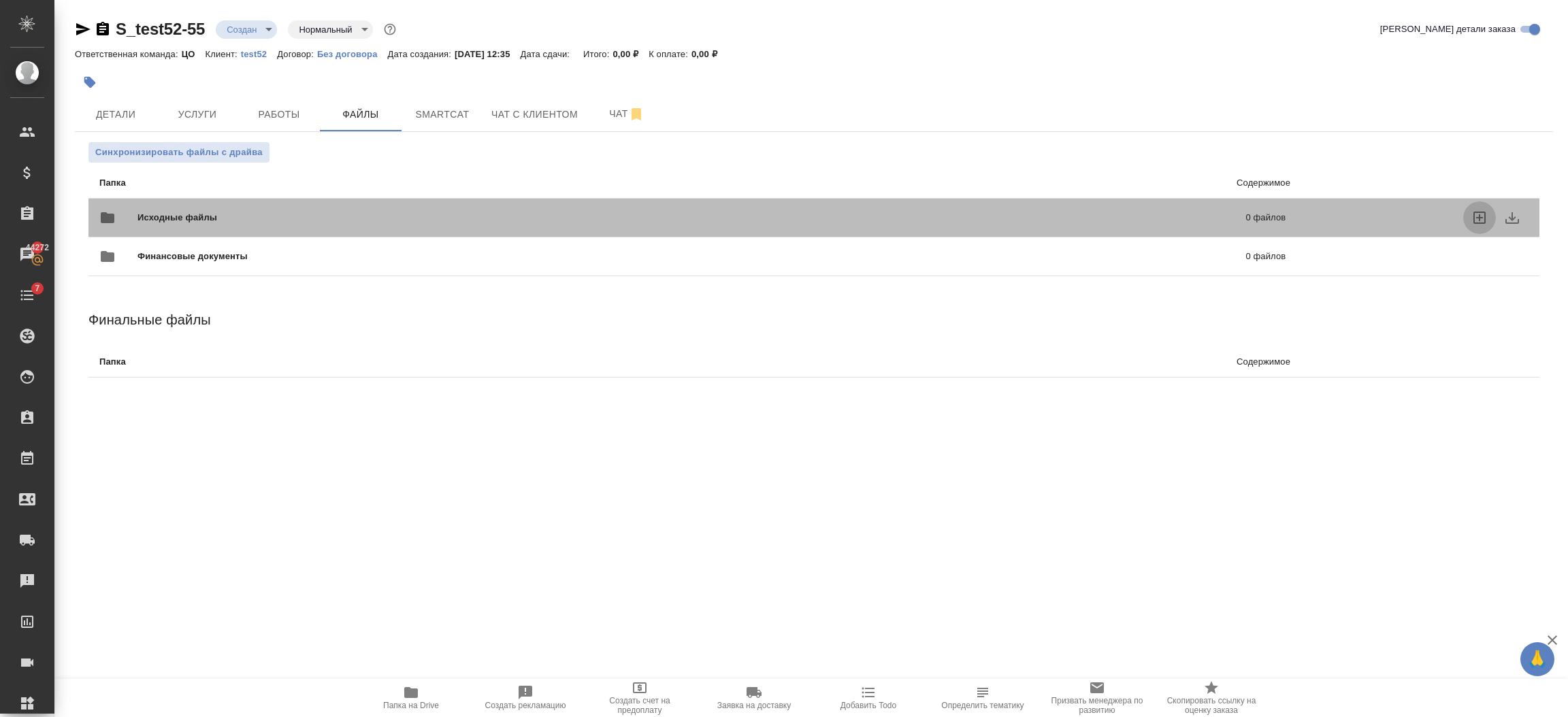
click at [1477, 220] on icon "uploadFiles" at bounding box center [1479, 218] width 16 height 16
click at [0, 0] on input "uploadFiles" at bounding box center [0, 0] width 0 height 0
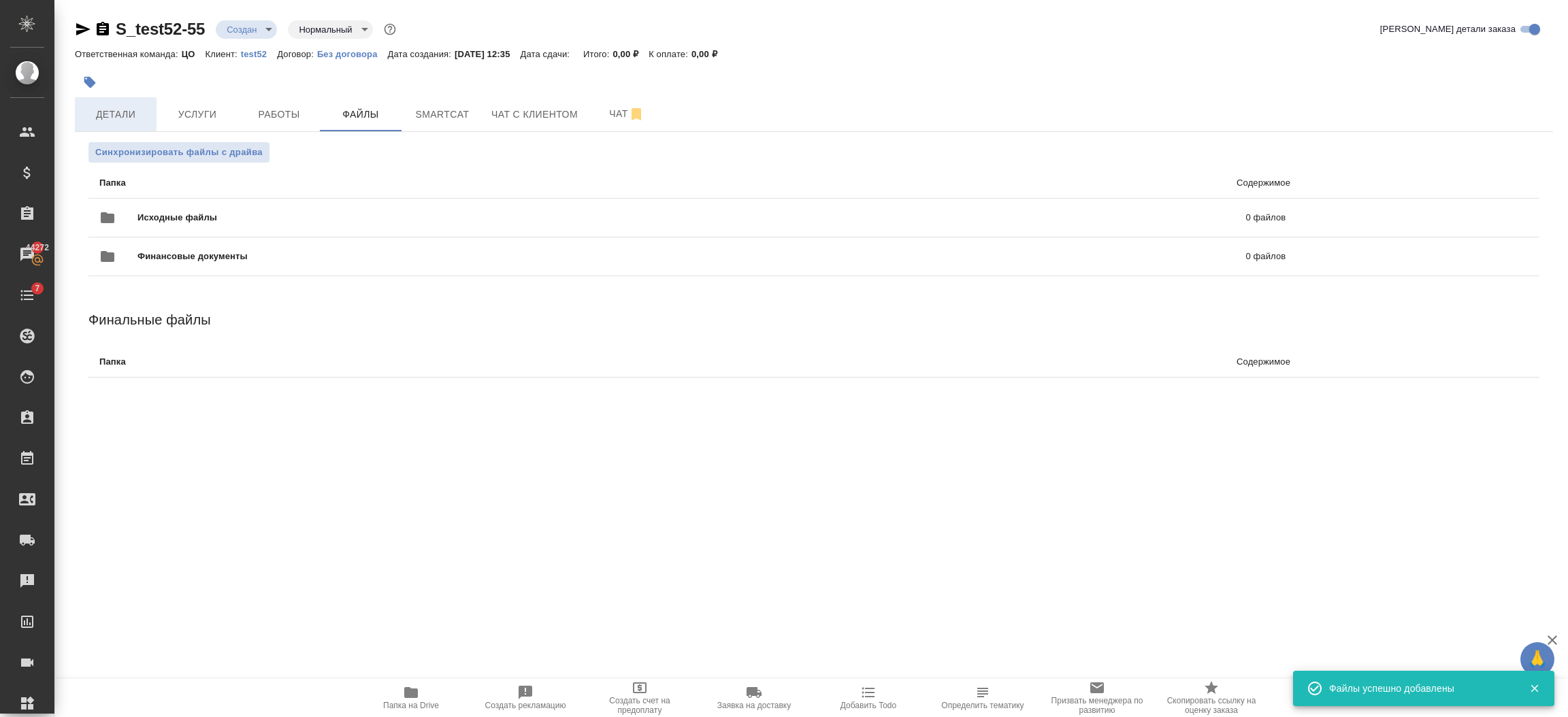
click at [111, 108] on span "Детали" at bounding box center [116, 115] width 66 height 17
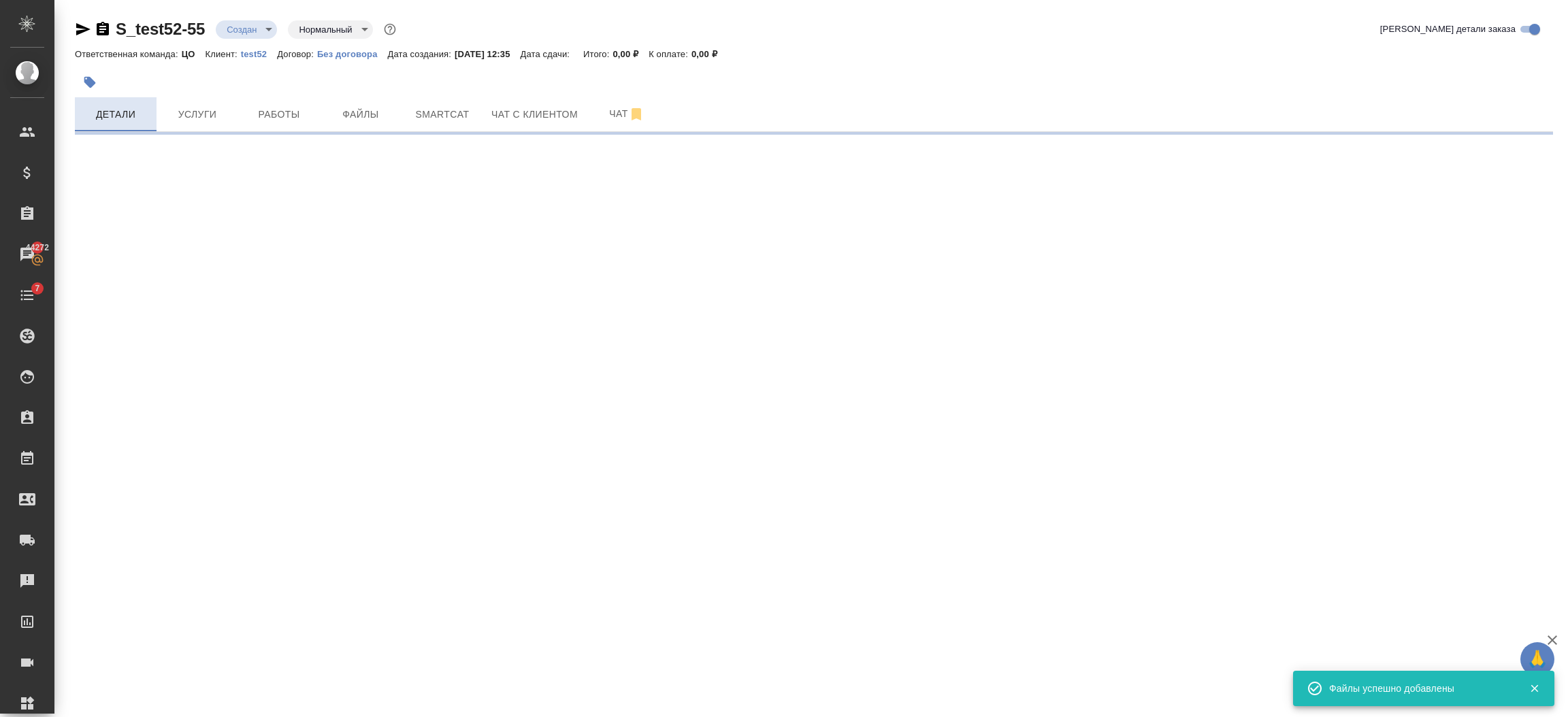
select select "RU"
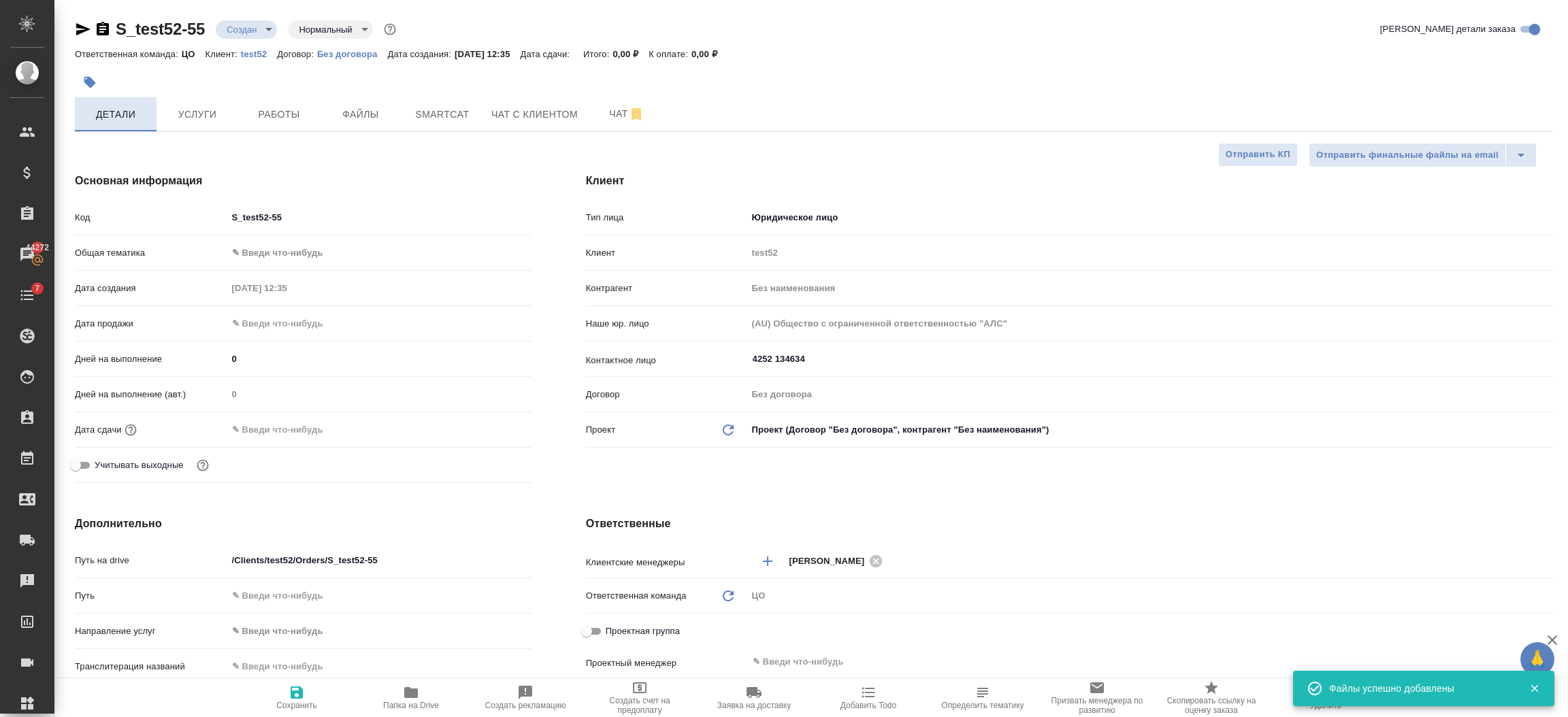
type textarea "x"
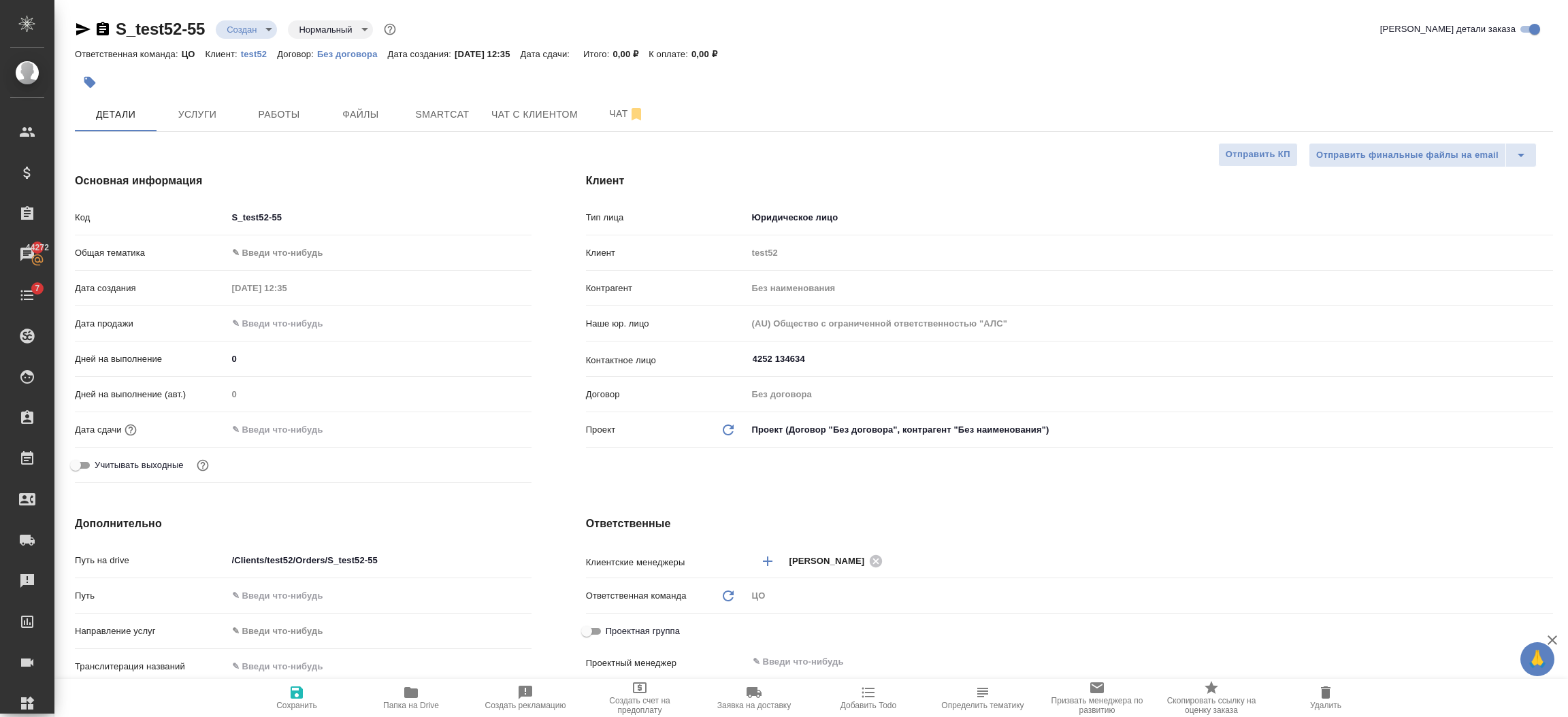
click at [260, 434] on input "text" at bounding box center [286, 430] width 119 height 19
click at [488, 427] on icon "button" at bounding box center [491, 429] width 16 height 16
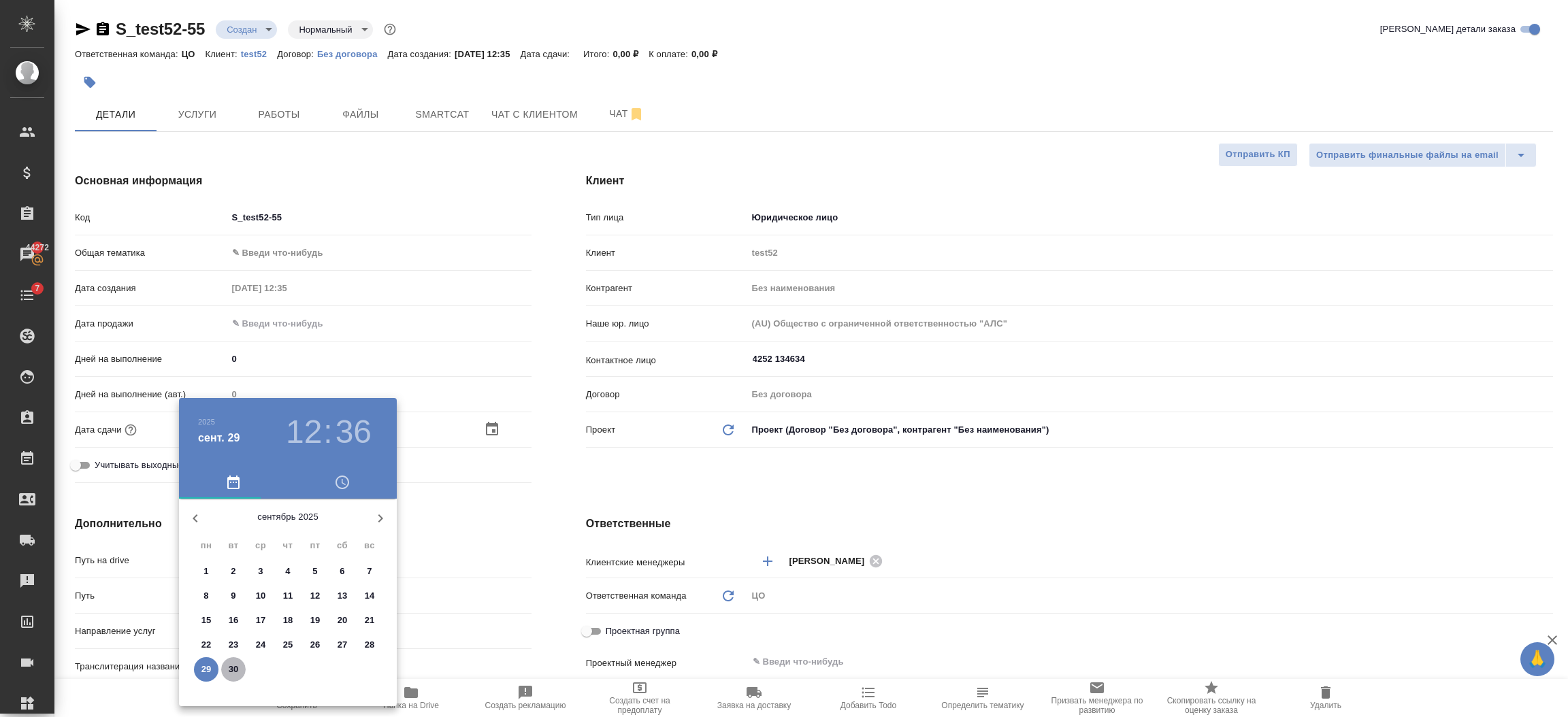
click at [231, 661] on button "30" at bounding box center [233, 669] width 24 height 24
type input "[DATE] 12:36"
type textarea "x"
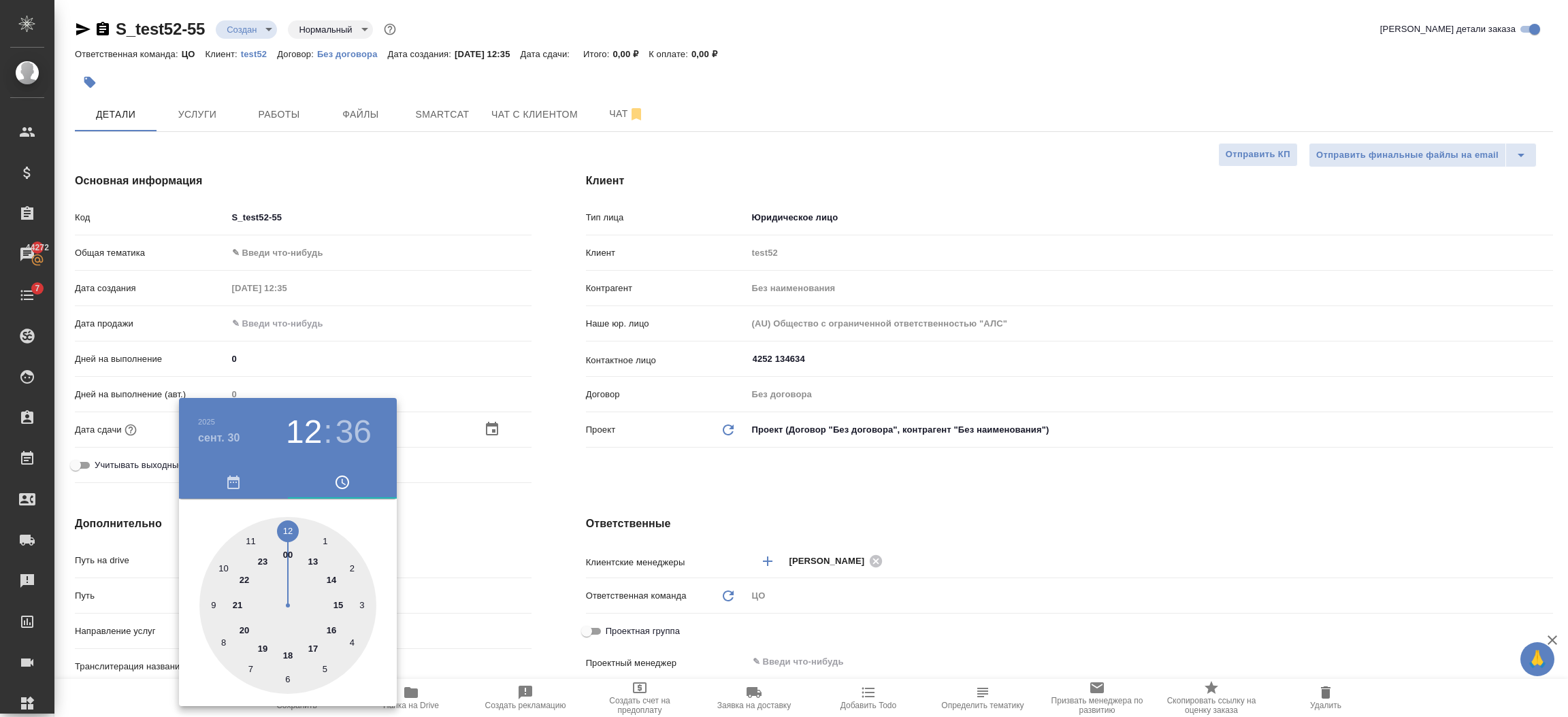
click at [497, 555] on div at bounding box center [784, 358] width 1568 height 717
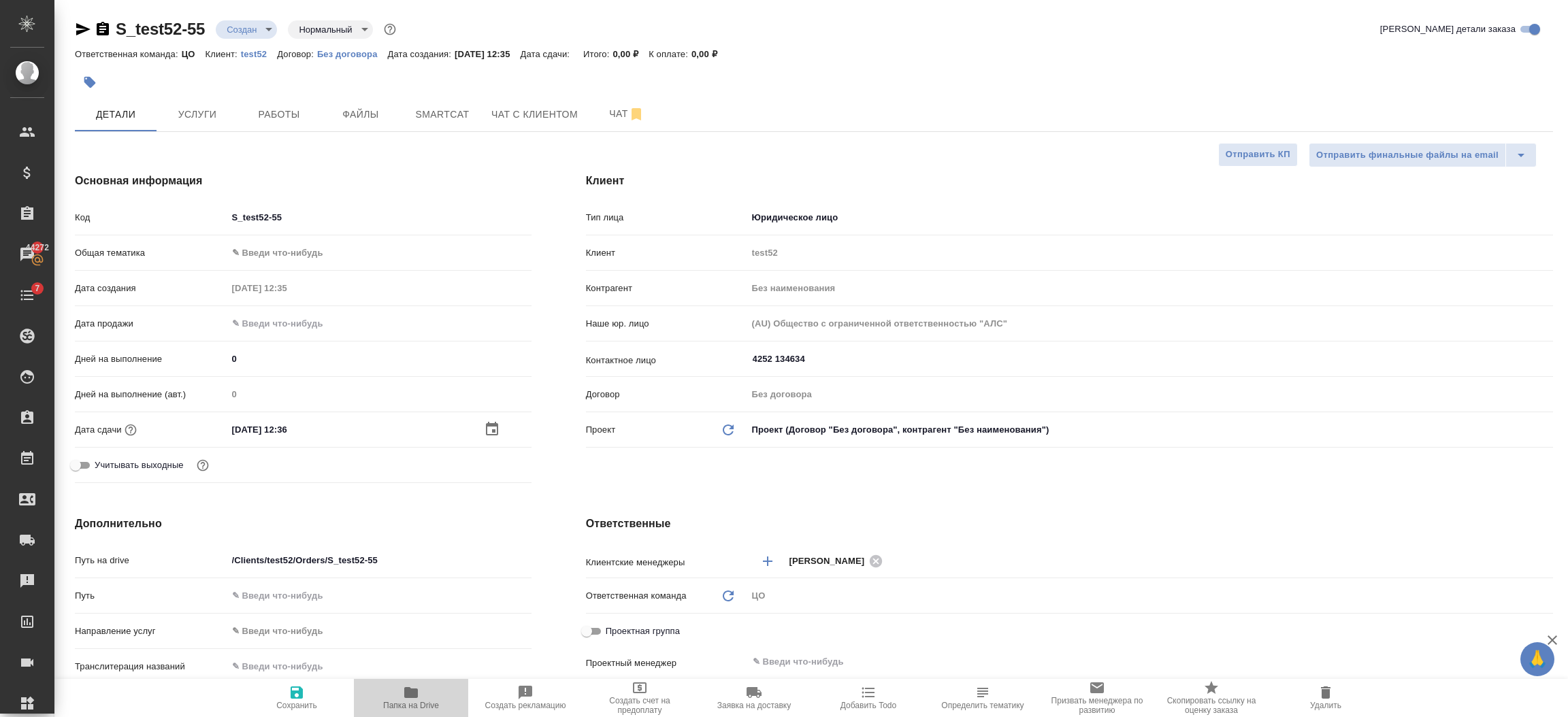
click at [391, 701] on span "Папка на Drive" at bounding box center [410, 698] width 98 height 26
type textarea "x"
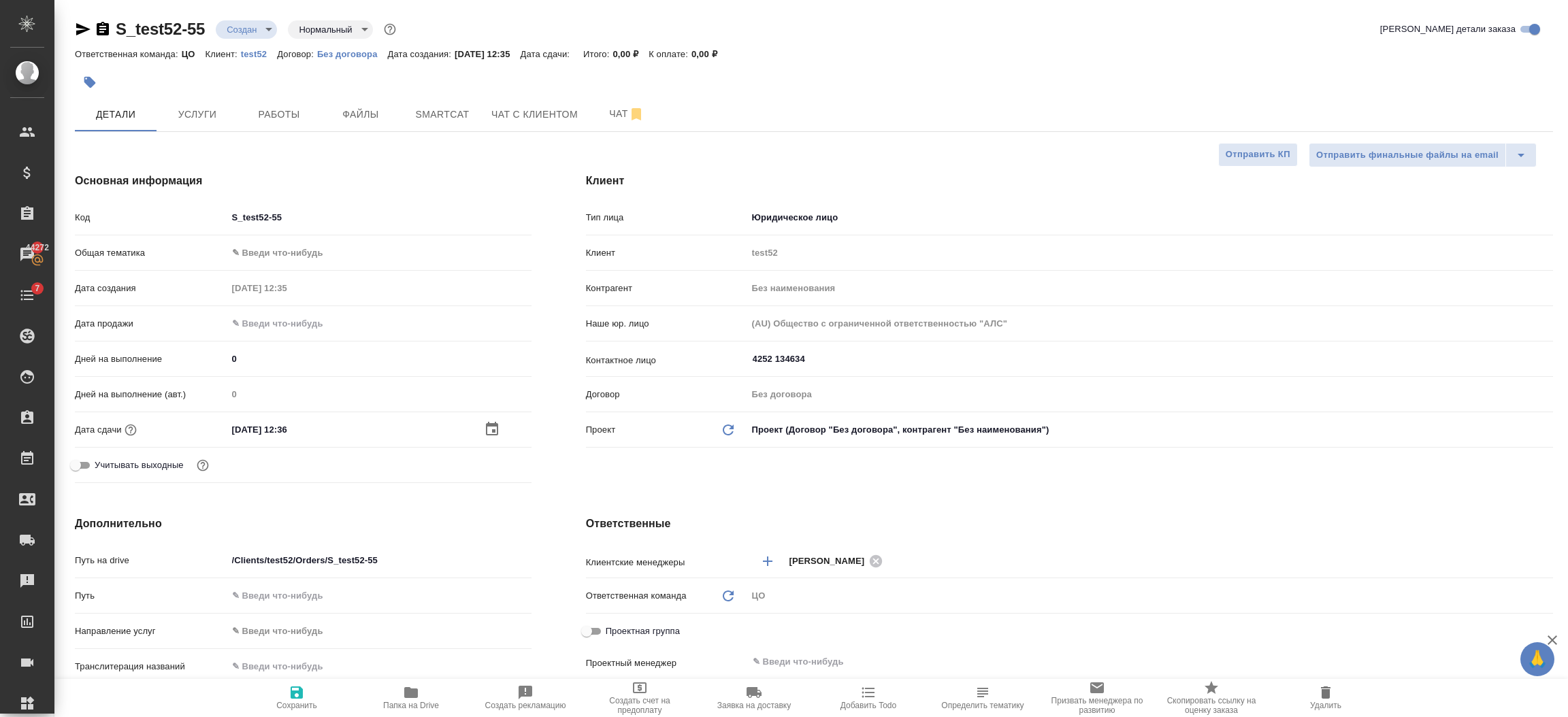
type textarea "x"
click at [293, 697] on icon "button" at bounding box center [296, 693] width 13 height 13
type textarea "x"
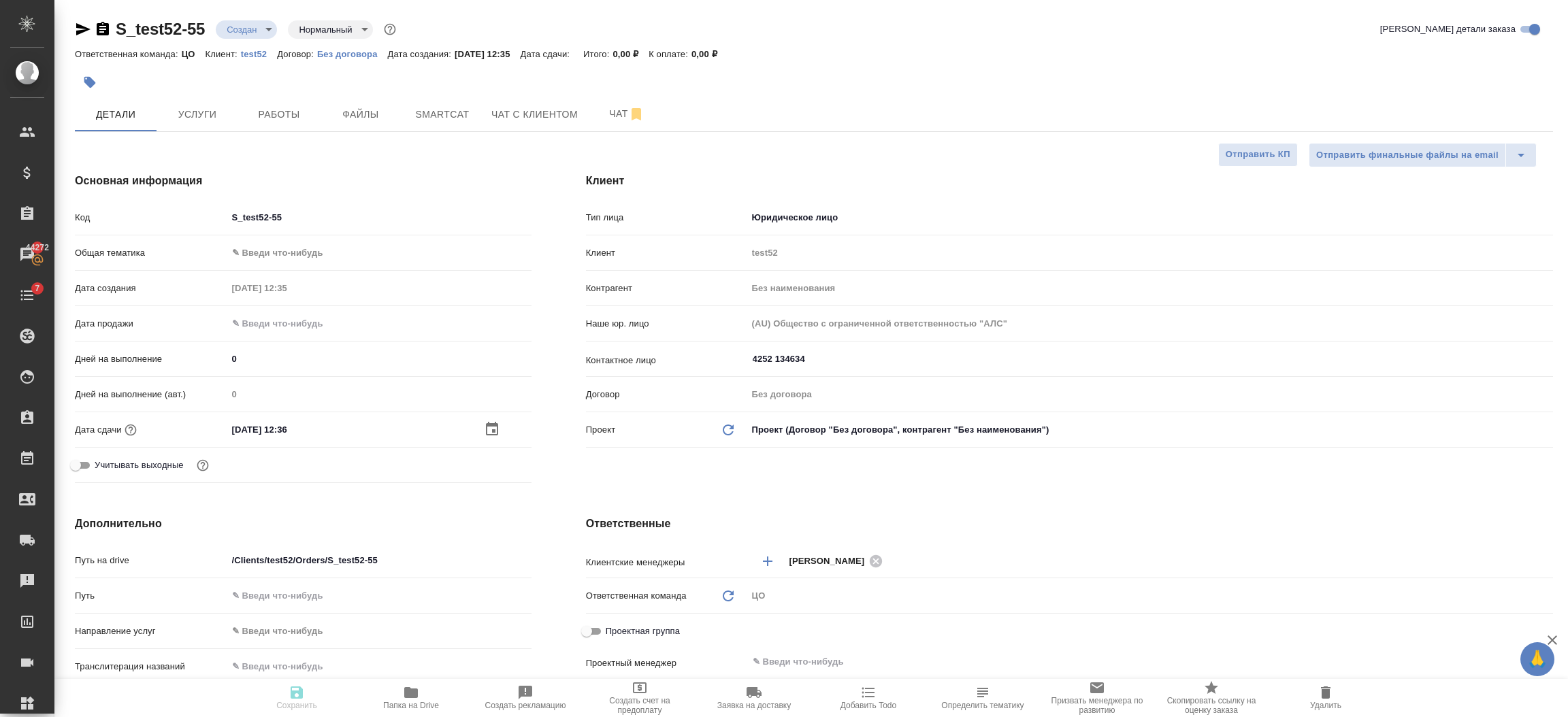
type textarea "x"
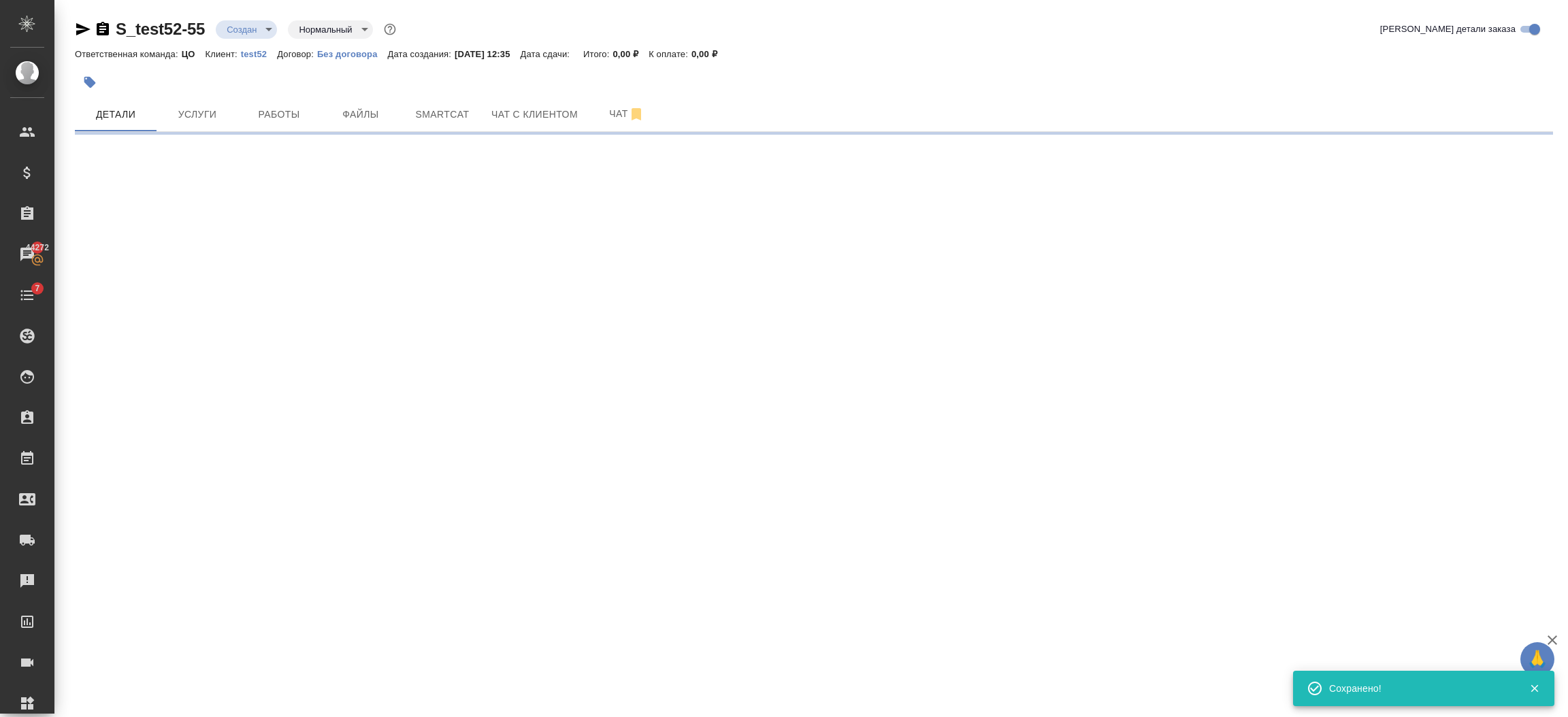
select select "RU"
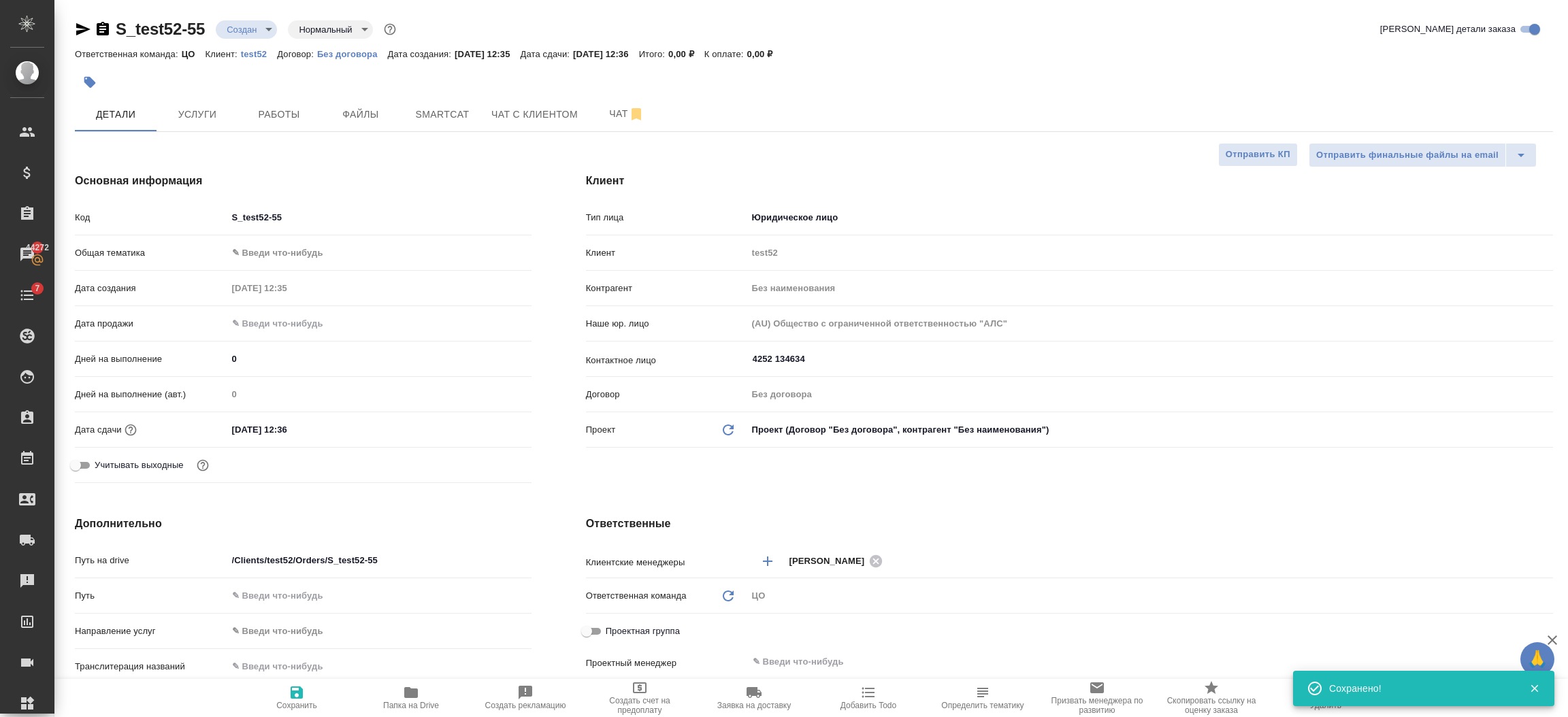
type textarea "x"
click at [198, 107] on span "Услуги" at bounding box center [197, 115] width 66 height 17
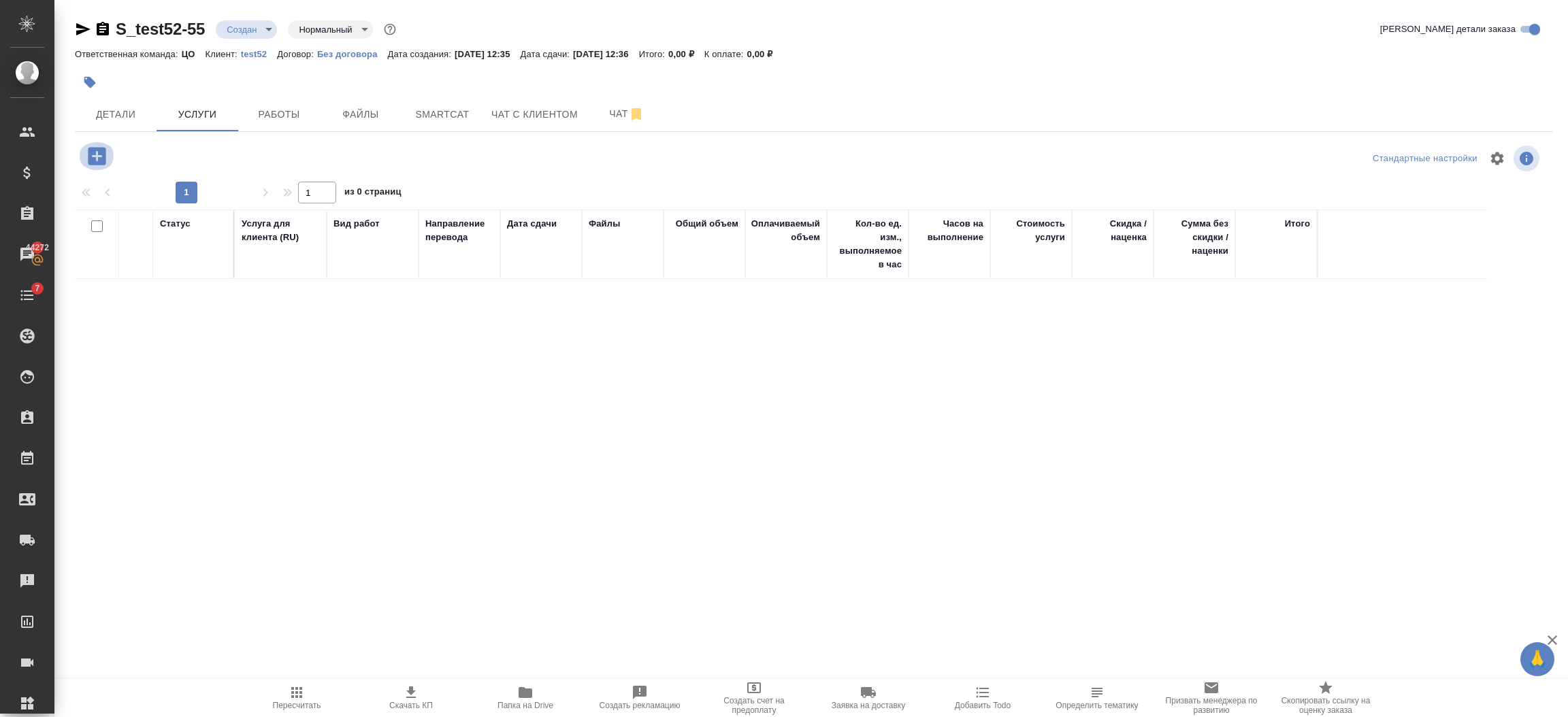
click at [103, 150] on icon "button" at bounding box center [97, 156] width 17 height 17
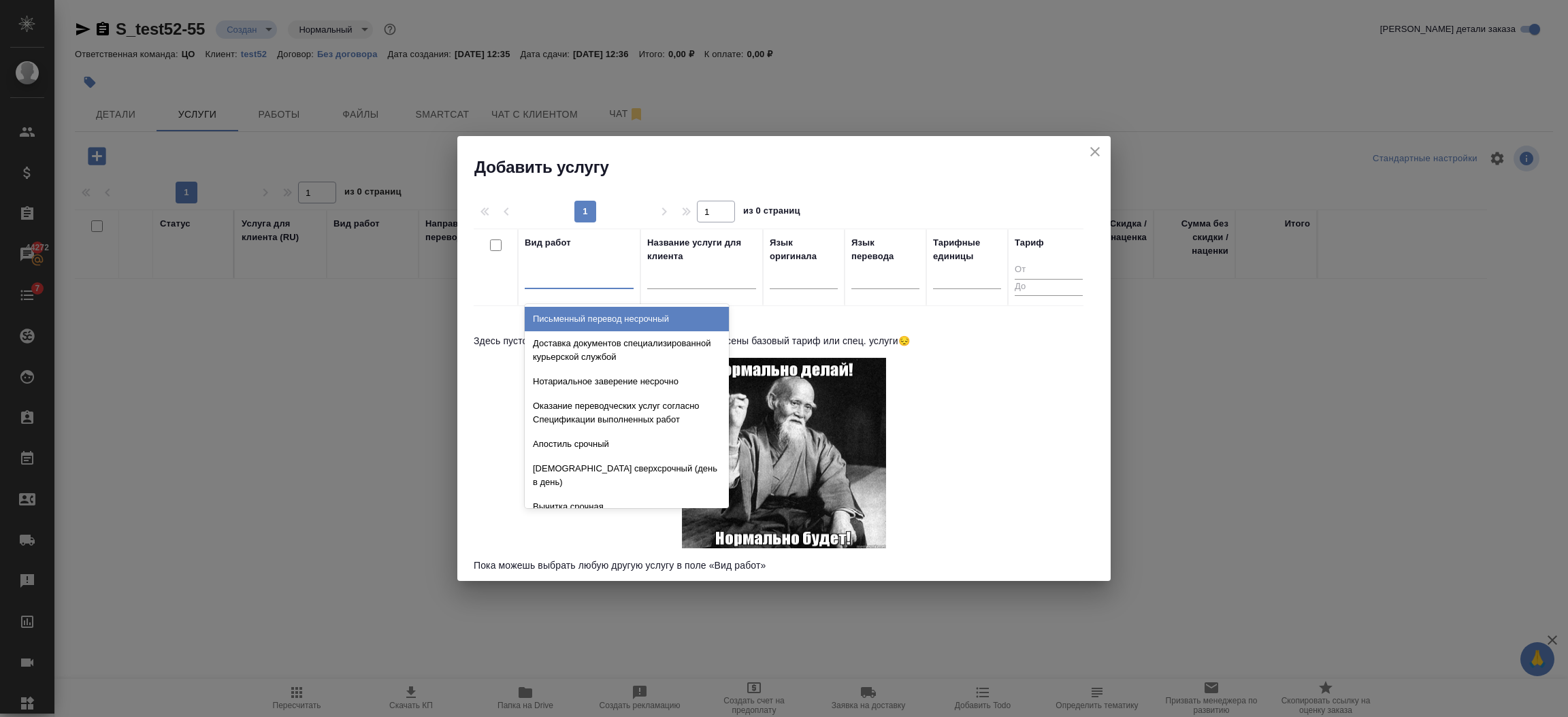
click at [577, 277] on div at bounding box center [578, 275] width 109 height 19
type input "f"
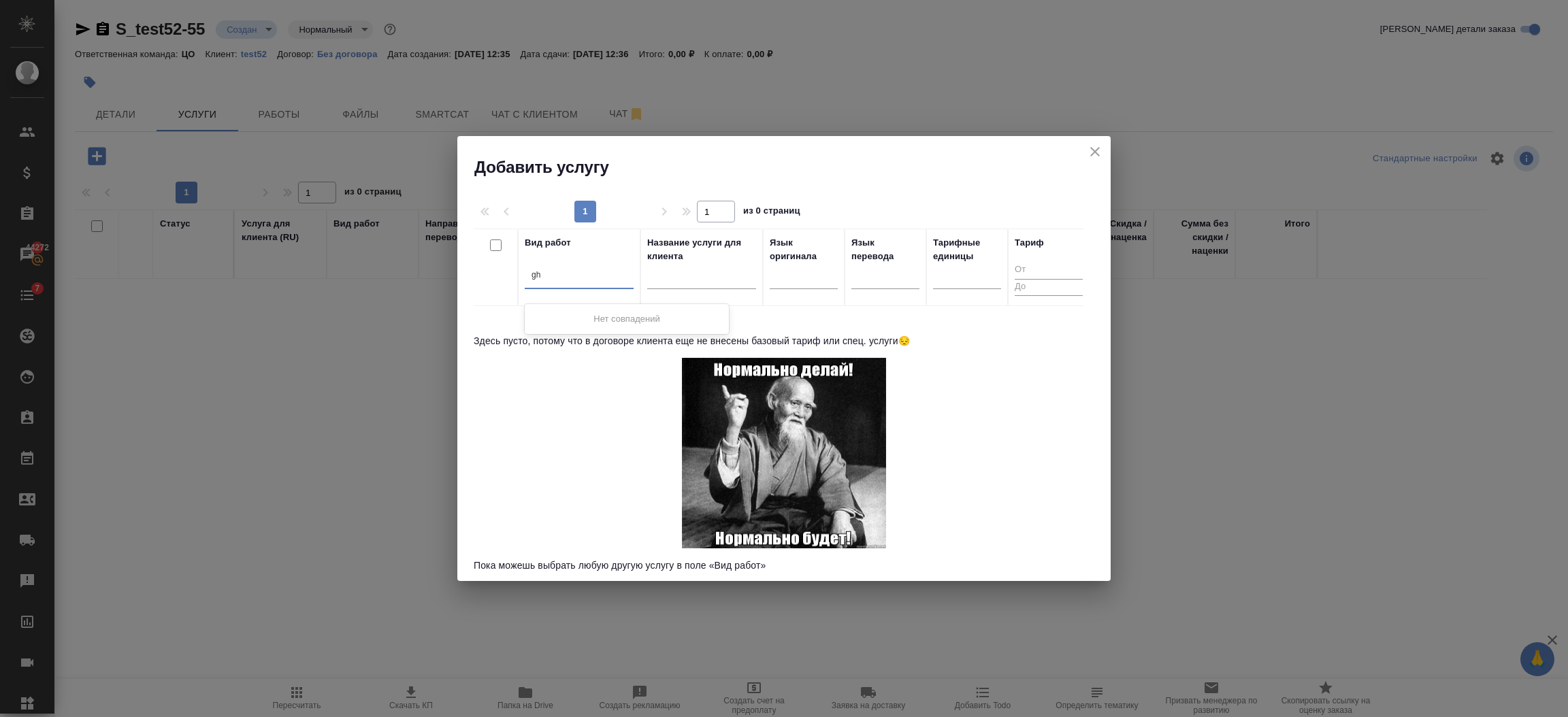
type input "g"
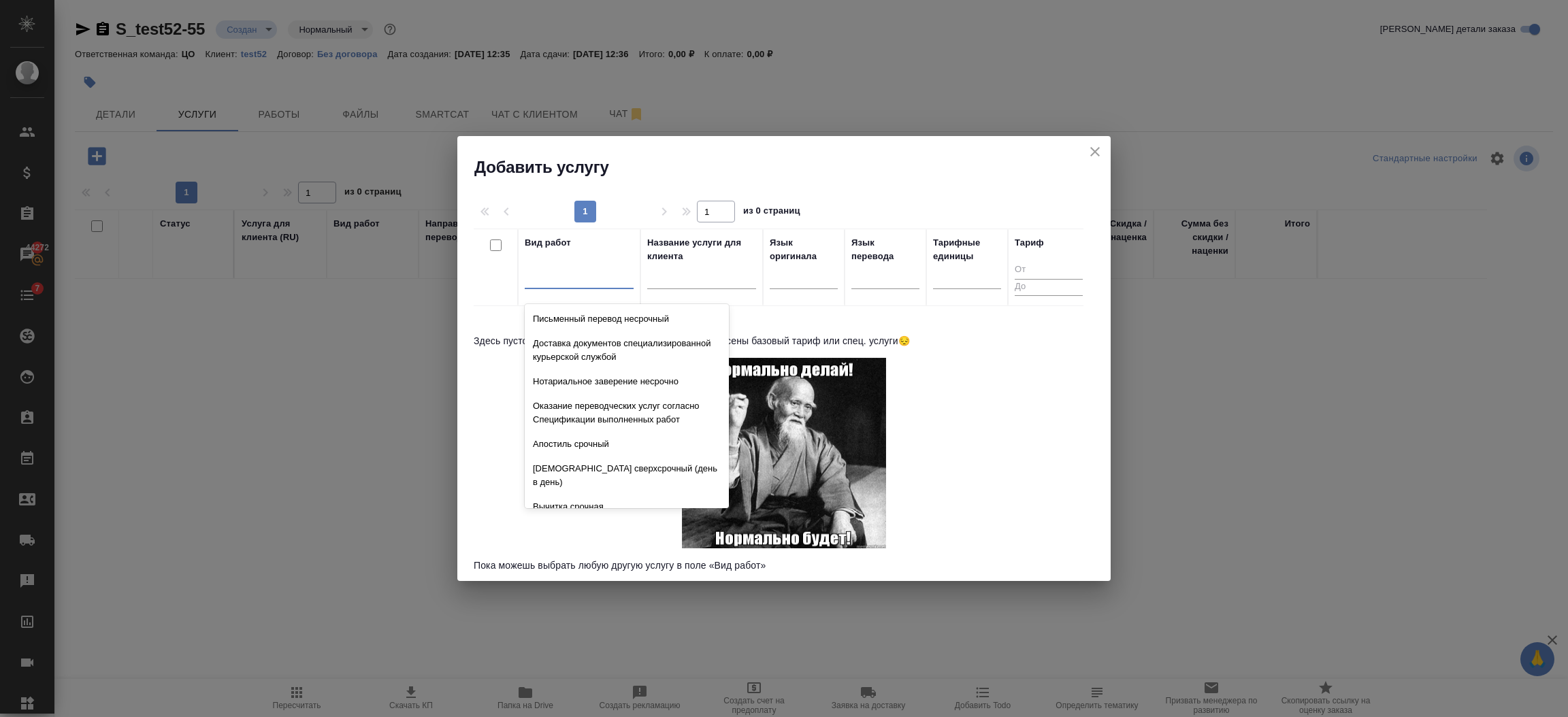
type input "[PERSON_NAME]"
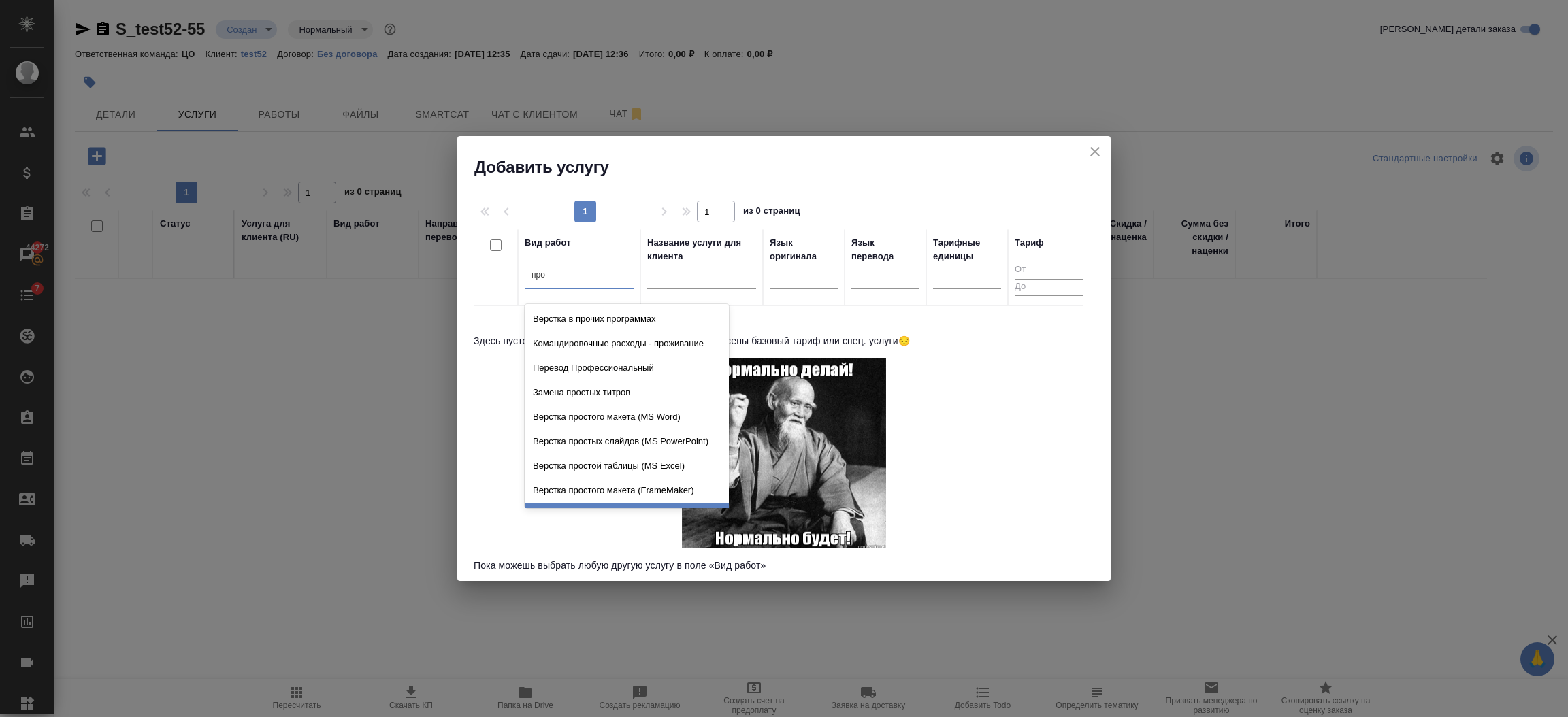
type input "проф"
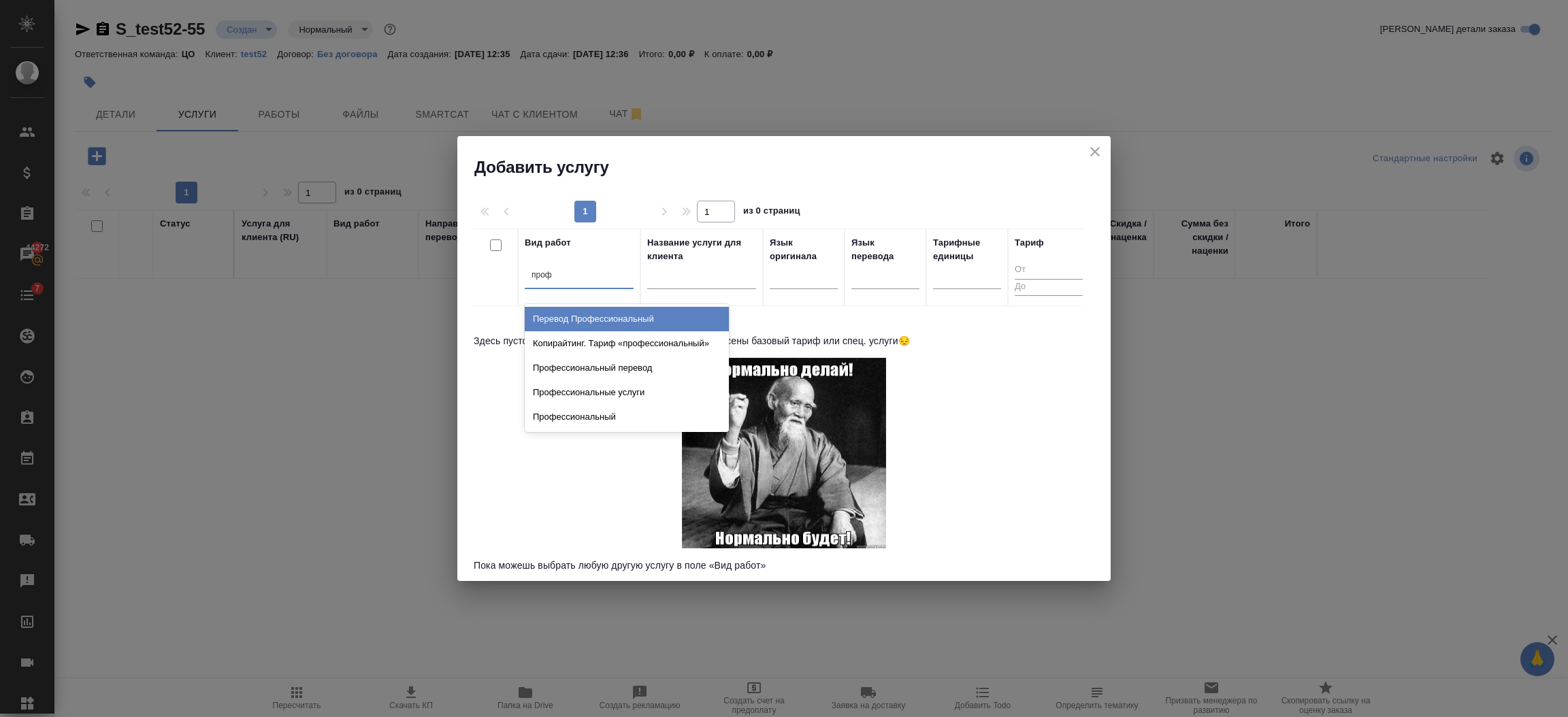
click at [558, 315] on div "Перевод Профессиональный" at bounding box center [626, 318] width 204 height 24
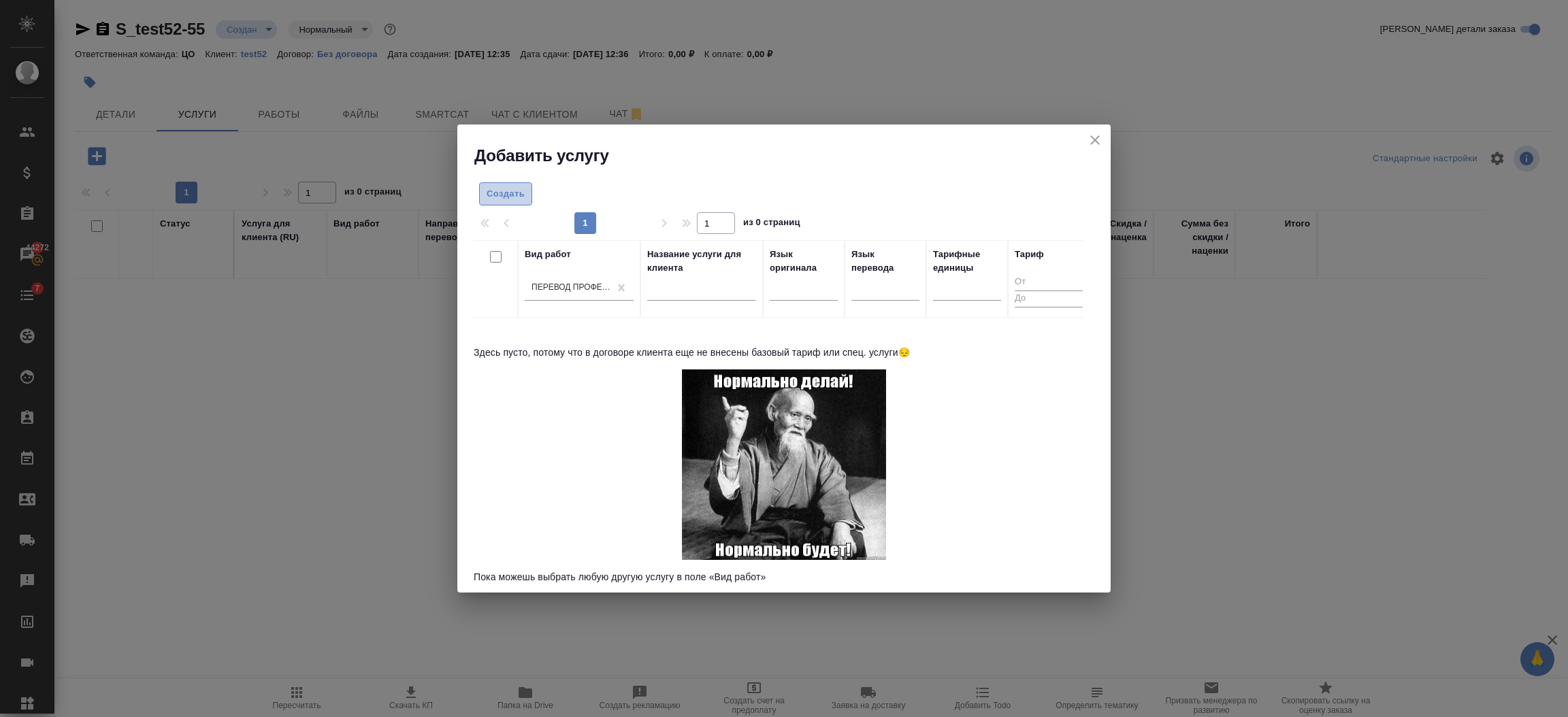
click at [513, 192] on span "Создать" at bounding box center [505, 194] width 38 height 15
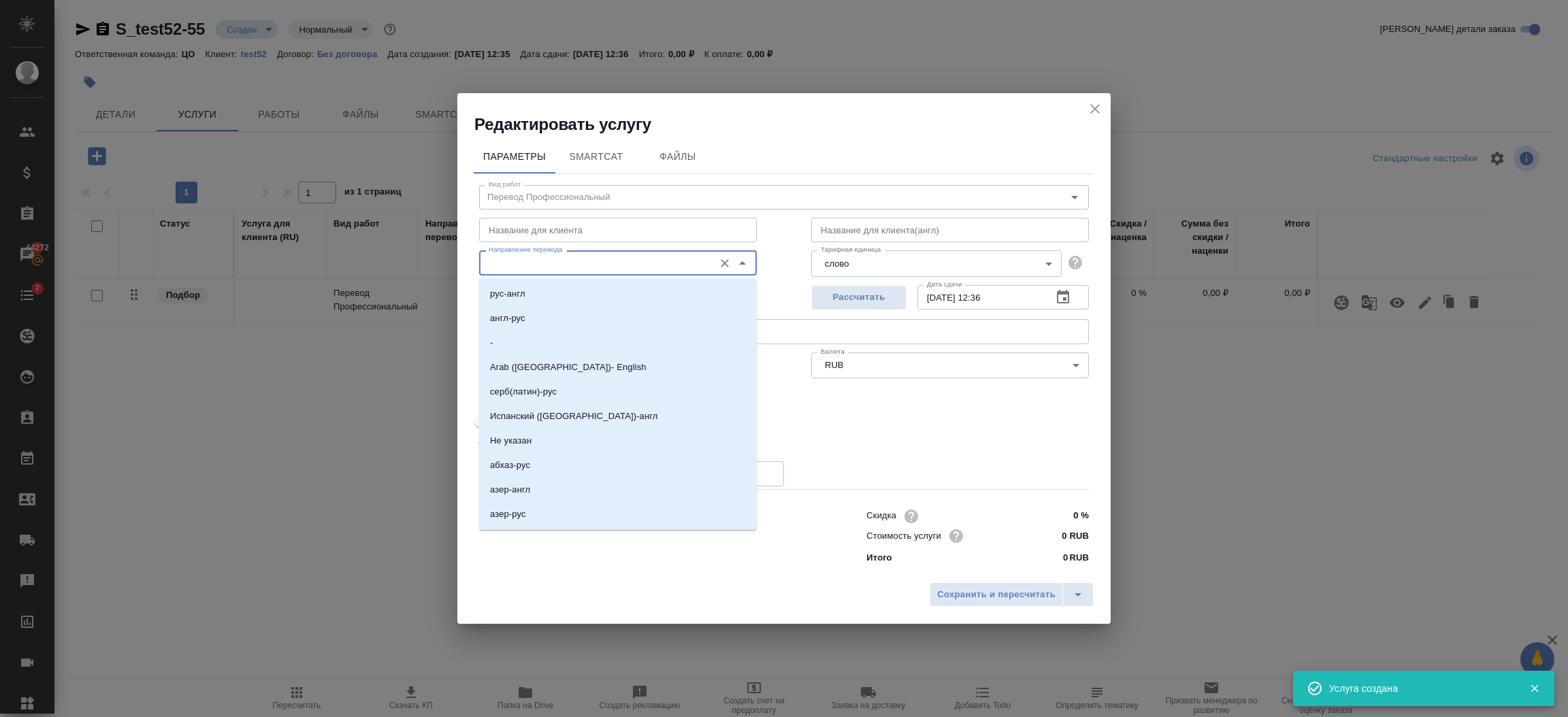
click at [581, 261] on input "Направление перевода" at bounding box center [594, 262] width 223 height 16
click at [505, 436] on p "Не указан" at bounding box center [510, 441] width 42 height 14
type input "Не указан"
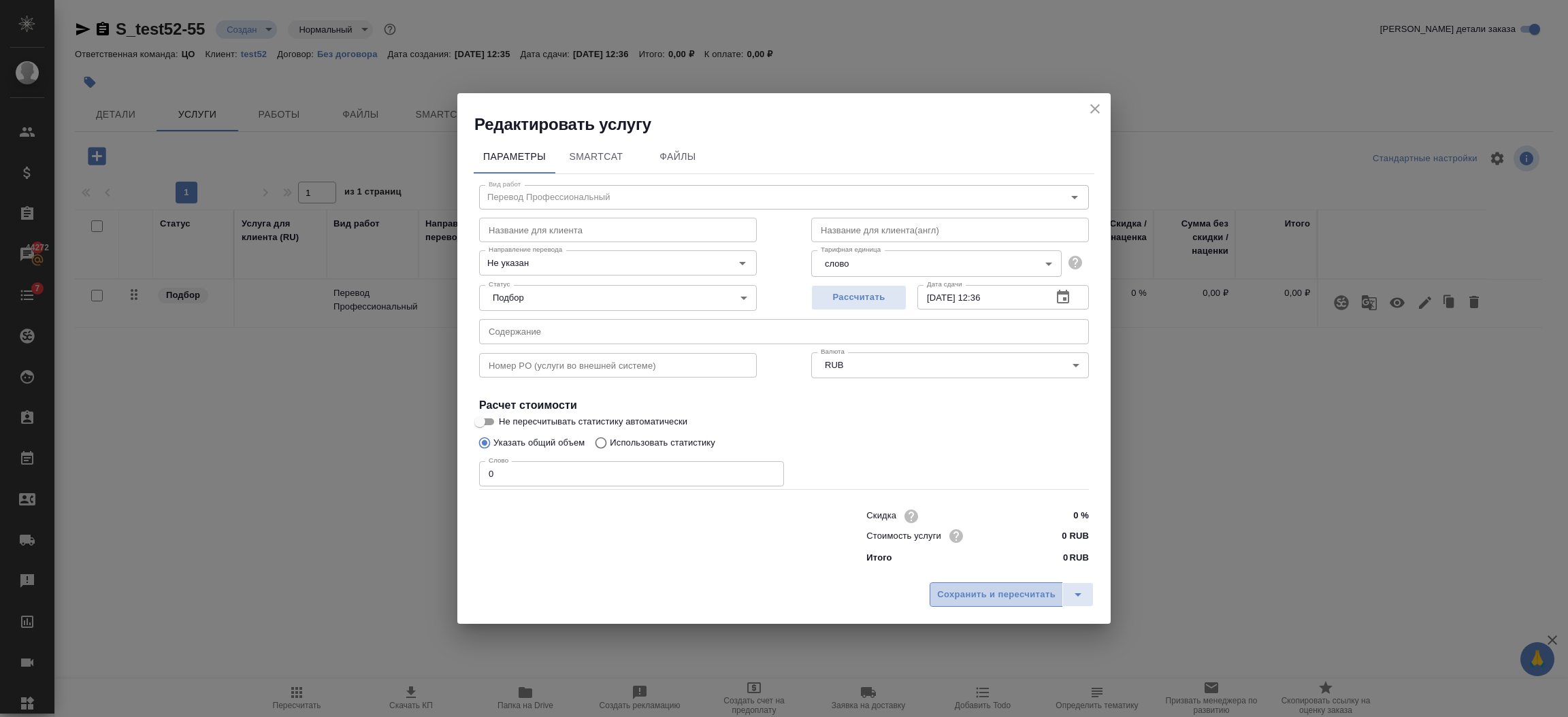
click at [960, 583] on button "Сохранить и пересчитать" at bounding box center [996, 594] width 133 height 24
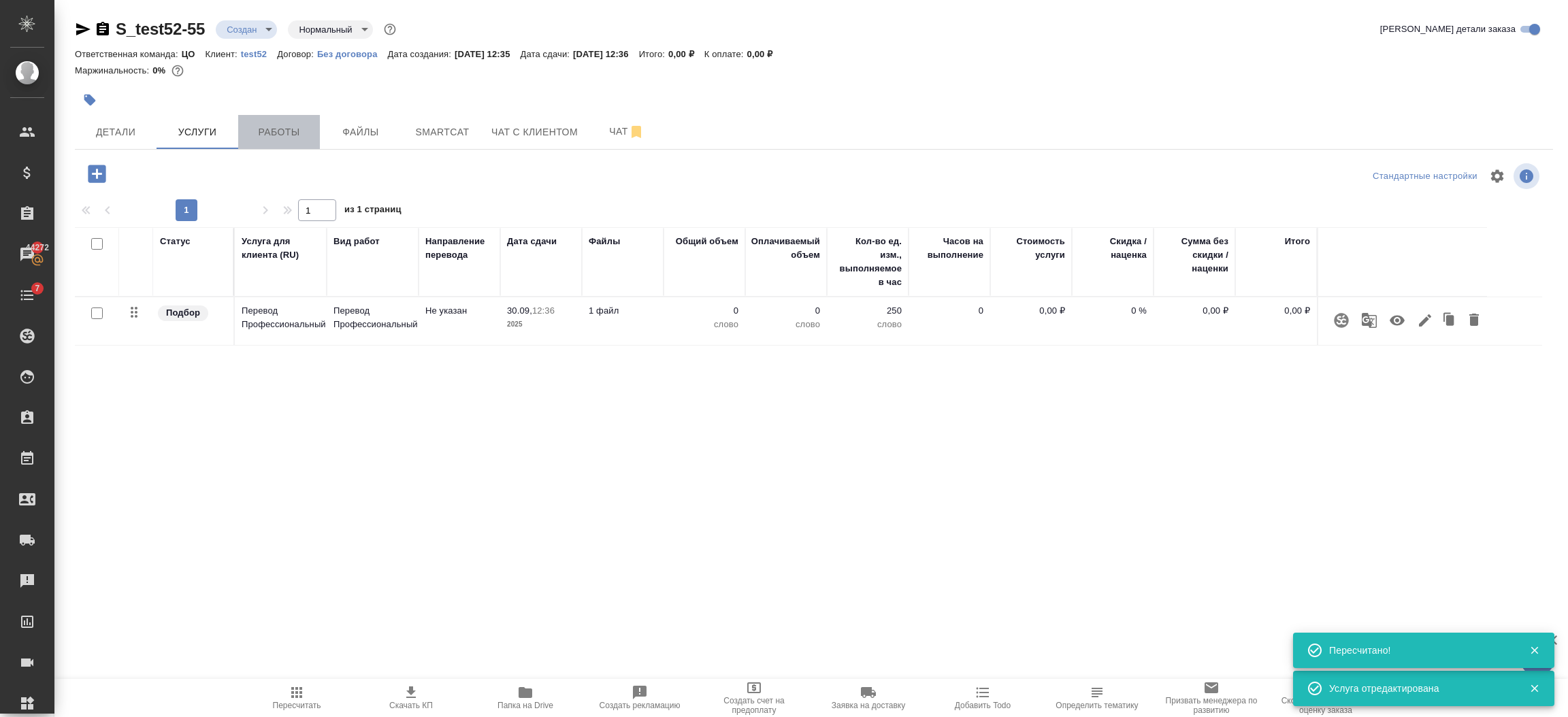
click at [283, 131] on span "Работы" at bounding box center [280, 133] width 66 height 17
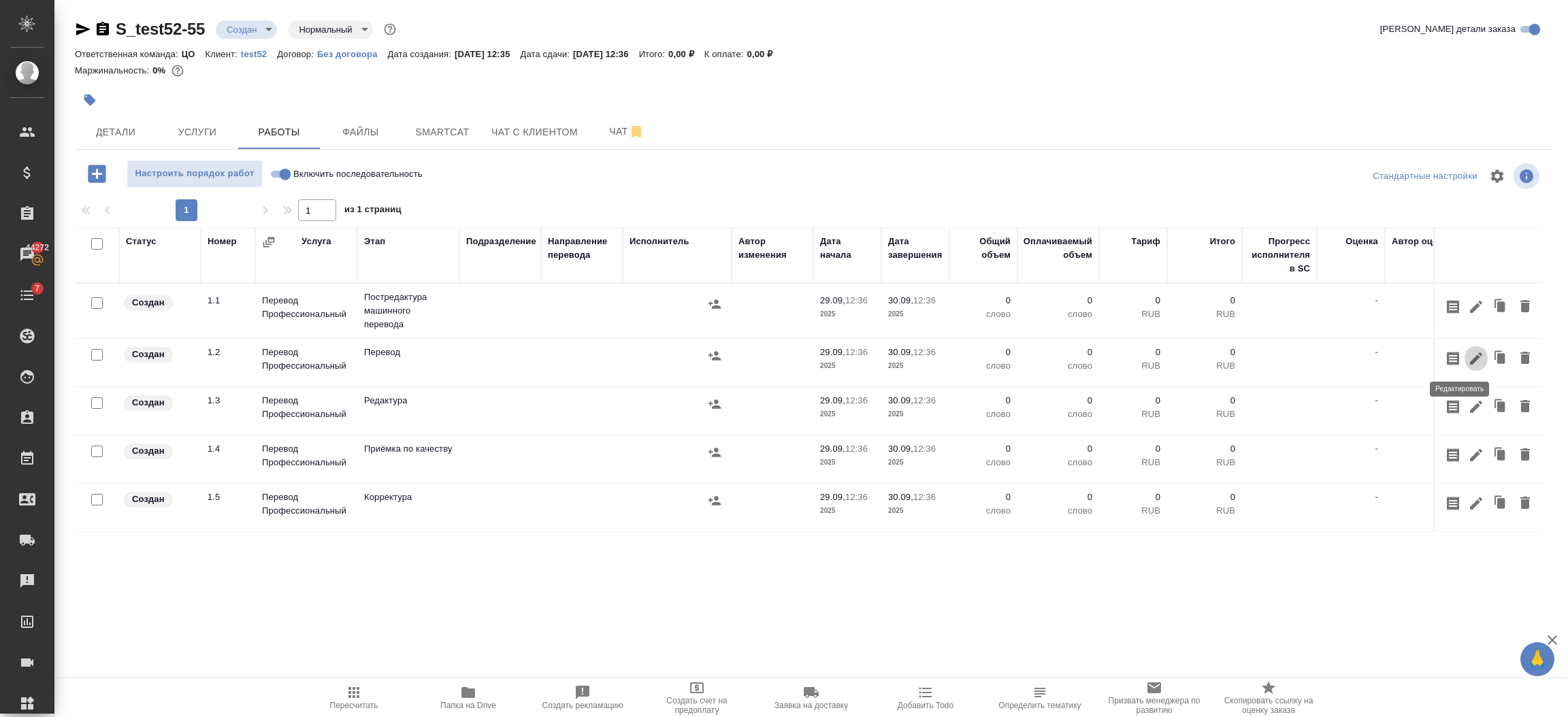
click at [1467, 363] on icon "button" at bounding box center [1475, 358] width 16 height 16
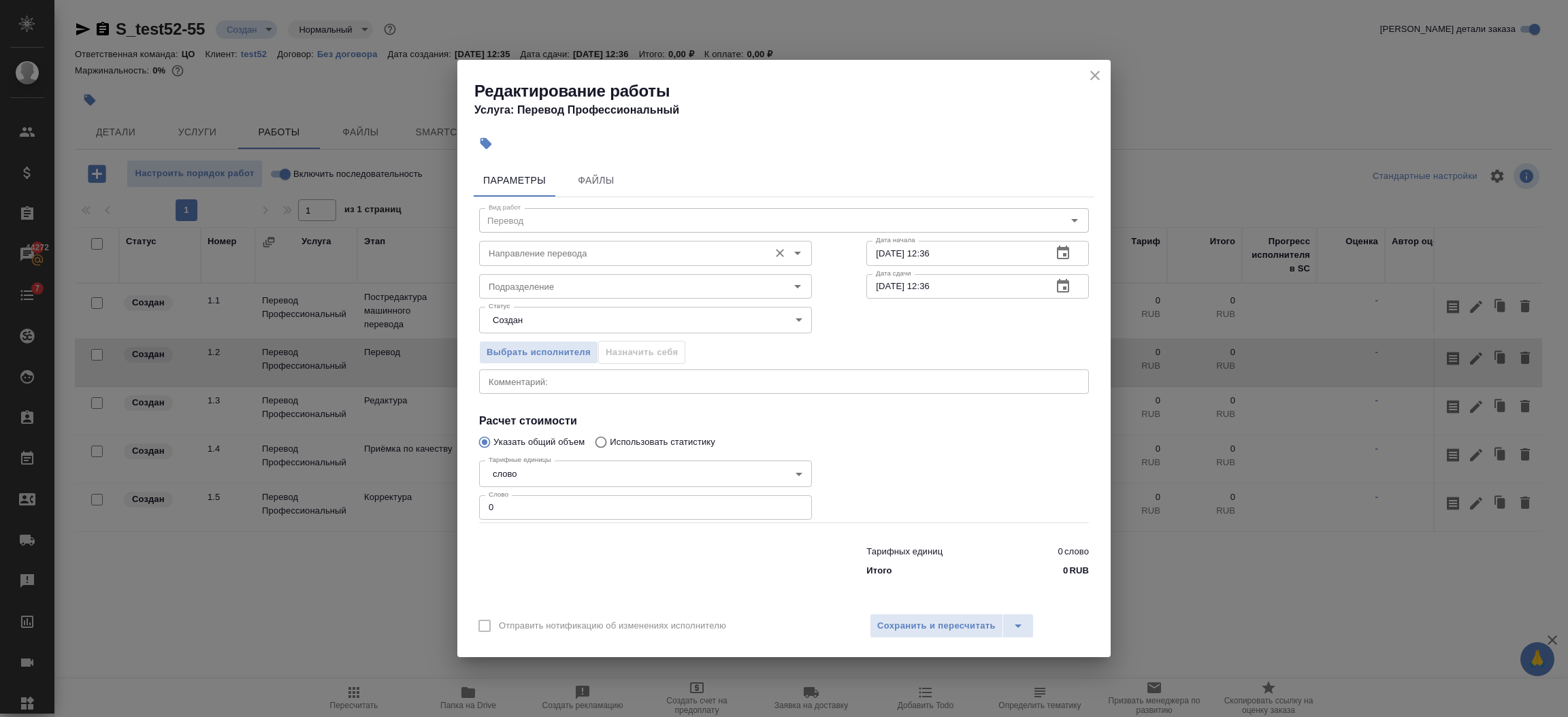
click at [648, 254] on input "Направление перевода" at bounding box center [622, 253] width 279 height 16
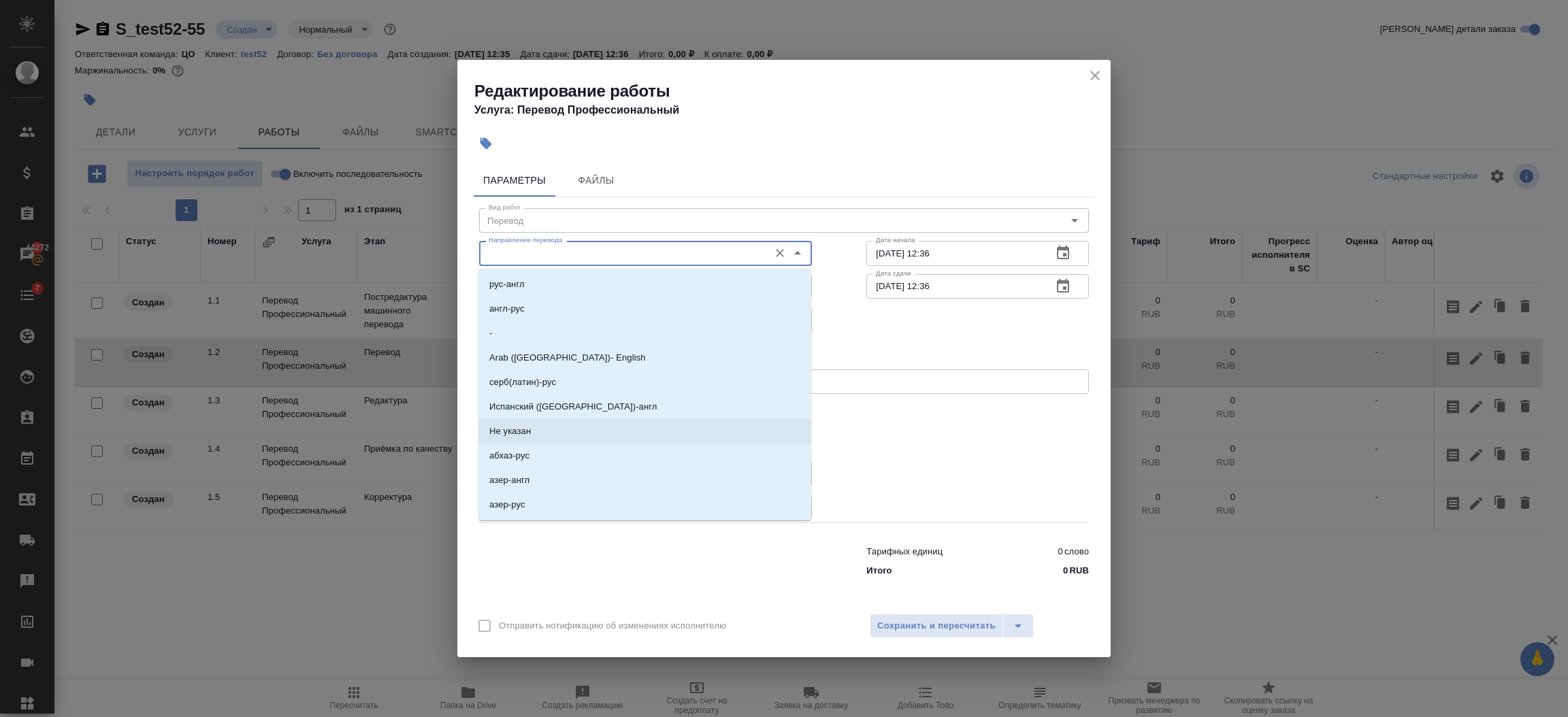
click at [575, 426] on li "Не указан" at bounding box center [644, 431] width 333 height 24
type input "Не указан"
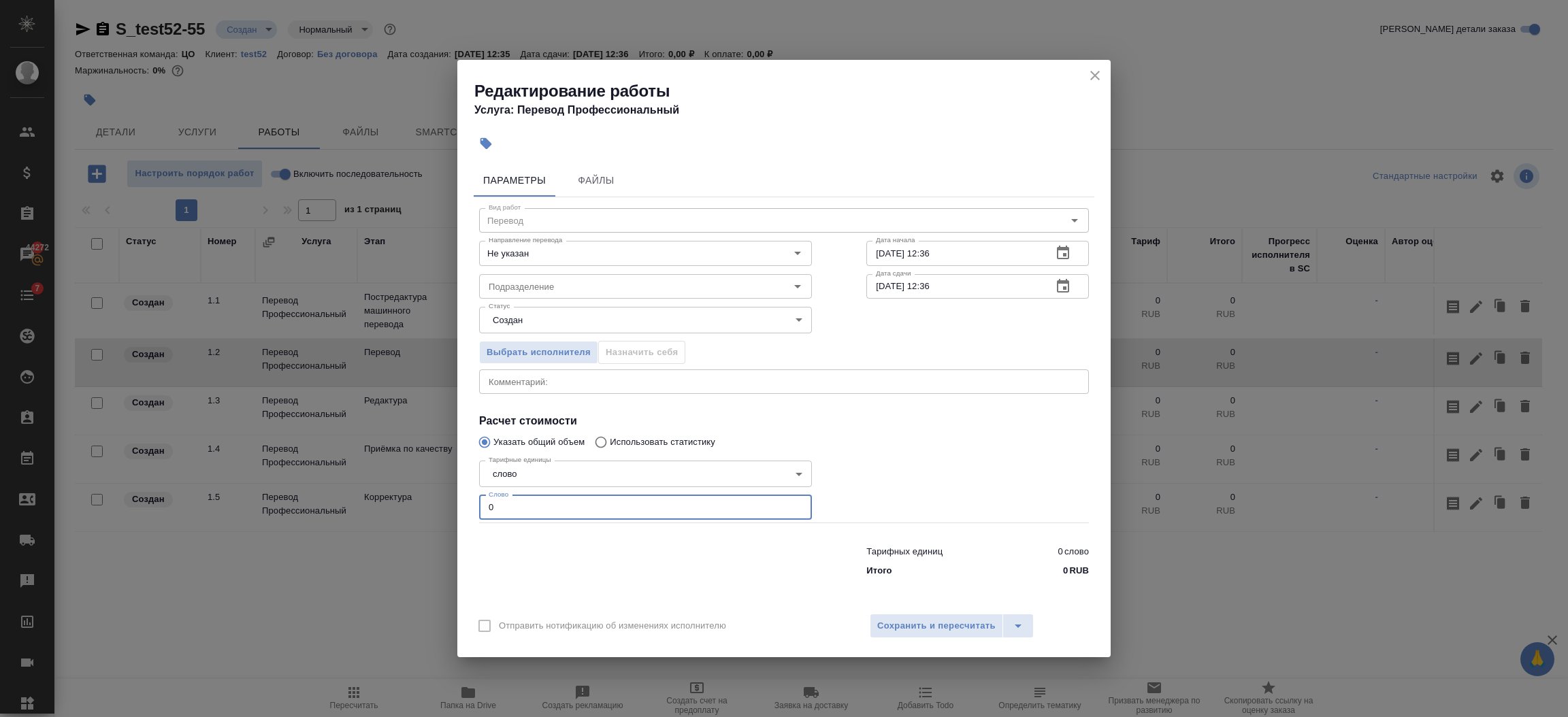
click at [496, 515] on input "0" at bounding box center [645, 507] width 333 height 24
type input "7"
click at [926, 637] on button "Сохранить и пересчитать" at bounding box center [936, 625] width 133 height 24
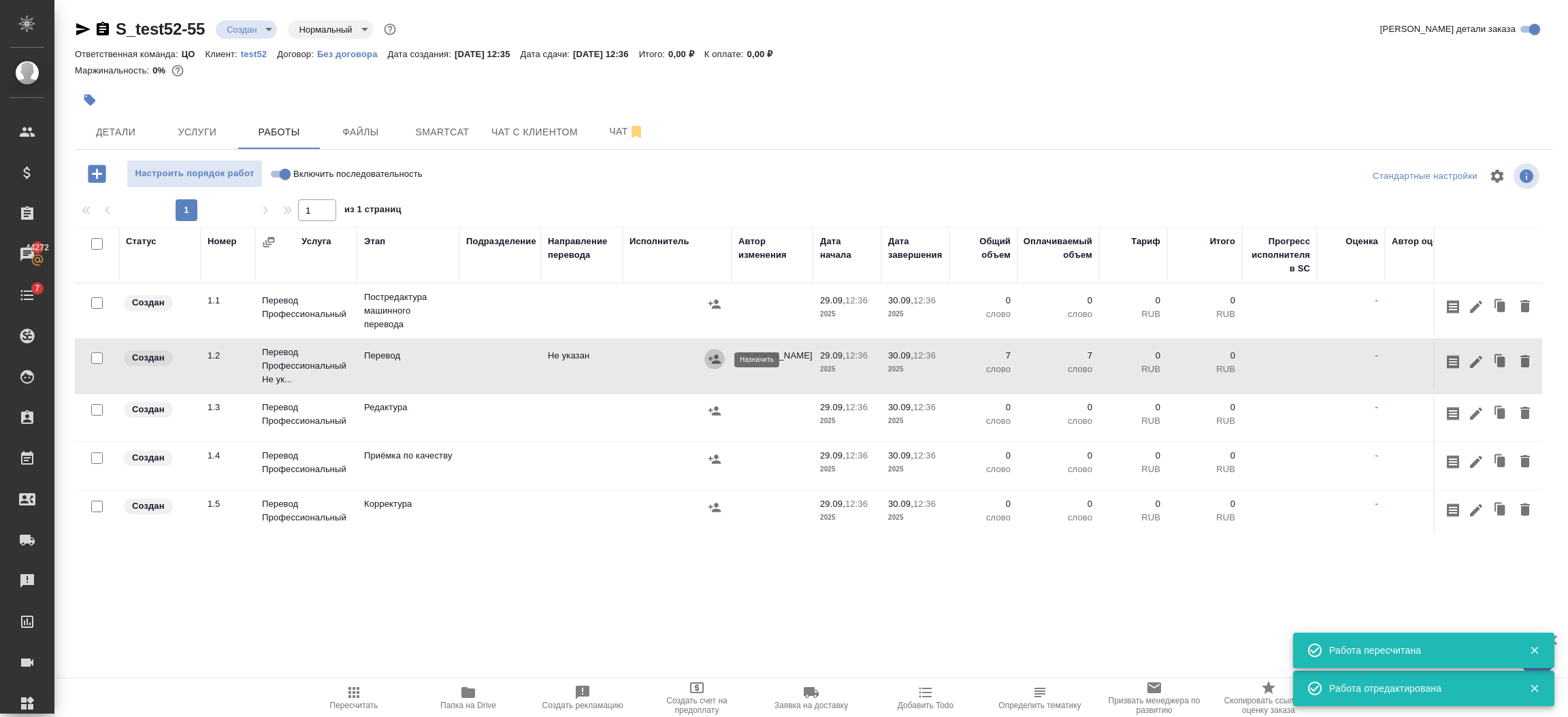
click at [714, 363] on icon "button" at bounding box center [714, 358] width 13 height 9
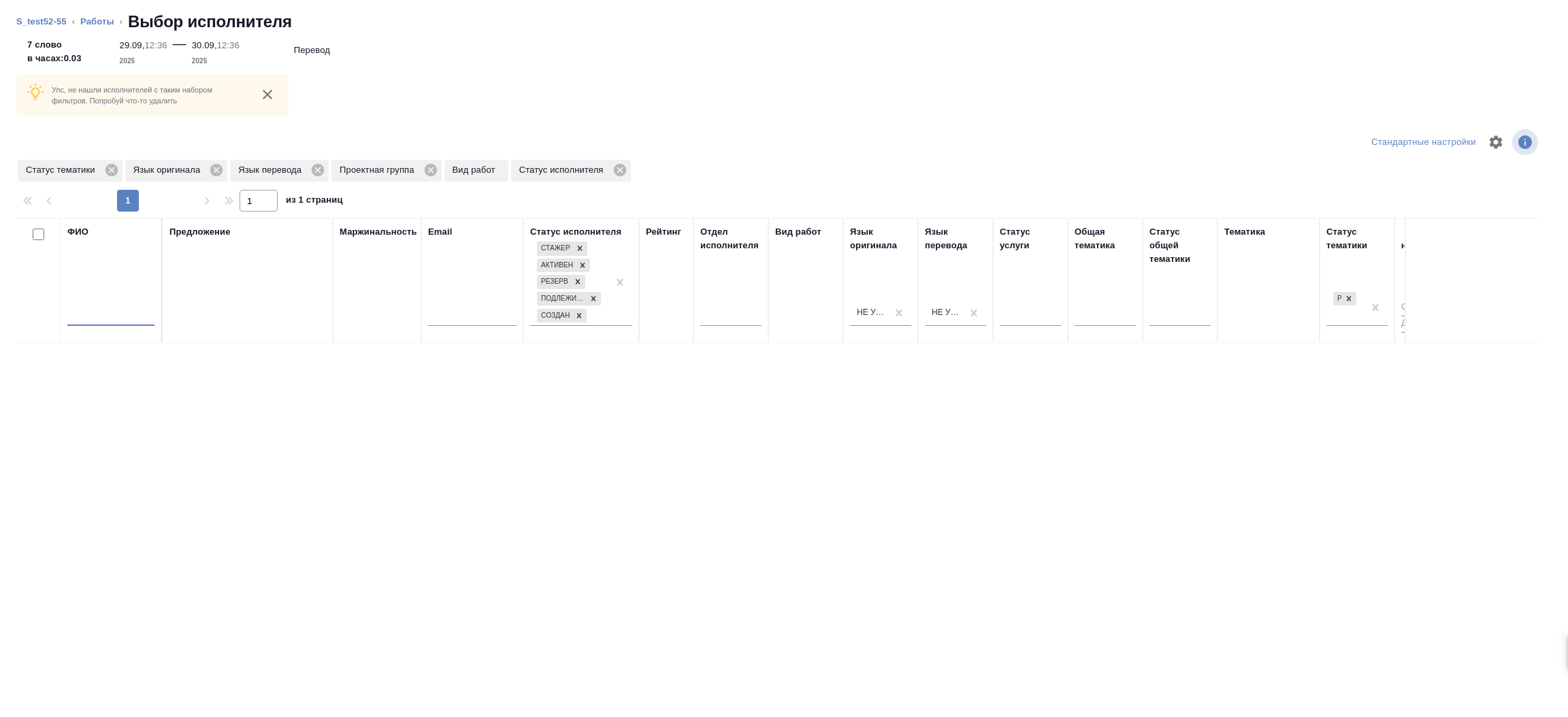
click at [89, 314] on input "text" at bounding box center [111, 317] width 87 height 17
type input "король"
click at [428, 171] on icon at bounding box center [429, 169] width 15 height 15
click at [315, 168] on icon at bounding box center [317, 169] width 15 height 15
click at [210, 173] on icon at bounding box center [216, 169] width 15 height 15
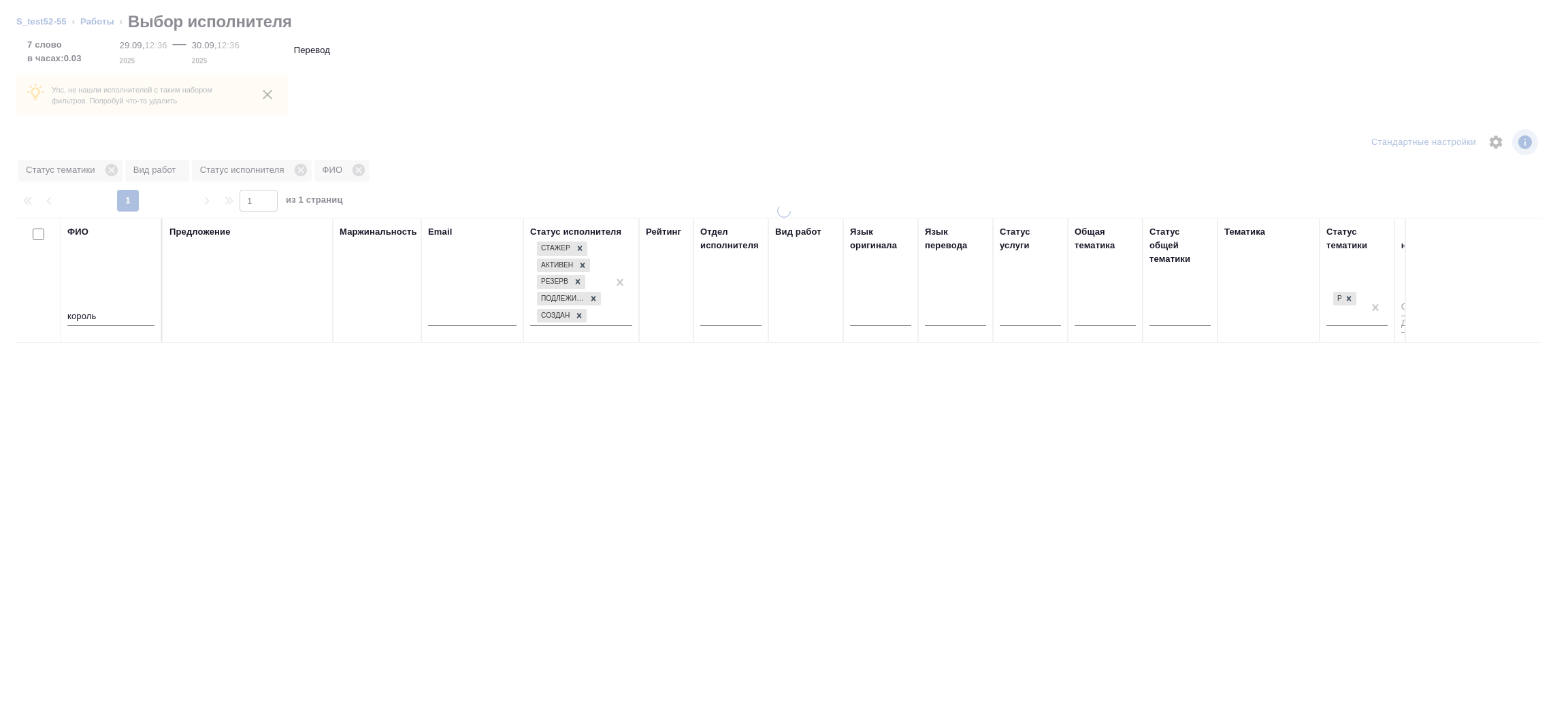
click at [106, 169] on div at bounding box center [784, 358] width 1568 height 717
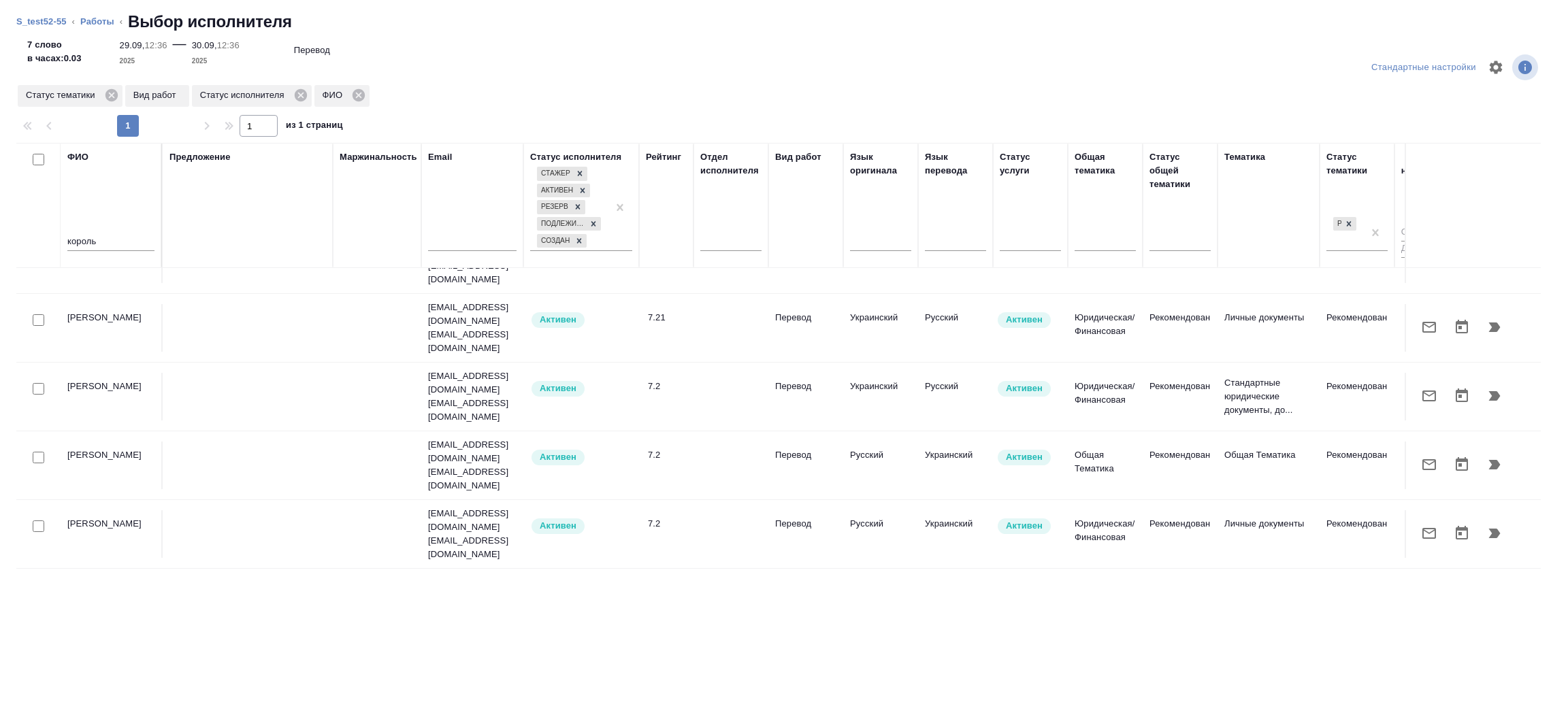
scroll to position [73, 0]
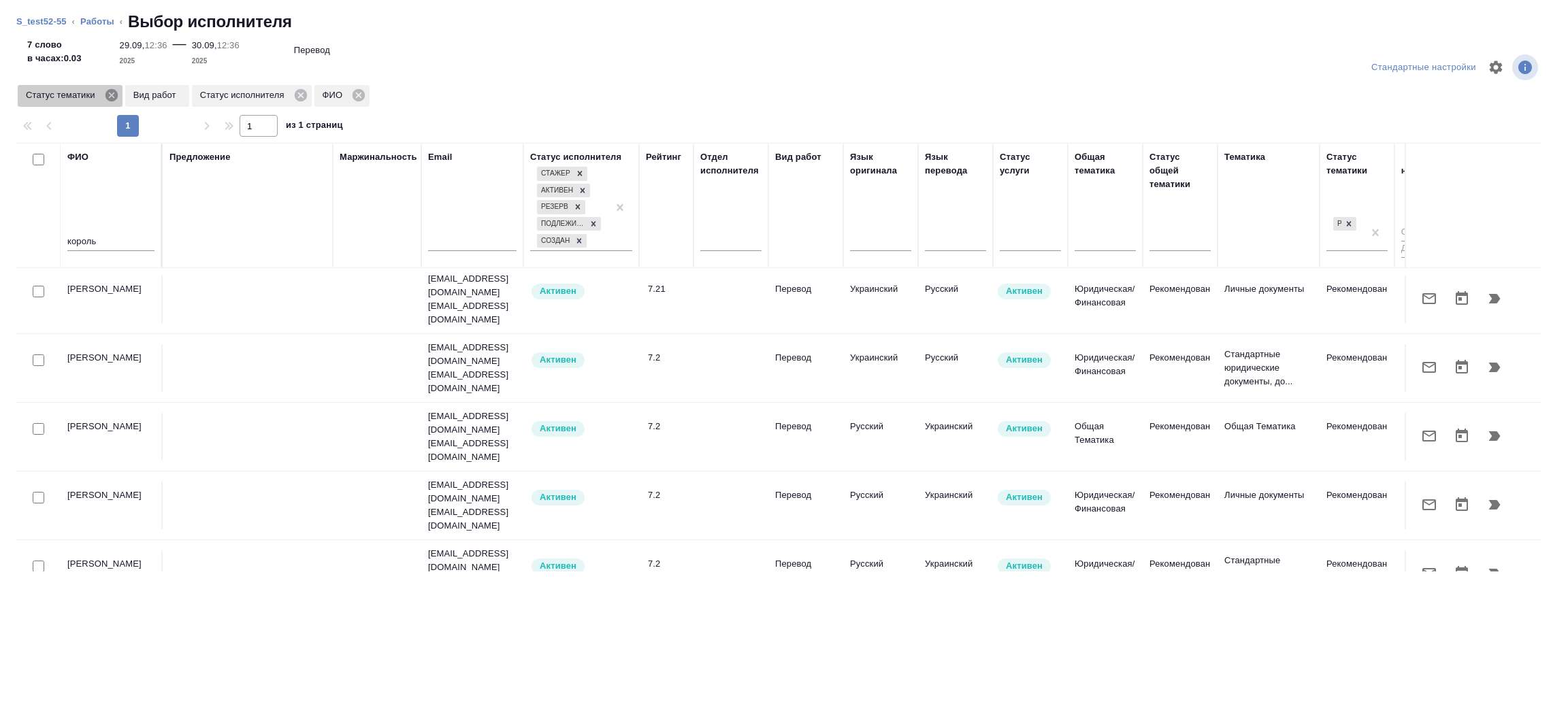
click at [113, 93] on icon at bounding box center [111, 95] width 15 height 15
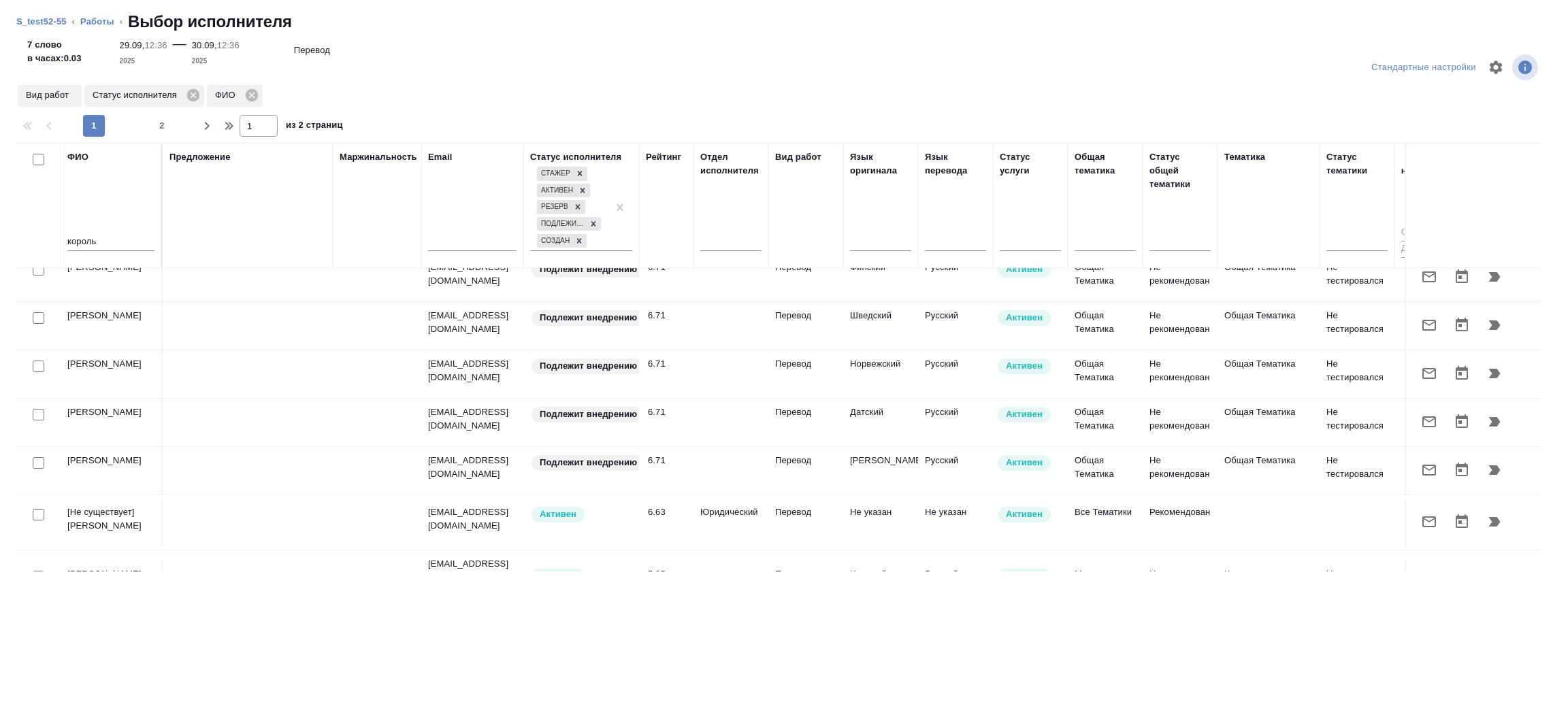
scroll to position [847, 0]
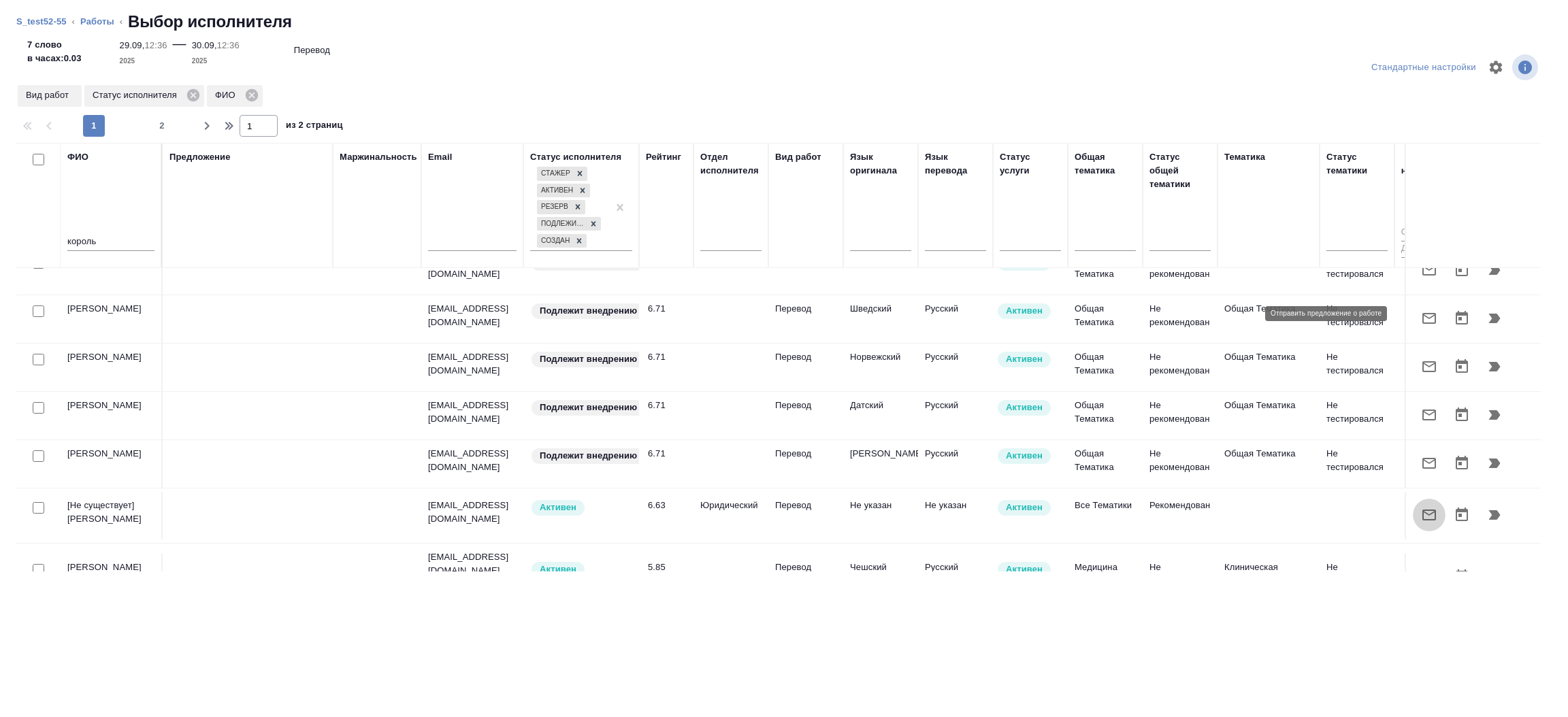
click at [1421, 507] on icon "button" at bounding box center [1429, 515] width 16 height 16
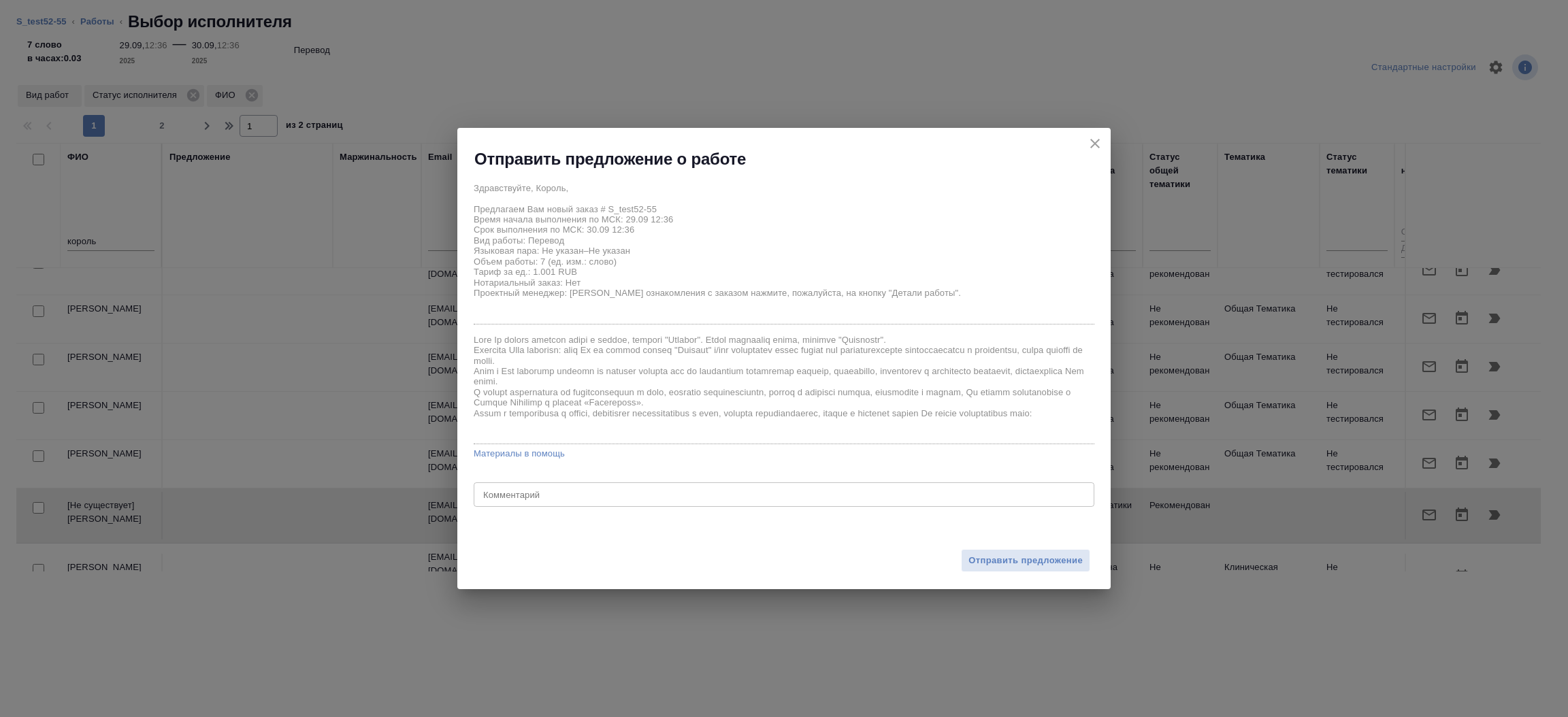
click at [1013, 573] on div "Отправить предложение" at bounding box center [784, 552] width 653 height 75
click at [1006, 561] on span "Отправить предложение" at bounding box center [1025, 561] width 114 height 15
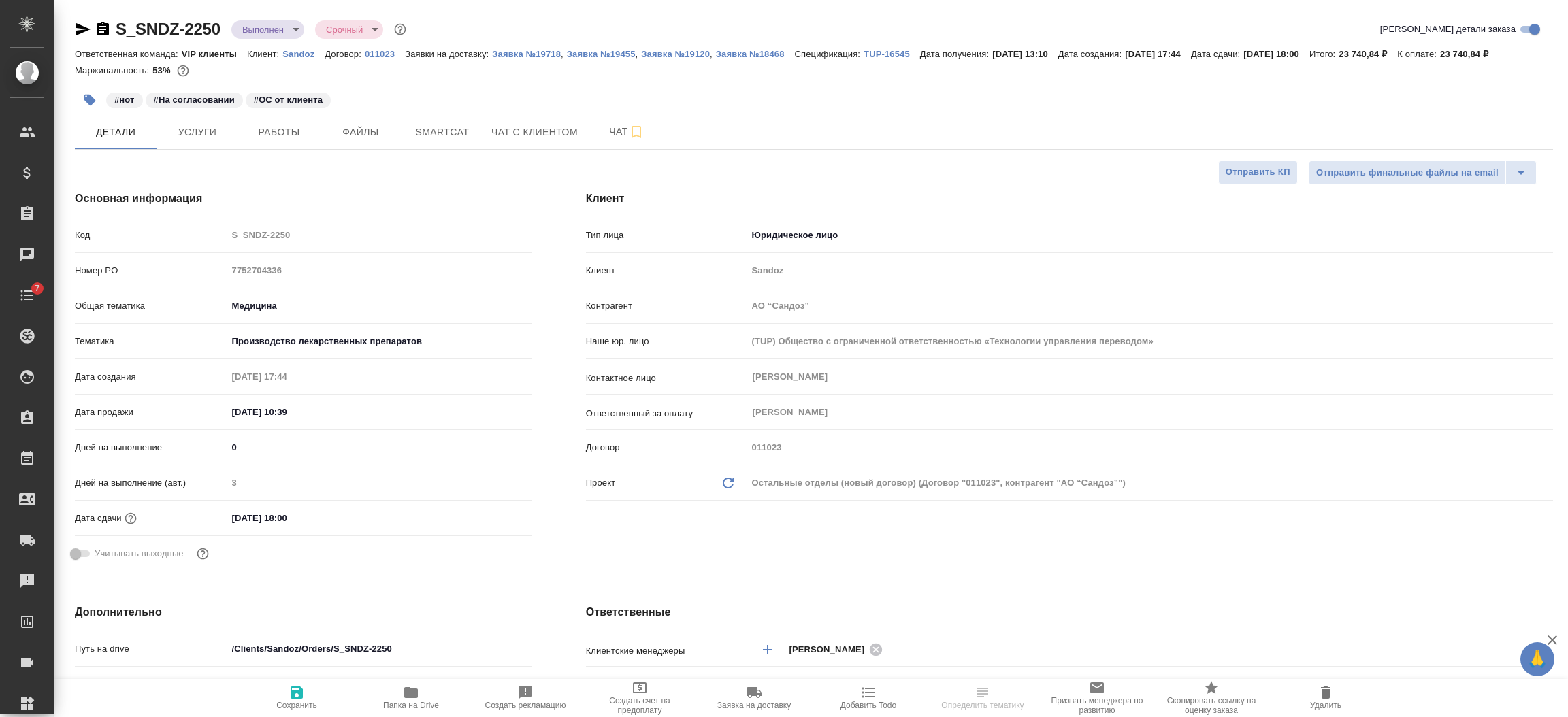
select select "RU"
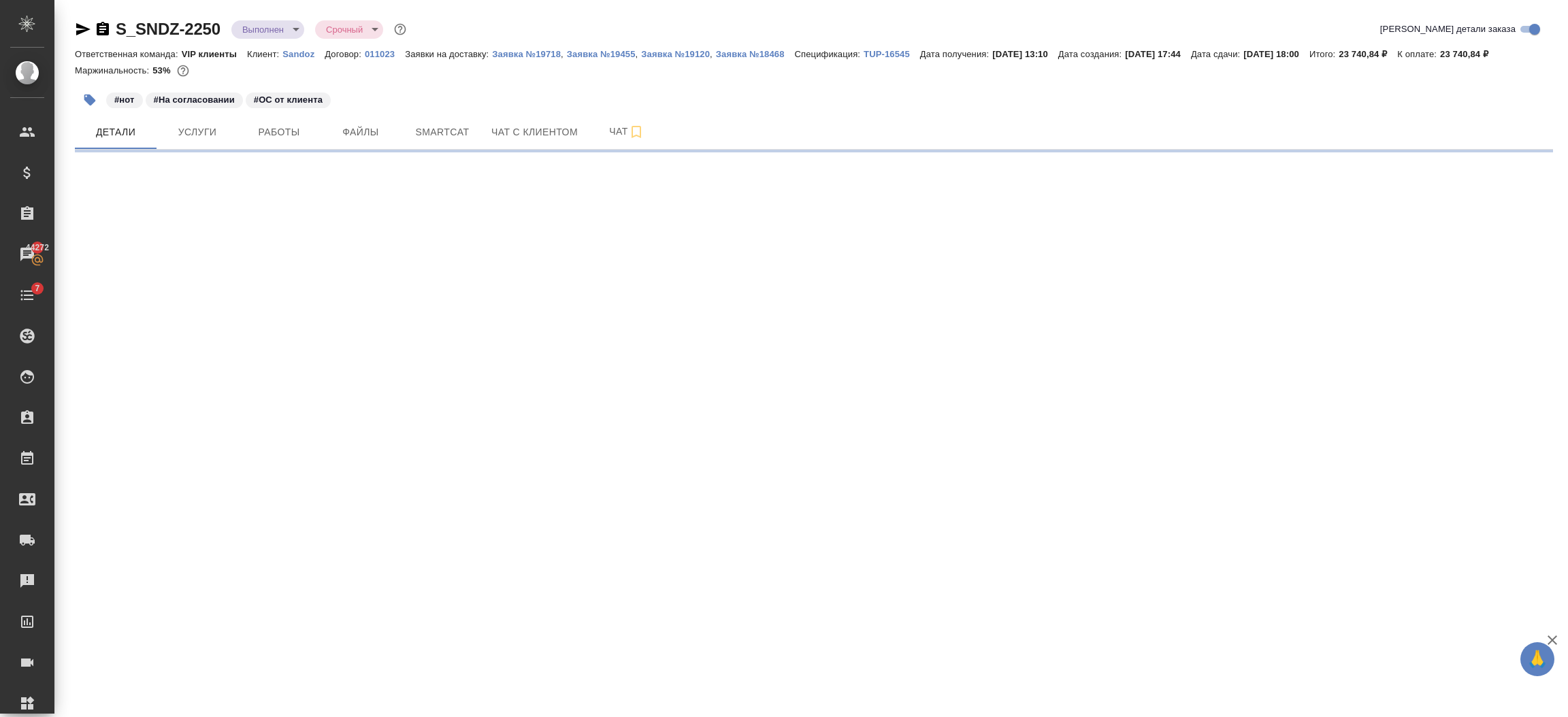
select select "RU"
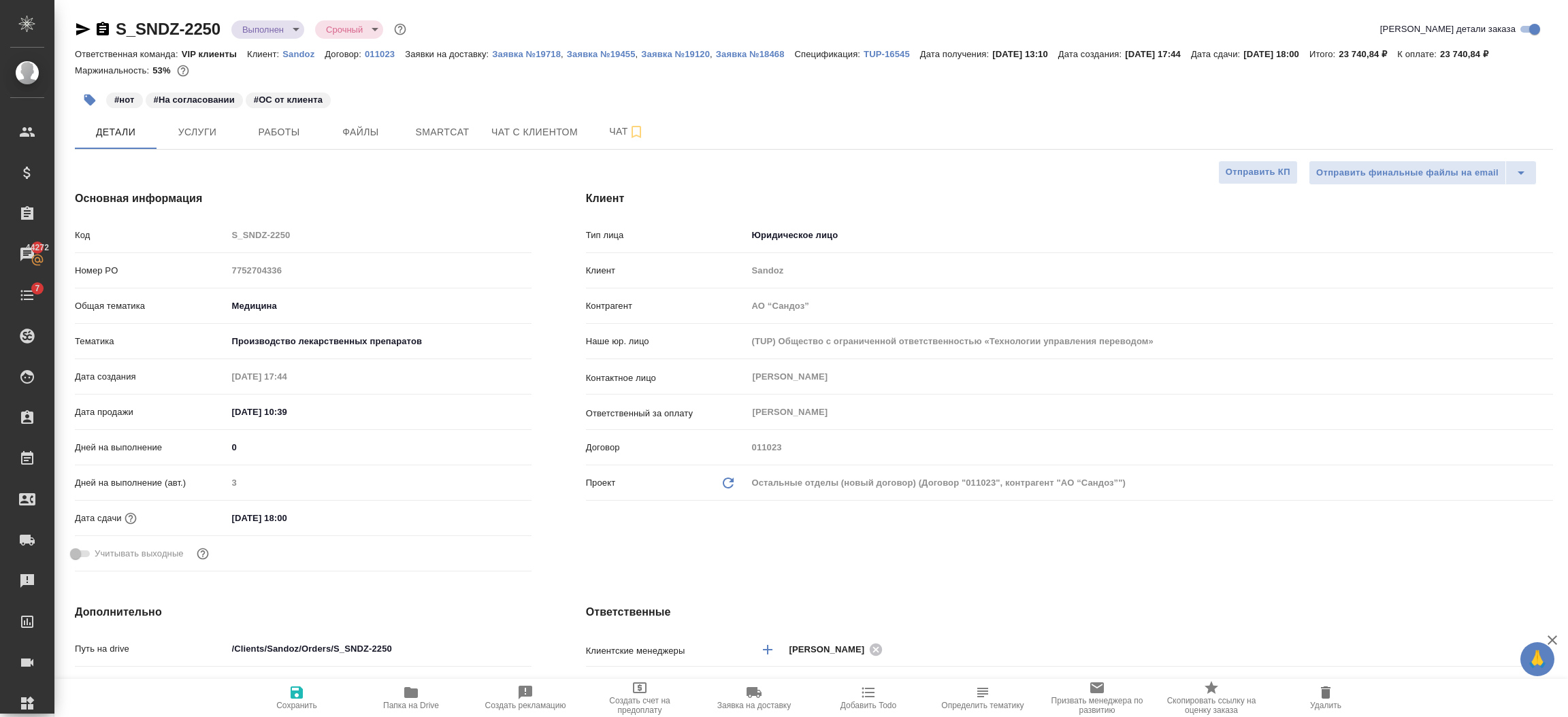
type textarea "x"
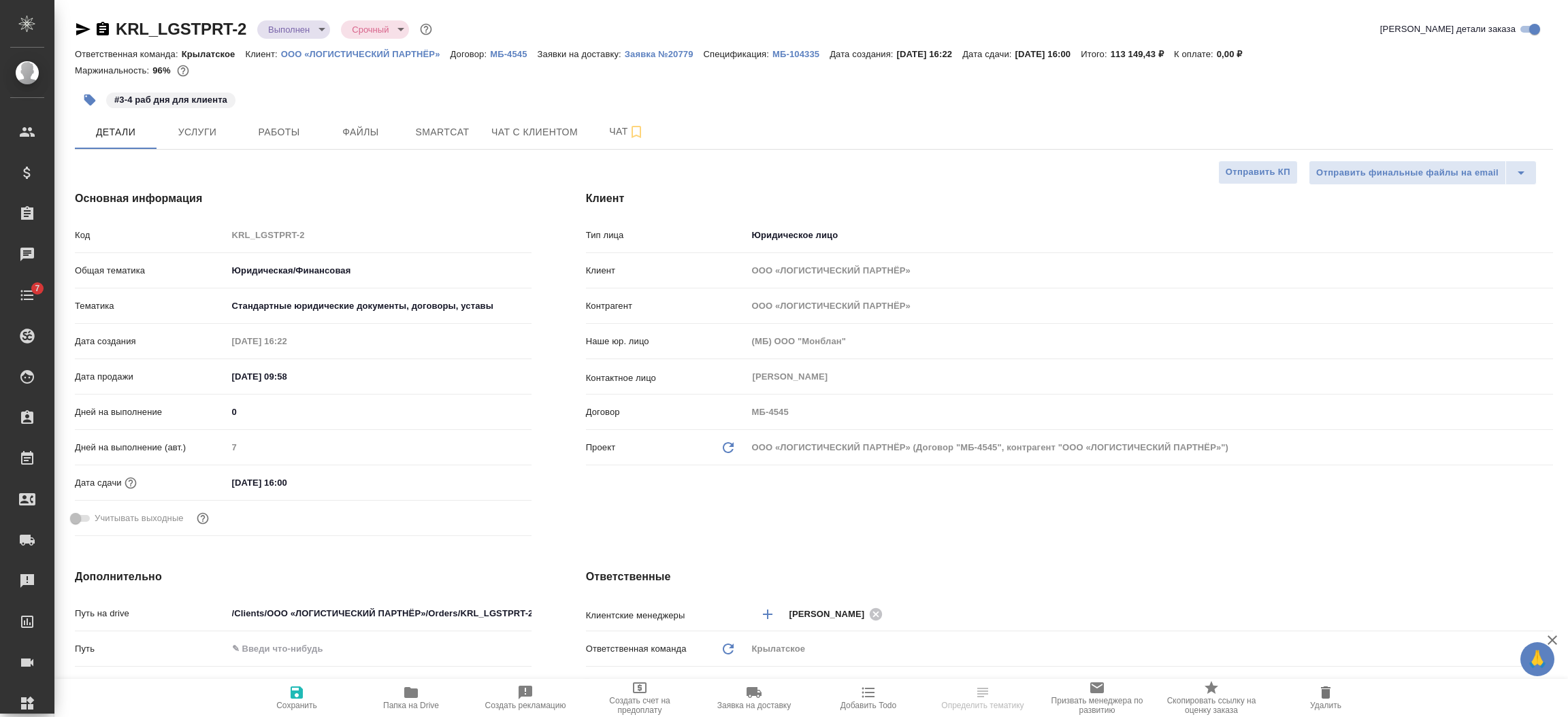
select select "RU"
click at [124, 130] on span "Детали" at bounding box center [116, 133] width 66 height 17
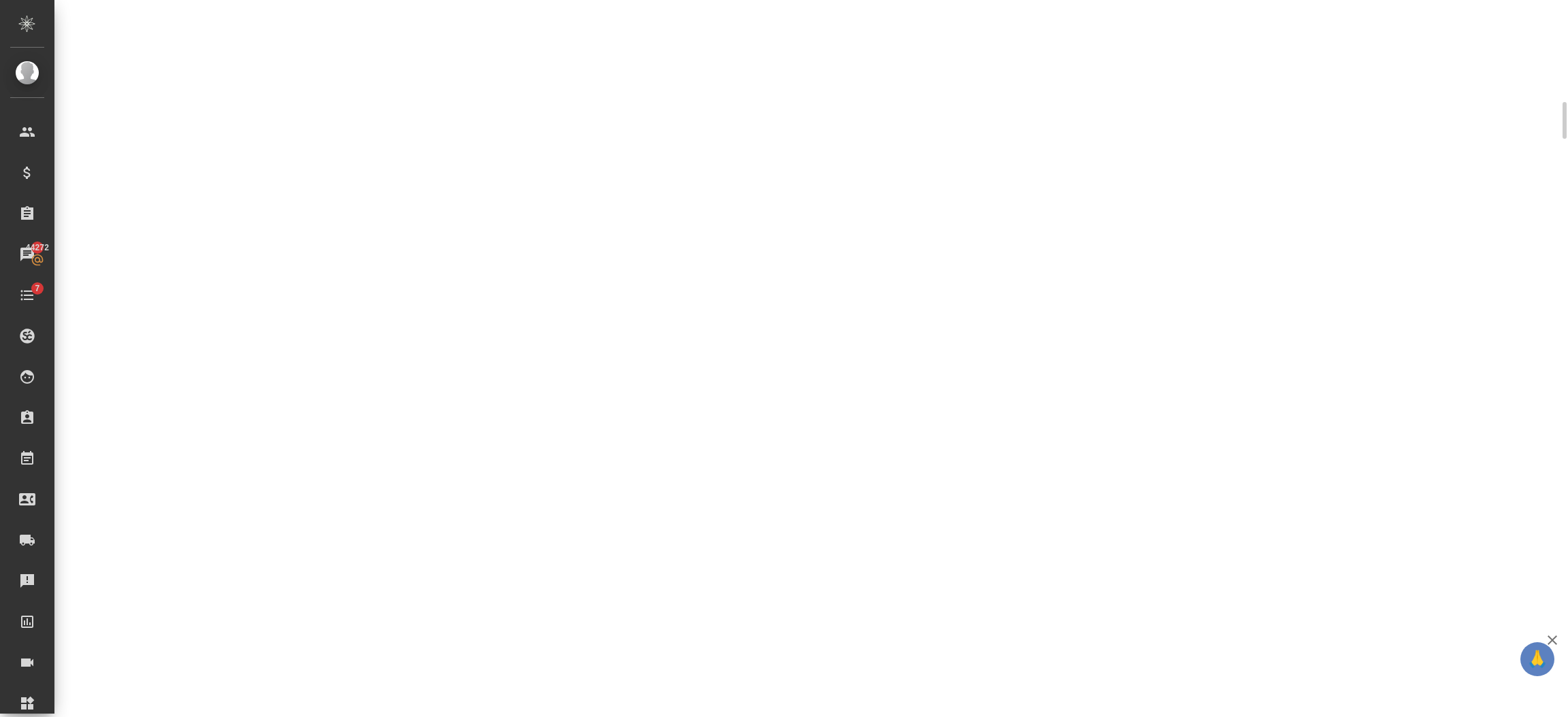
scroll to position [433, 0]
select select "RU"
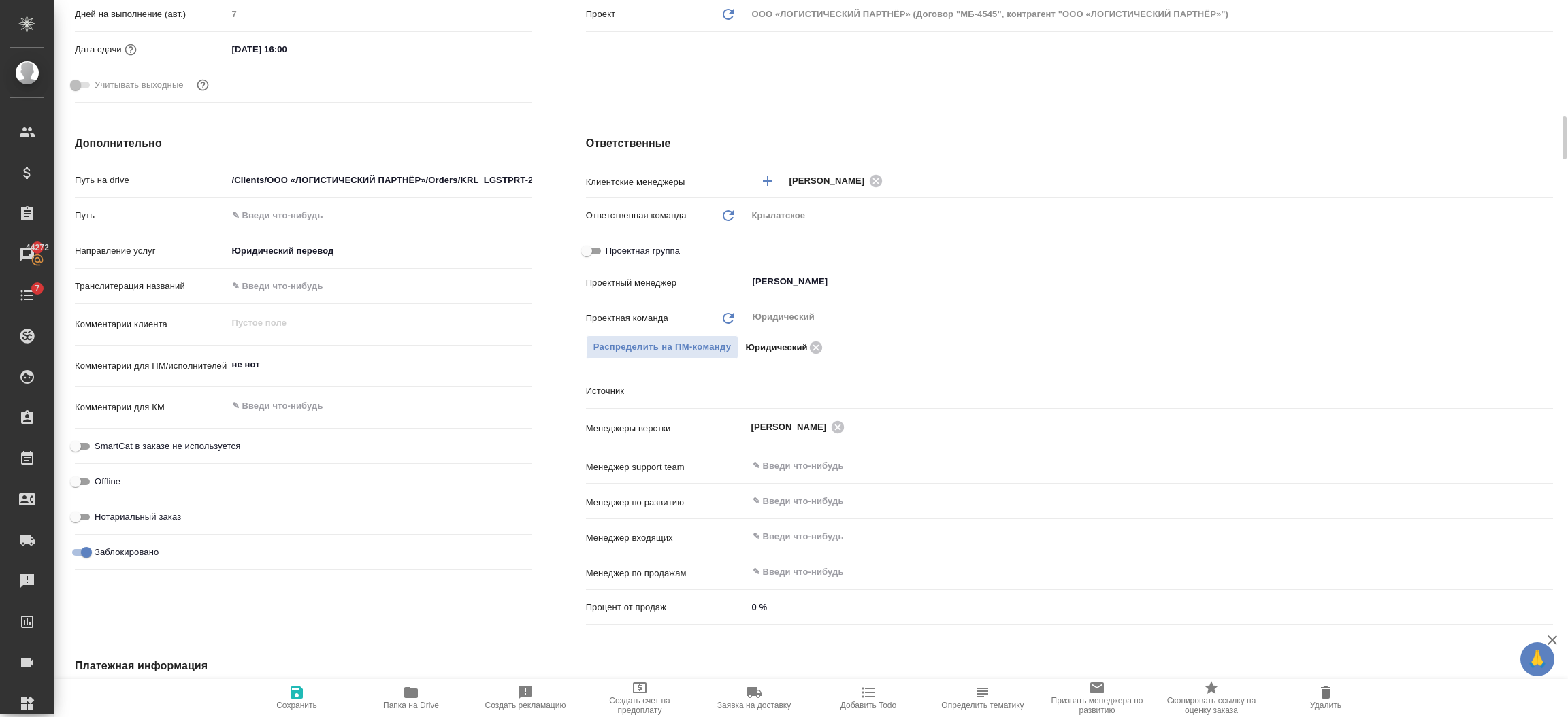
type textarea "x"
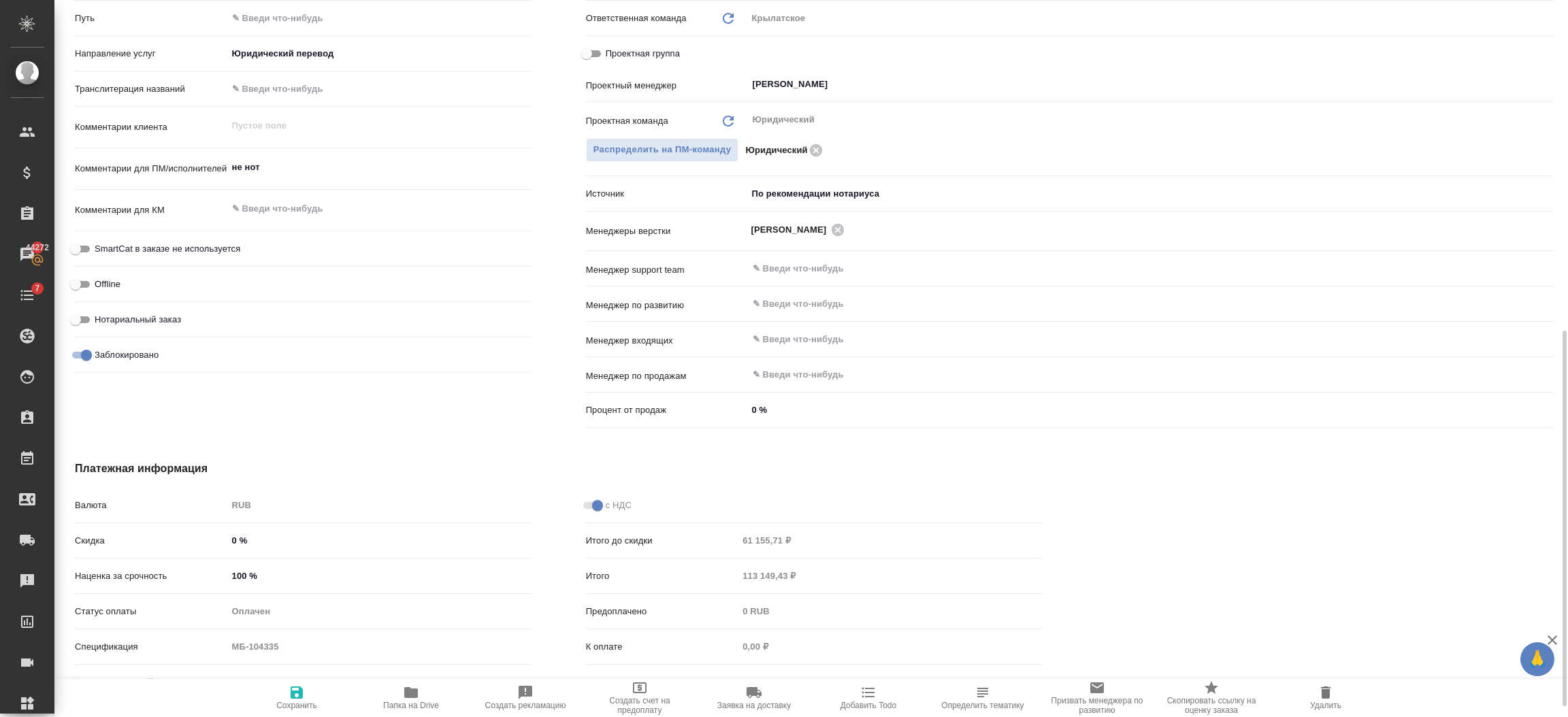
scroll to position [630, 0]
drag, startPoint x: 247, startPoint y: 571, endPoint x: 223, endPoint y: 570, distance: 24.0
click at [228, 570] on input "100 %" at bounding box center [379, 578] width 303 height 19
type input "0 %"
type textarea "x"
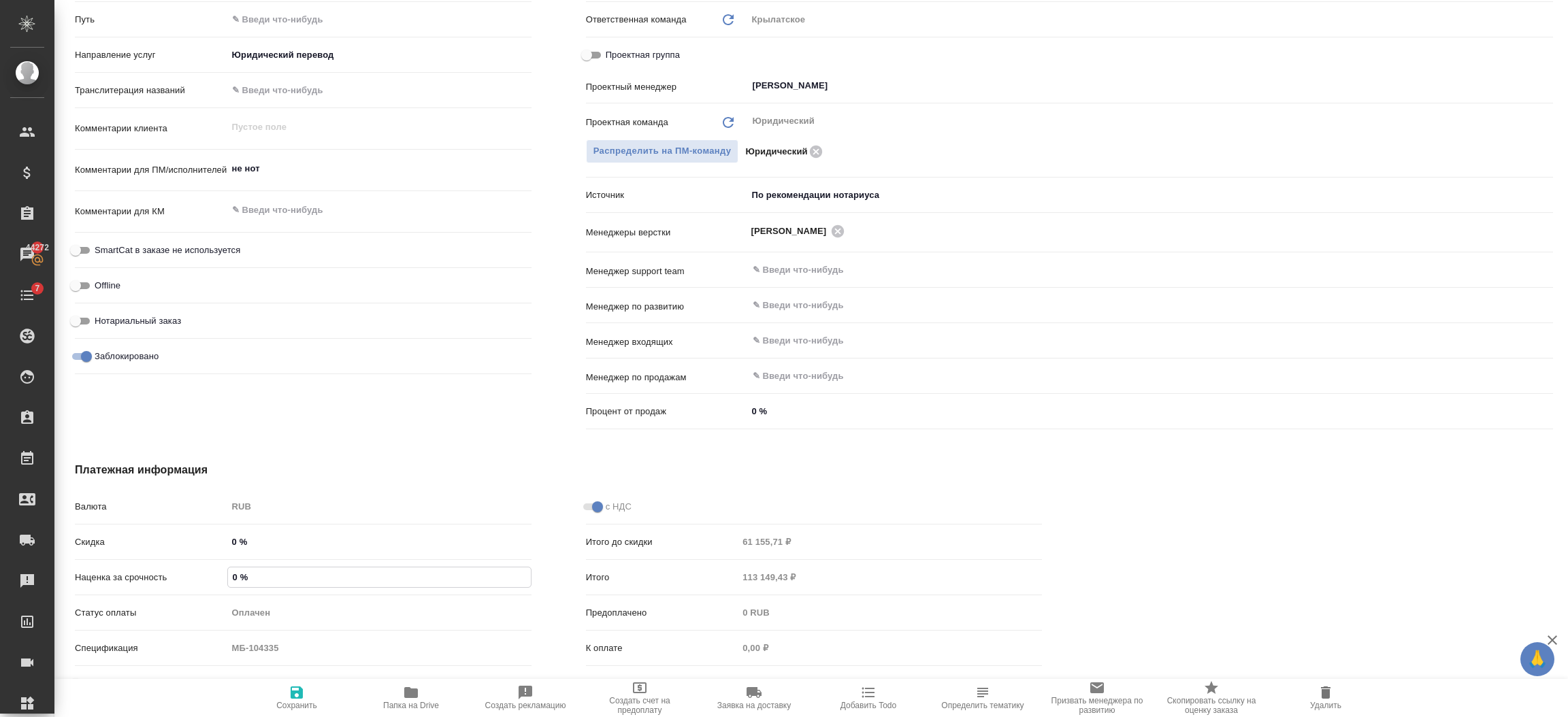
type textarea "x"
type input "0 %"
click at [293, 696] on icon "button" at bounding box center [296, 693] width 13 height 13
type textarea "x"
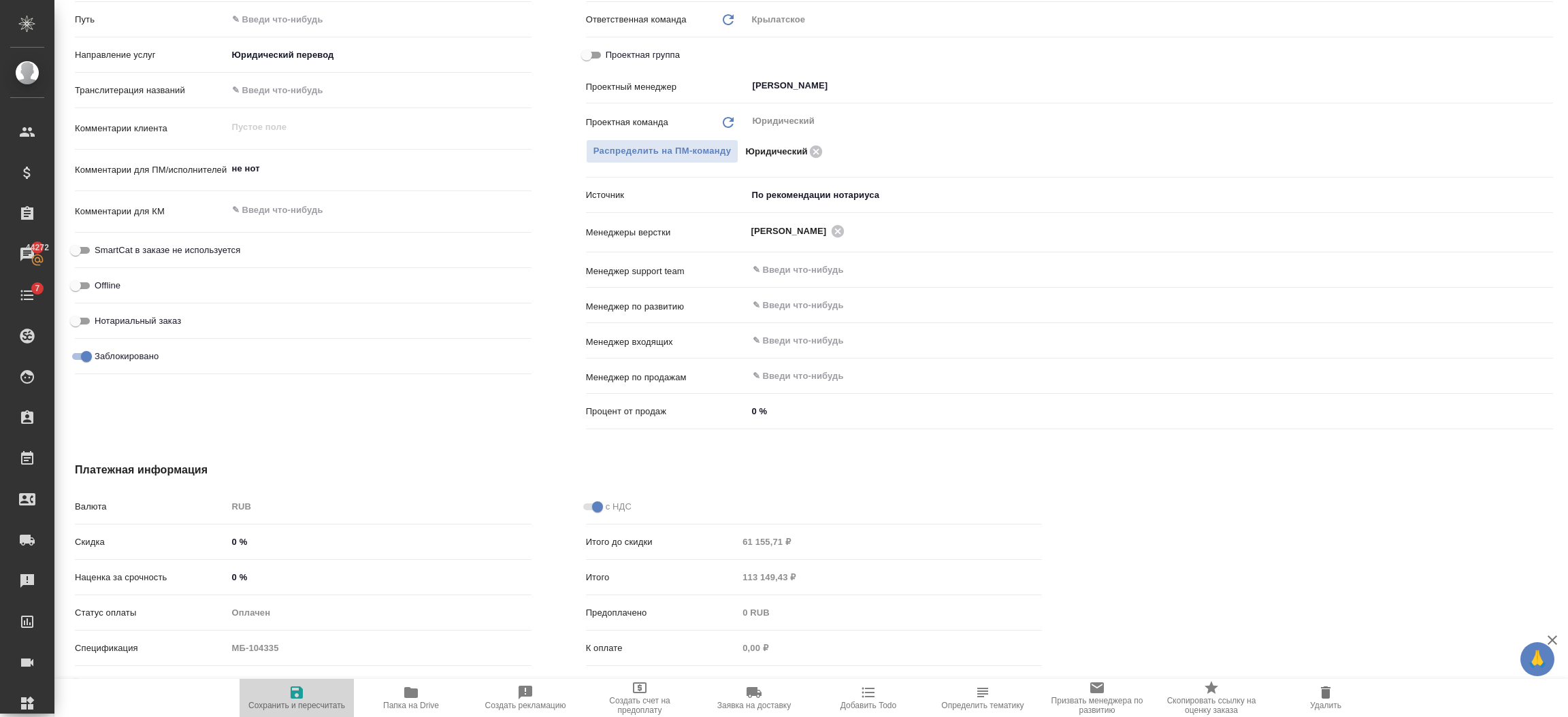
type textarea "x"
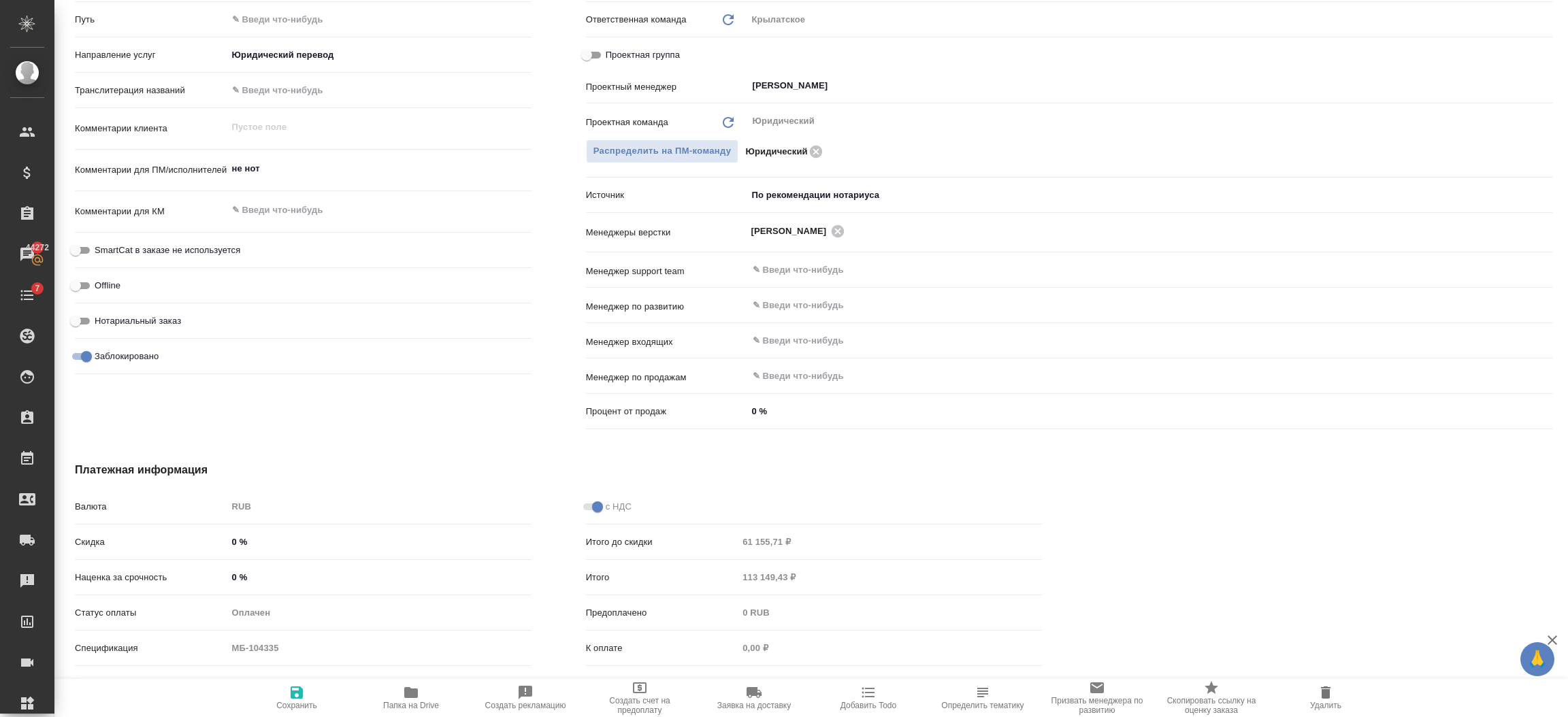
type textarea "x"
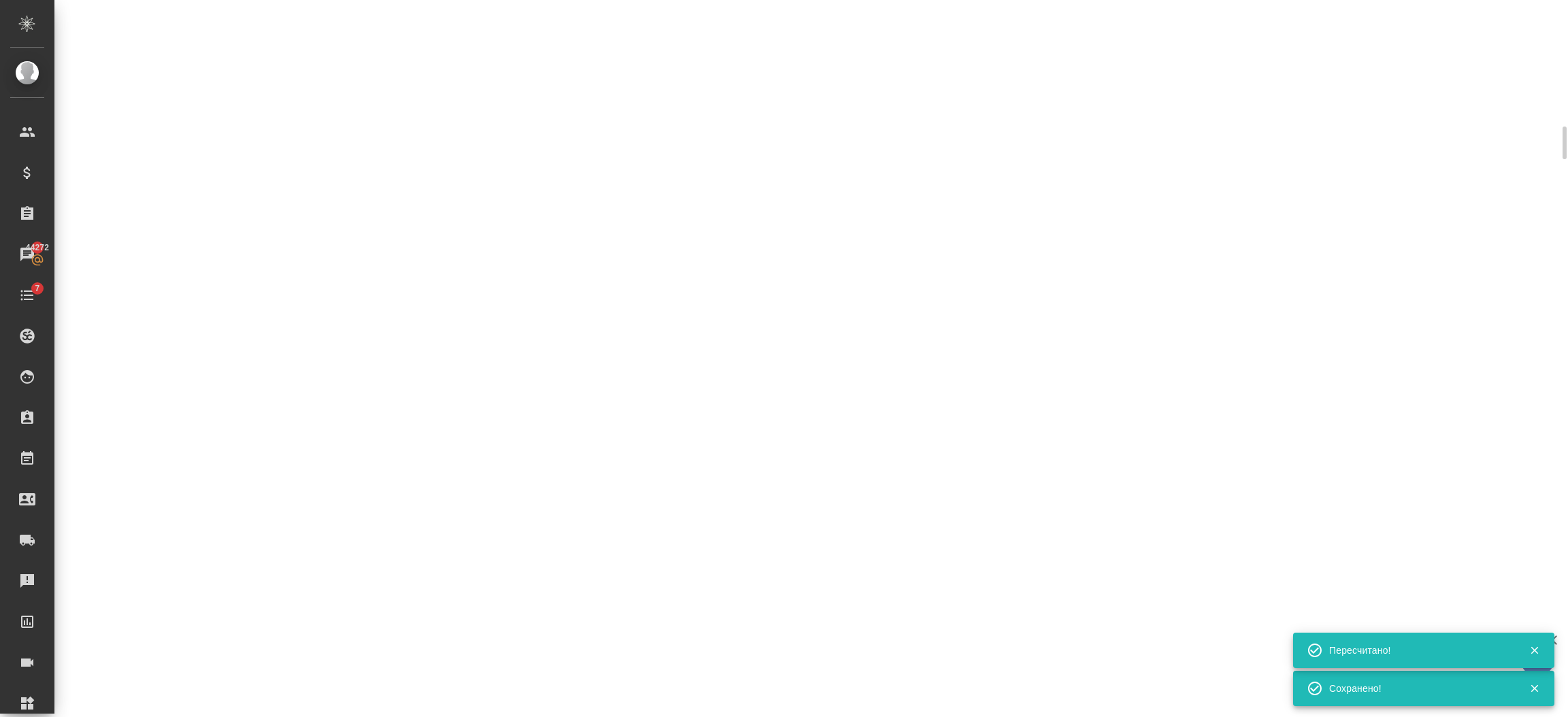
select select "RU"
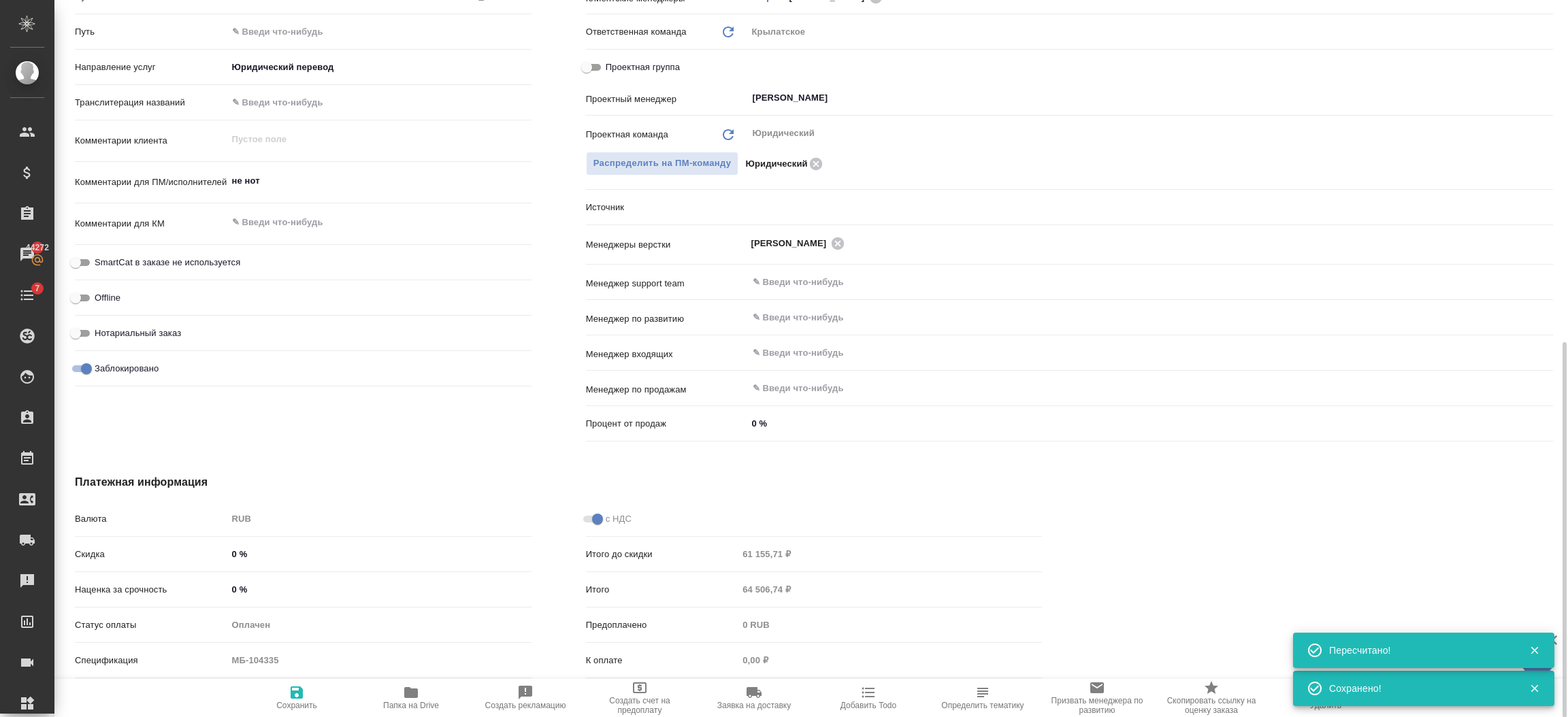
type textarea "x"
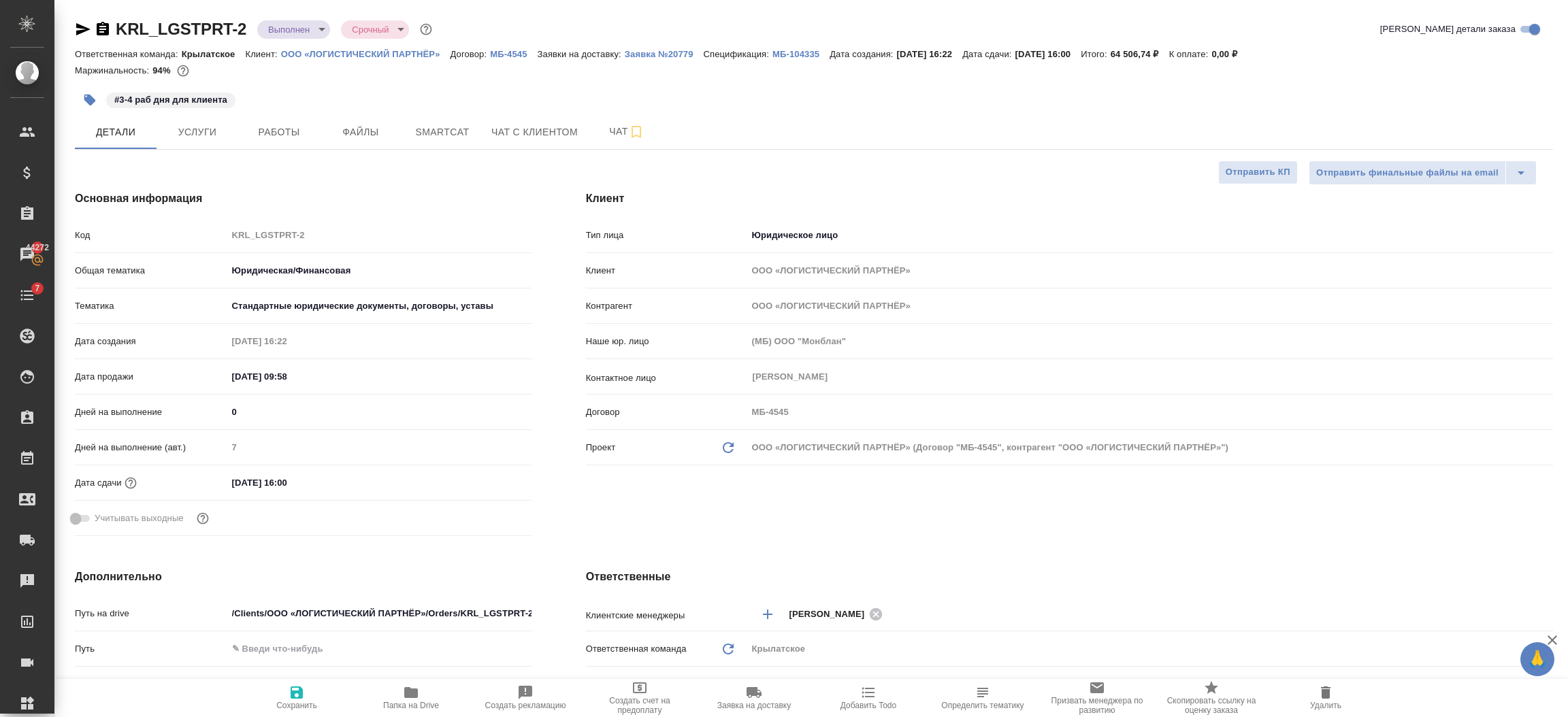
type textarea "x"
